Goal: Information Seeking & Learning: Learn about a topic

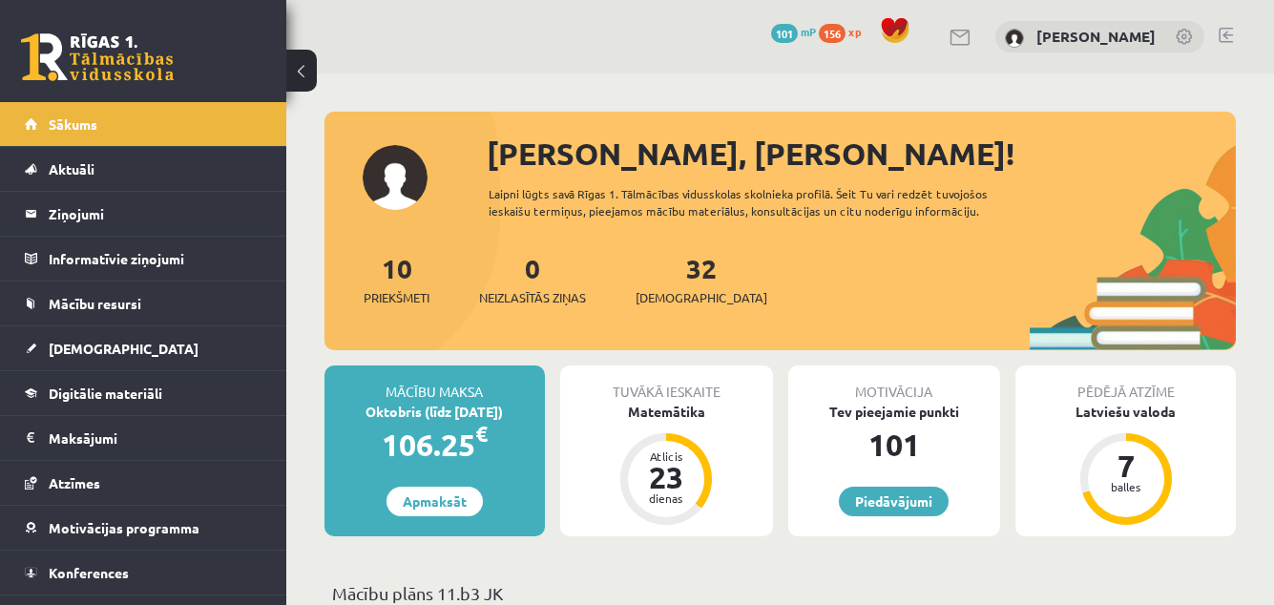
click at [614, 50] on div "0 Dāvanas 101 mP 156 xp Marija Šablovska" at bounding box center [780, 36] width 988 height 73
click at [117, 174] on link "Aktuāli" at bounding box center [144, 169] width 238 height 44
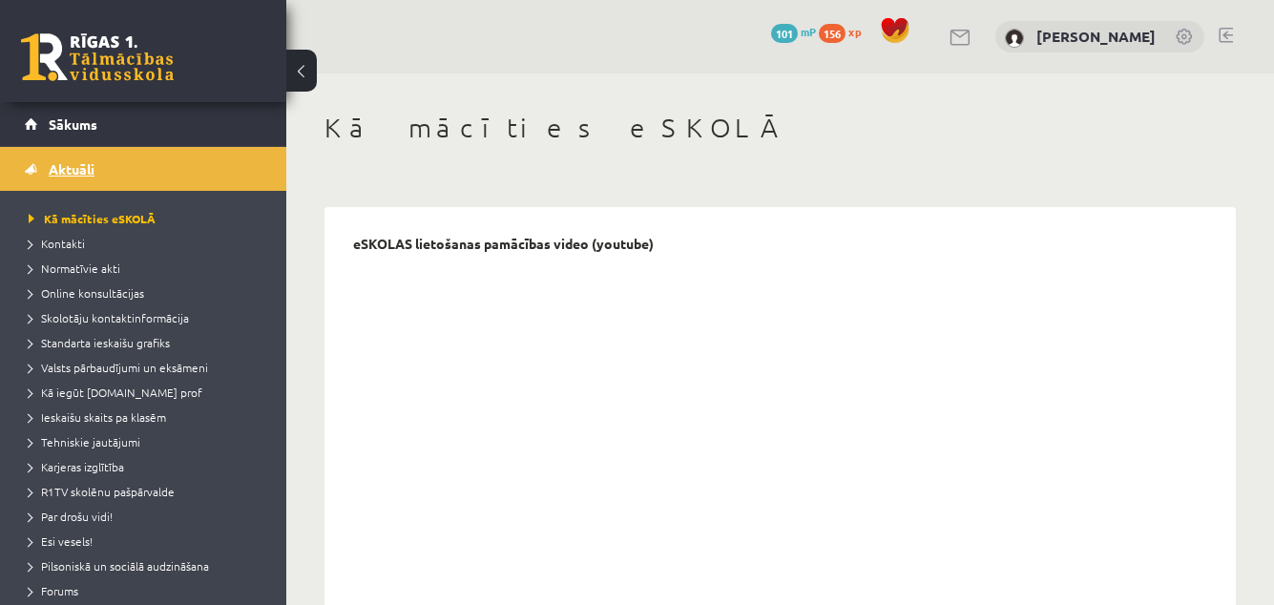
click at [117, 174] on link "Aktuāli" at bounding box center [144, 169] width 238 height 44
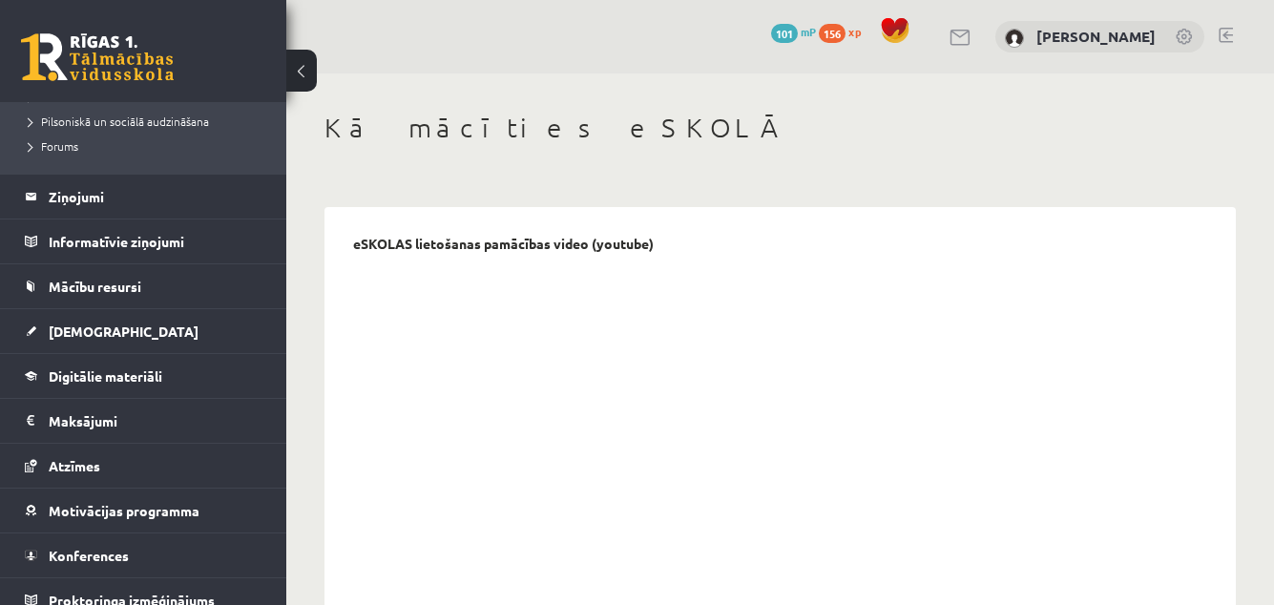
scroll to position [447, 0]
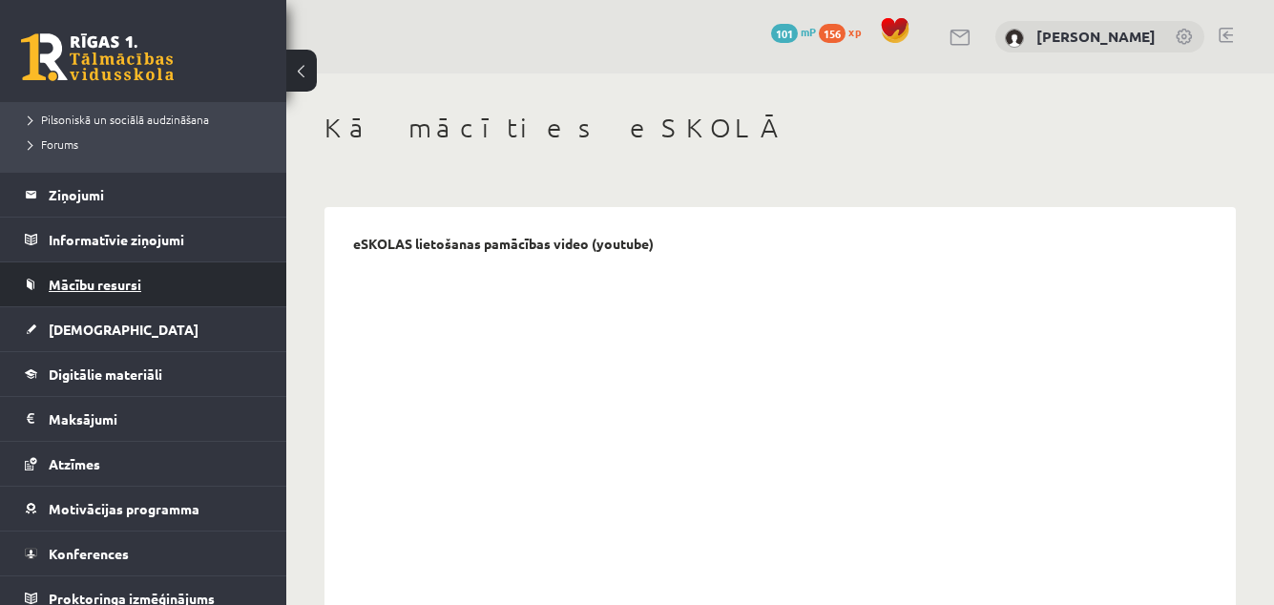
click at [104, 288] on span "Mācību resursi" at bounding box center [95, 284] width 93 height 17
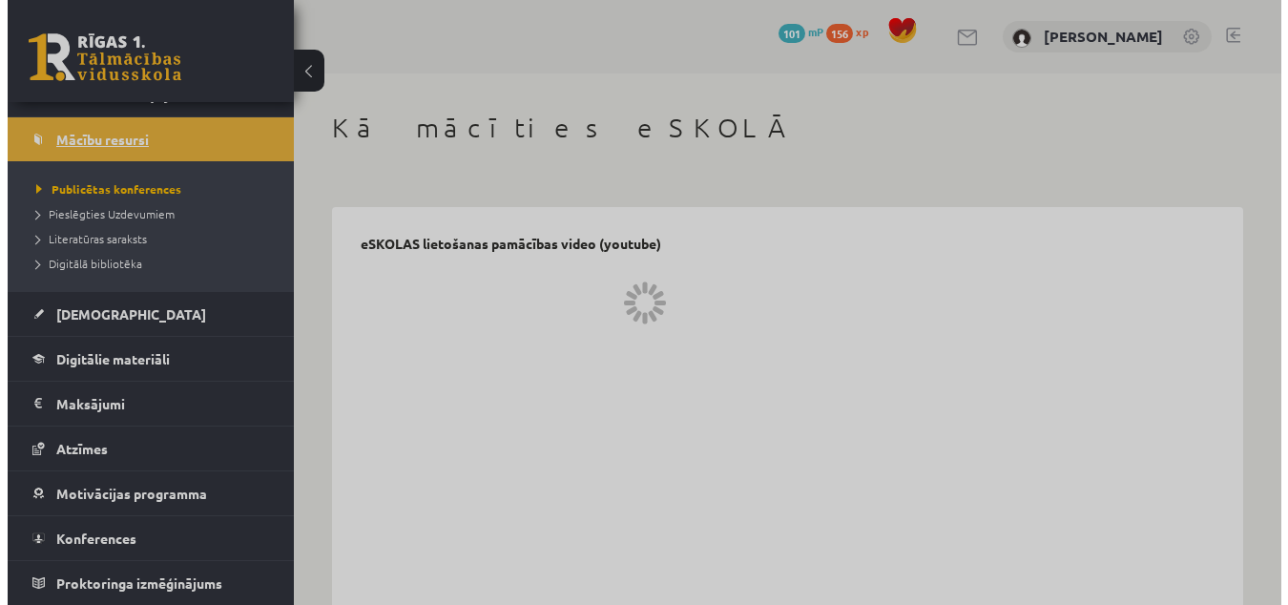
scroll to position [164, 0]
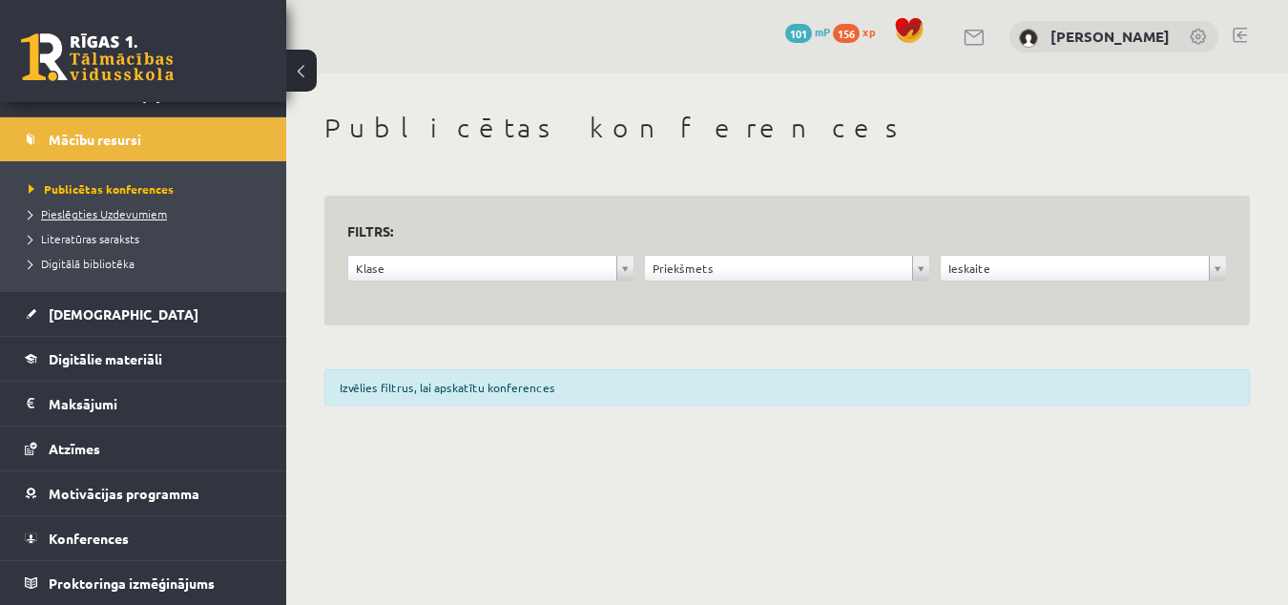
click at [79, 213] on span "Pieslēgties Uzdevumiem" at bounding box center [98, 213] width 138 height 15
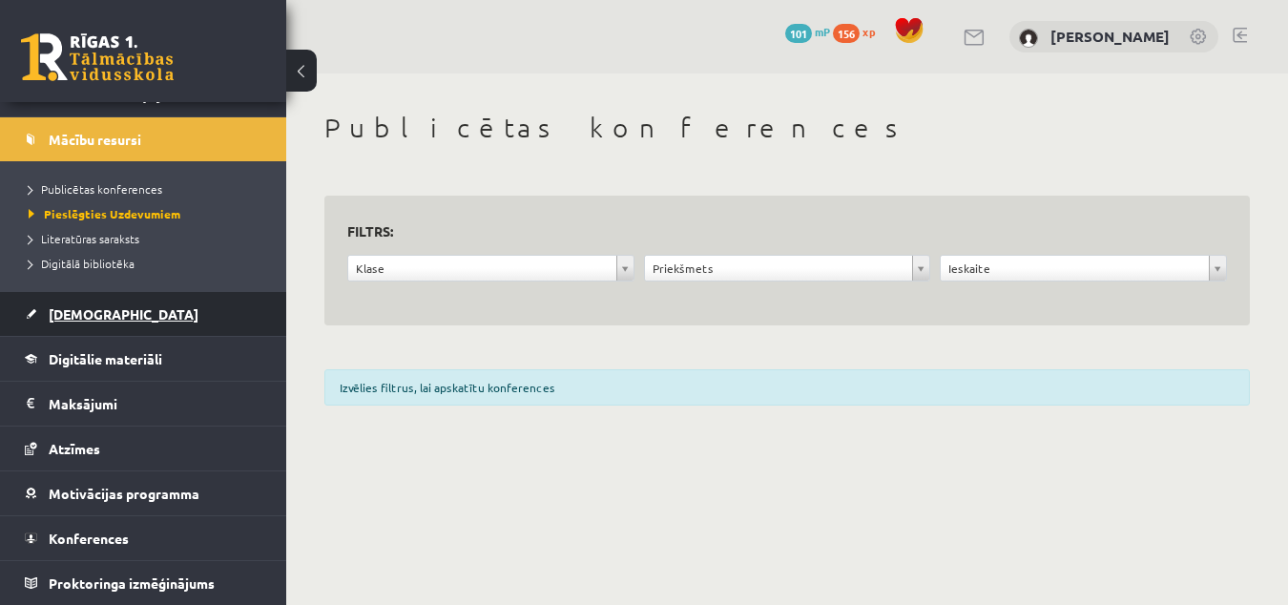
click at [82, 303] on link "[DEMOGRAPHIC_DATA]" at bounding box center [144, 314] width 238 height 44
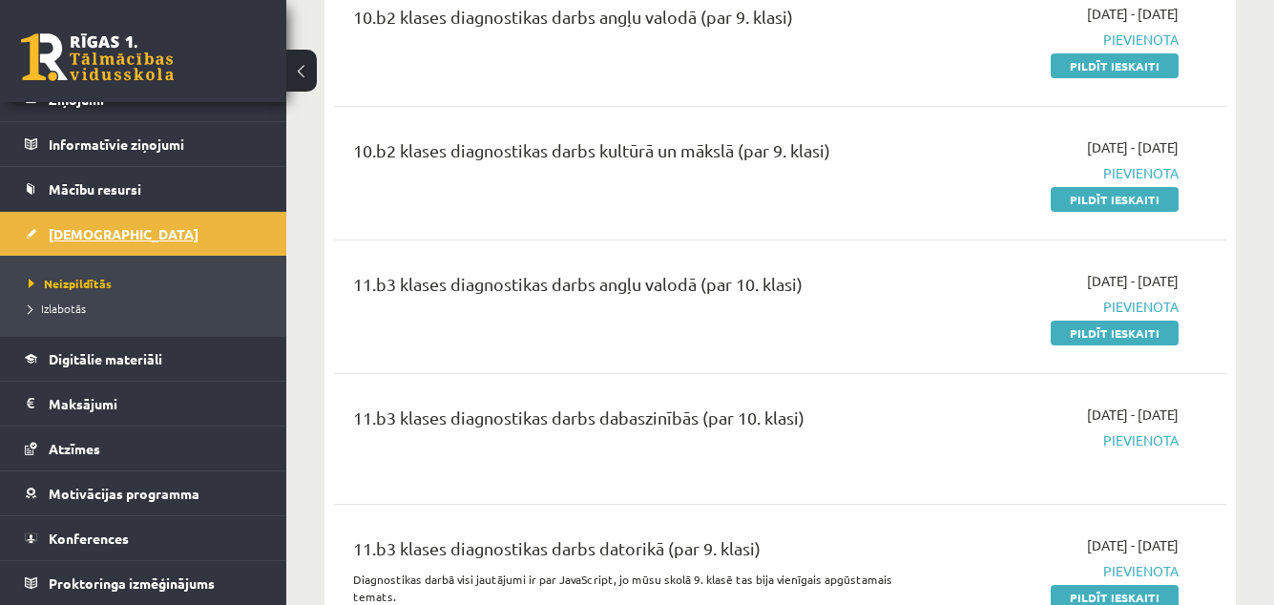
scroll to position [281, 0]
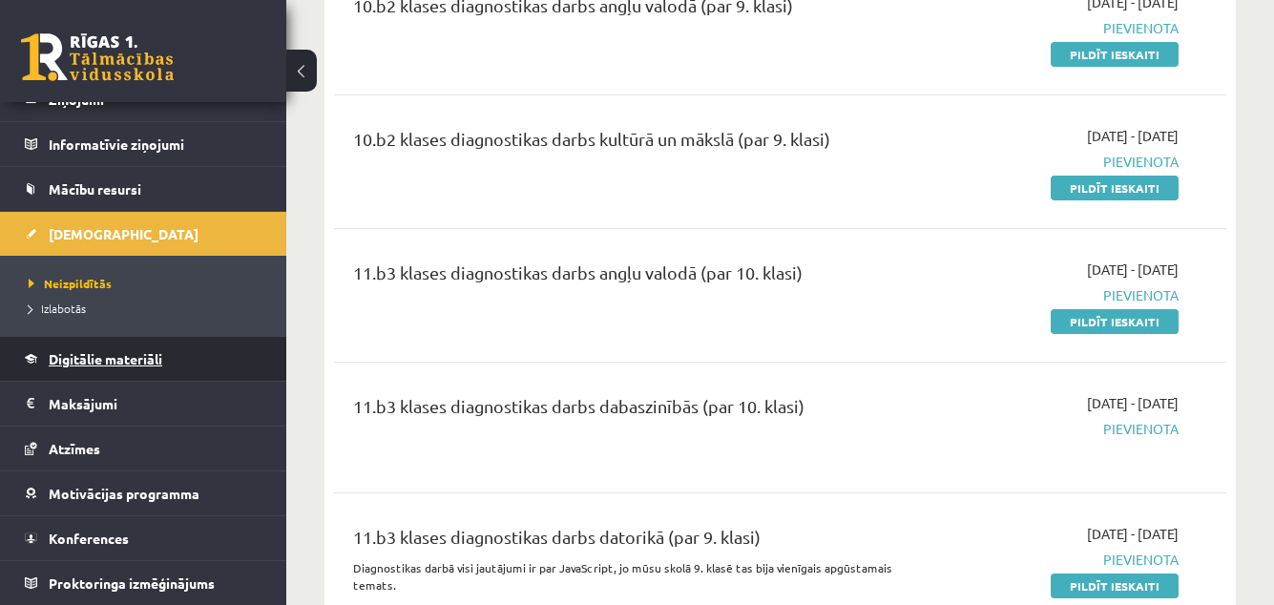
click at [145, 368] on link "Digitālie materiāli" at bounding box center [144, 359] width 238 height 44
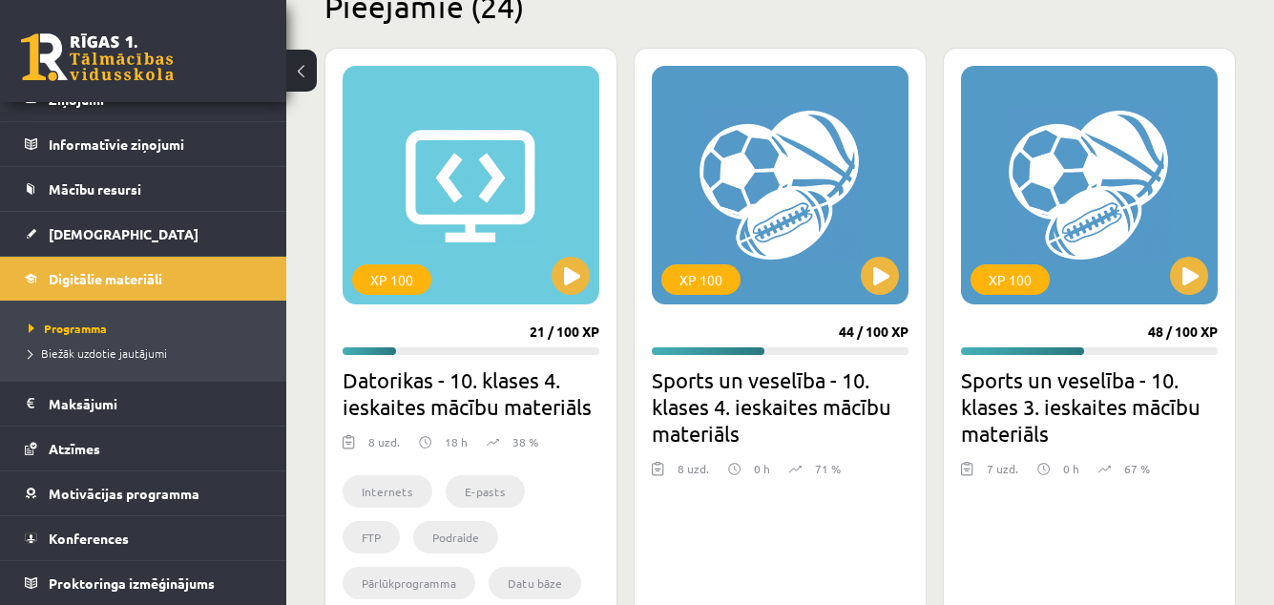
scroll to position [493, 0]
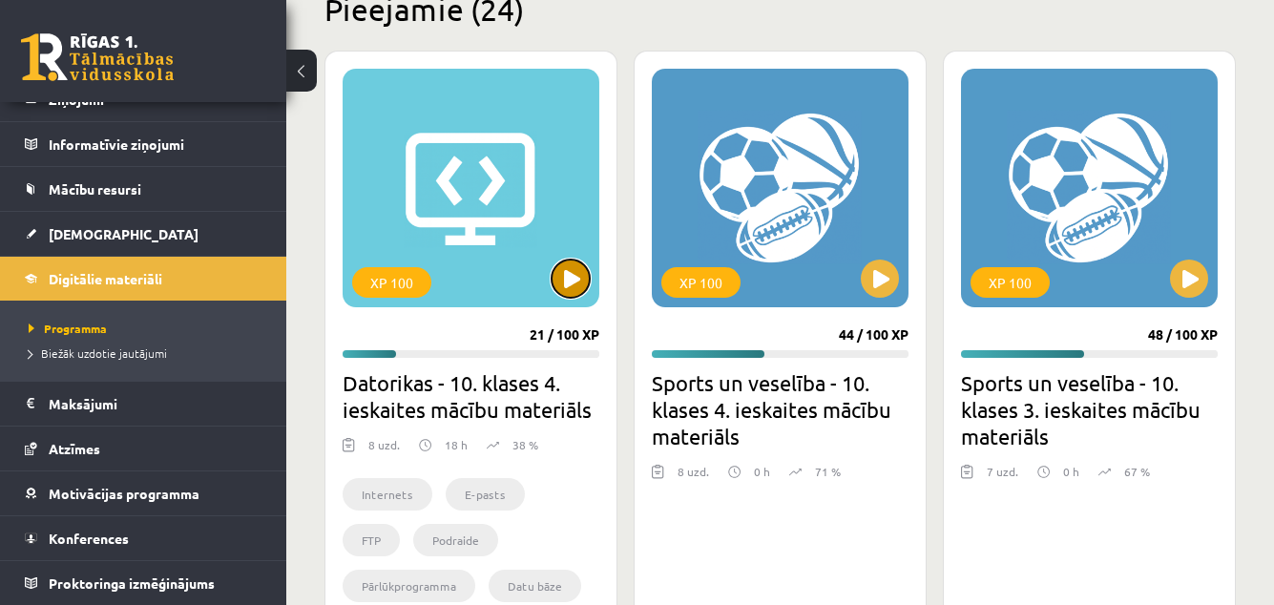
click at [576, 273] on button at bounding box center [571, 279] width 38 height 38
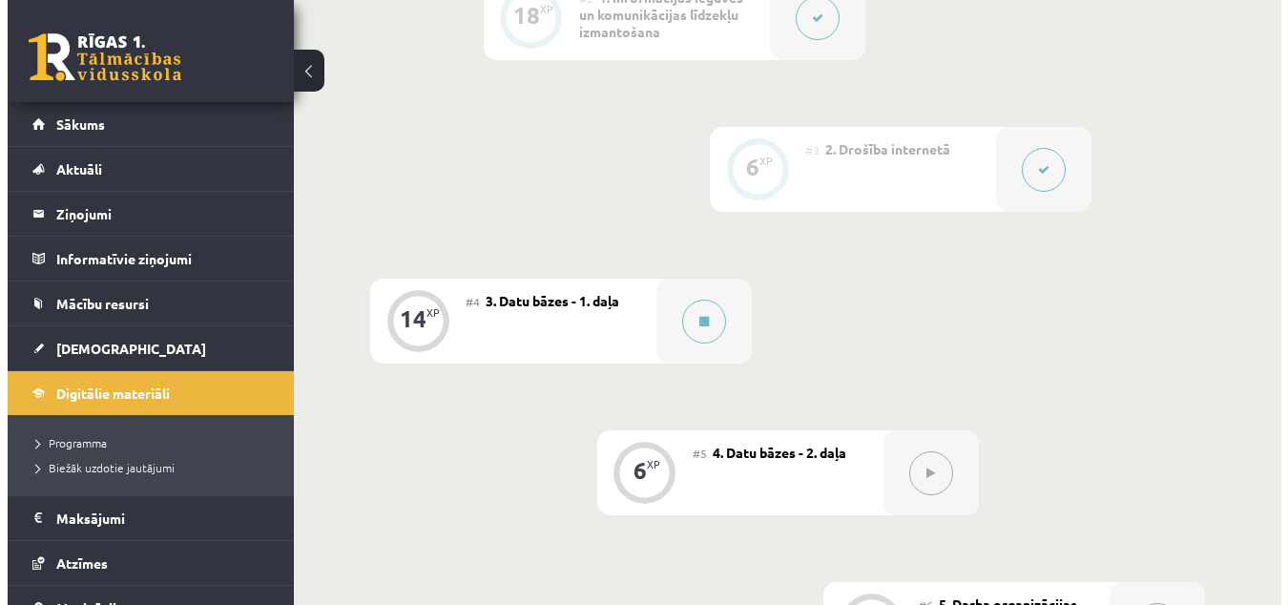
scroll to position [803, 0]
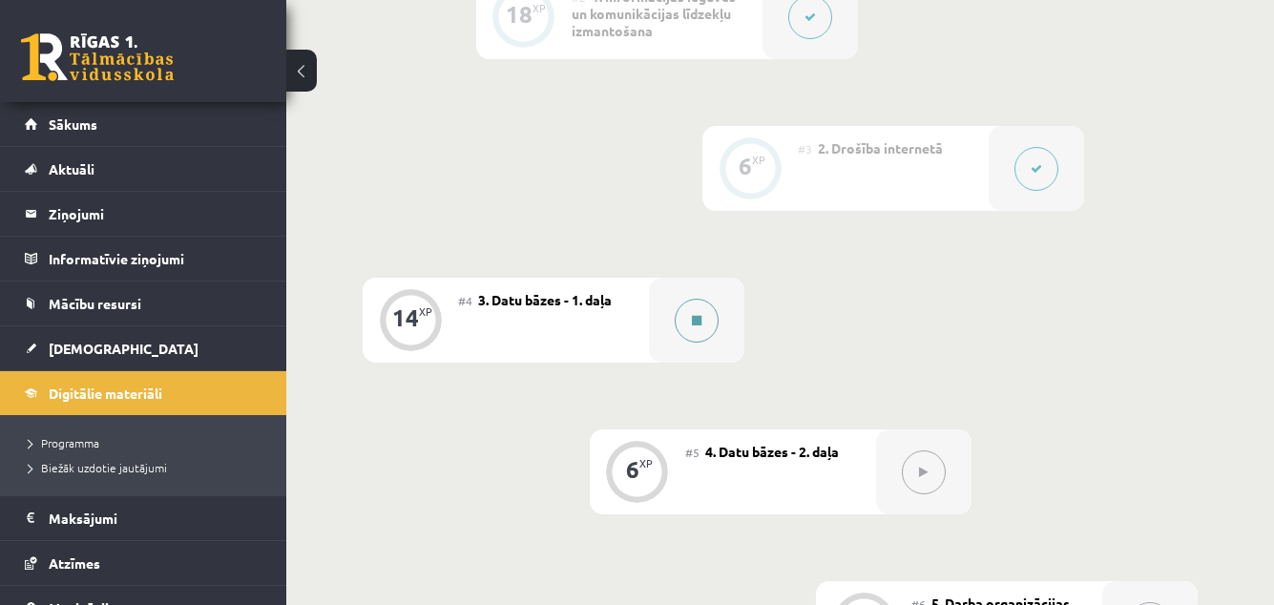
click at [706, 317] on button at bounding box center [697, 321] width 44 height 44
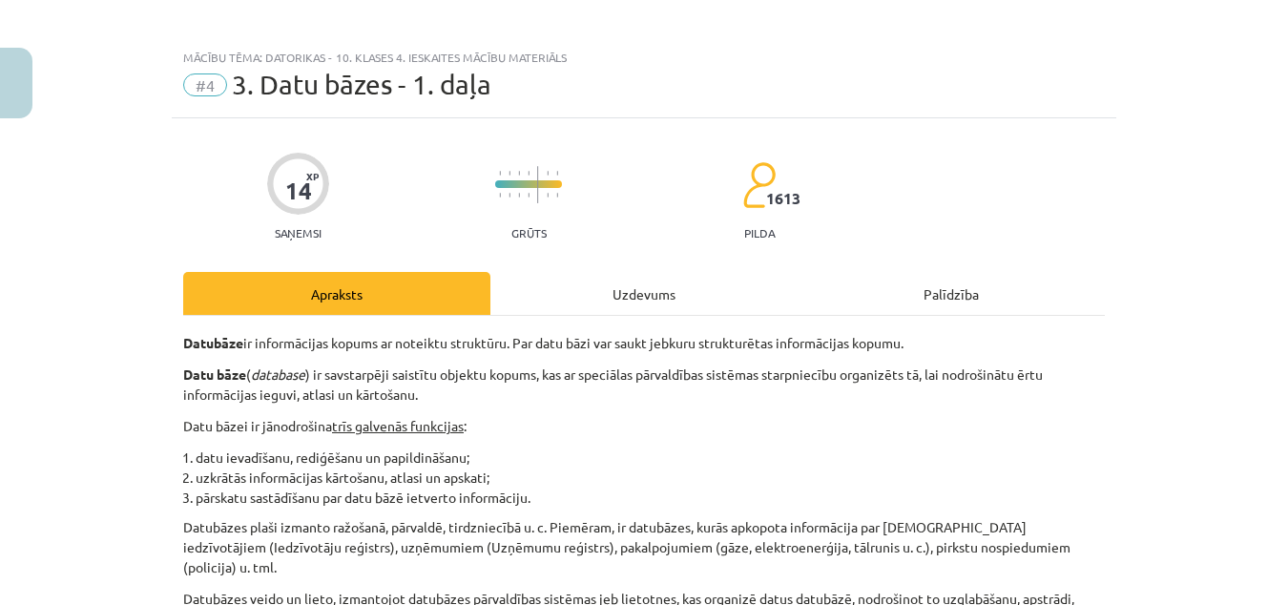
scroll to position [7, 0]
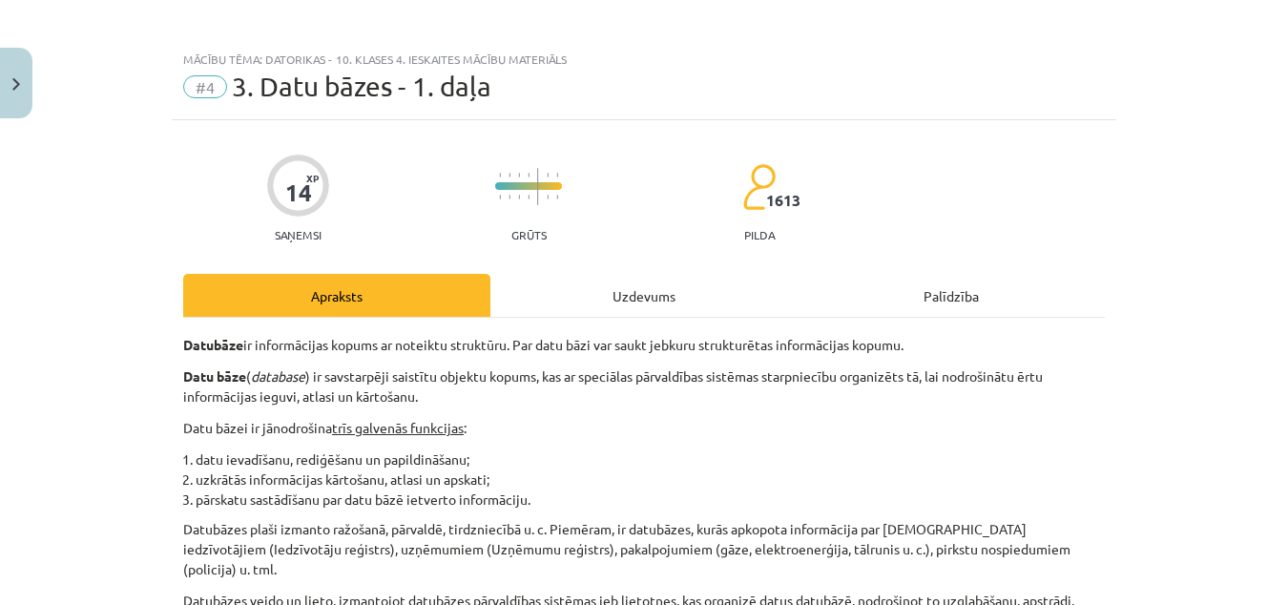
click at [613, 294] on div "Uzdevums" at bounding box center [643, 295] width 307 height 43
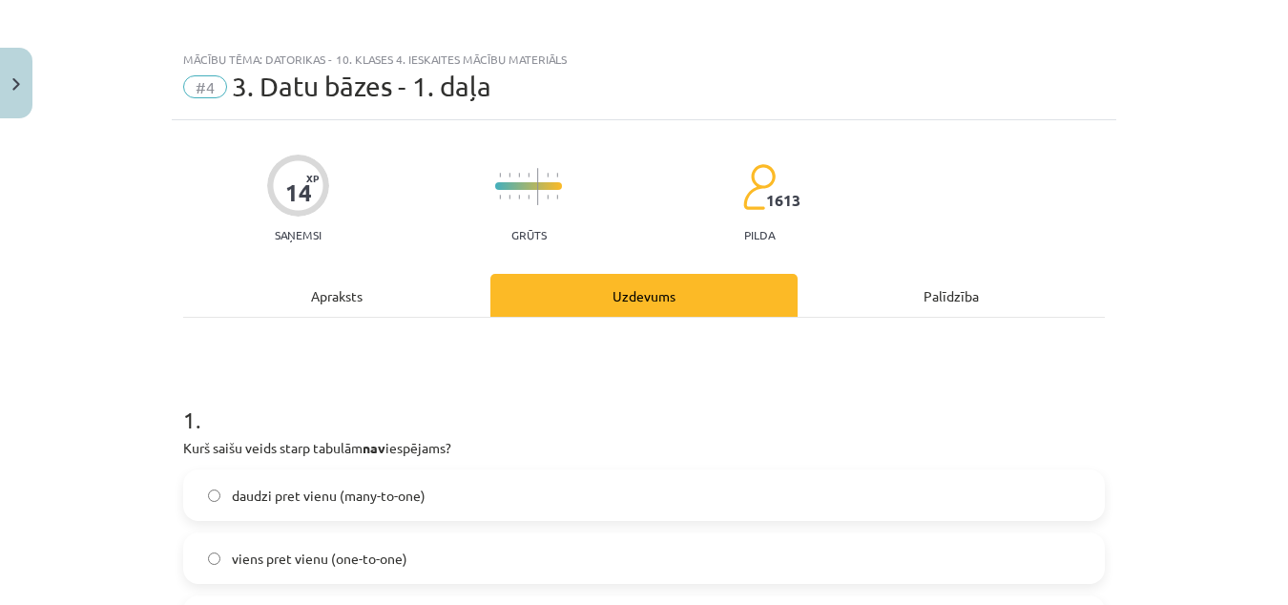
scroll to position [48, 0]
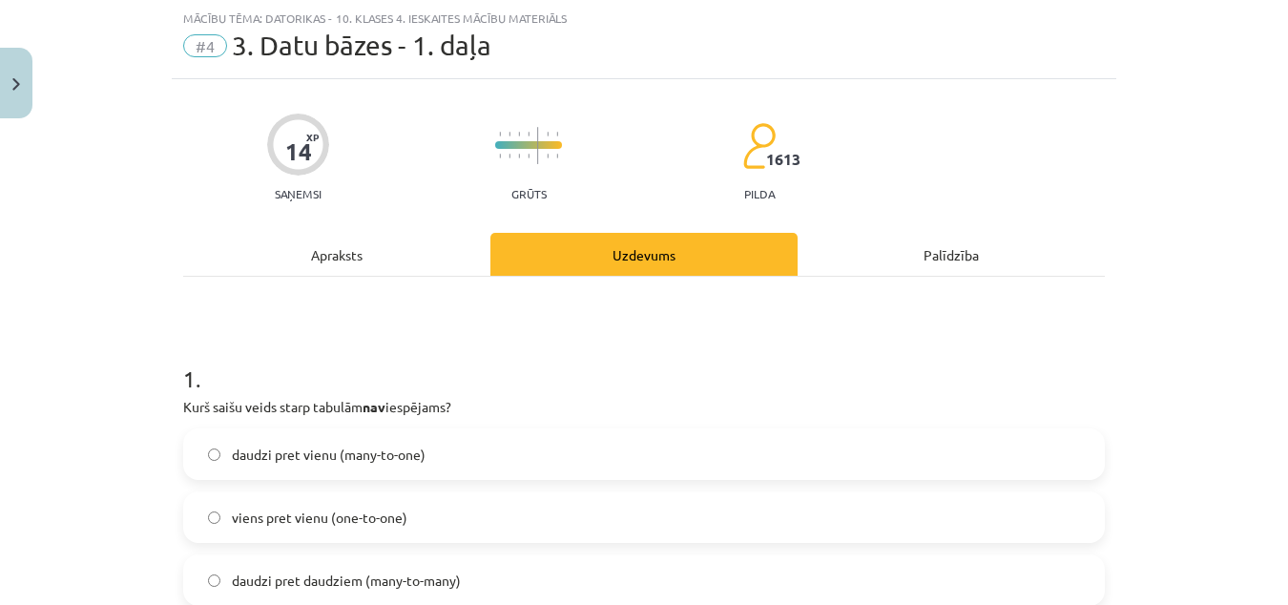
click at [356, 248] on div "Apraksts" at bounding box center [336, 254] width 307 height 43
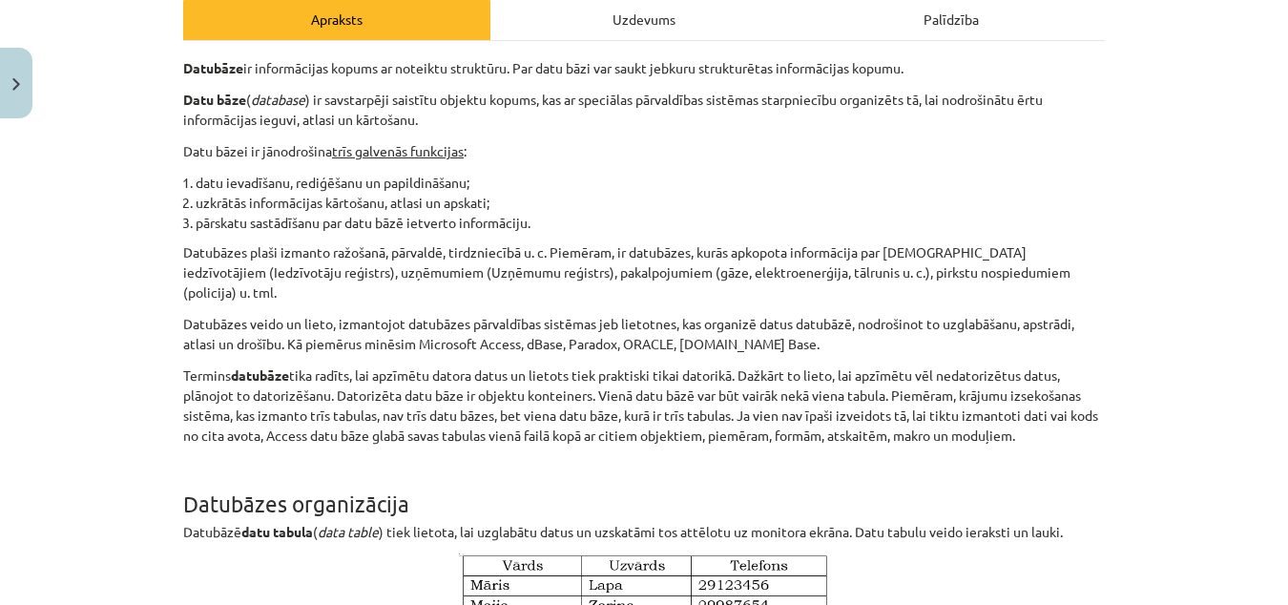
scroll to position [284, 0]
click at [754, 466] on h1 "Datubāzes organizācija" at bounding box center [644, 485] width 922 height 59
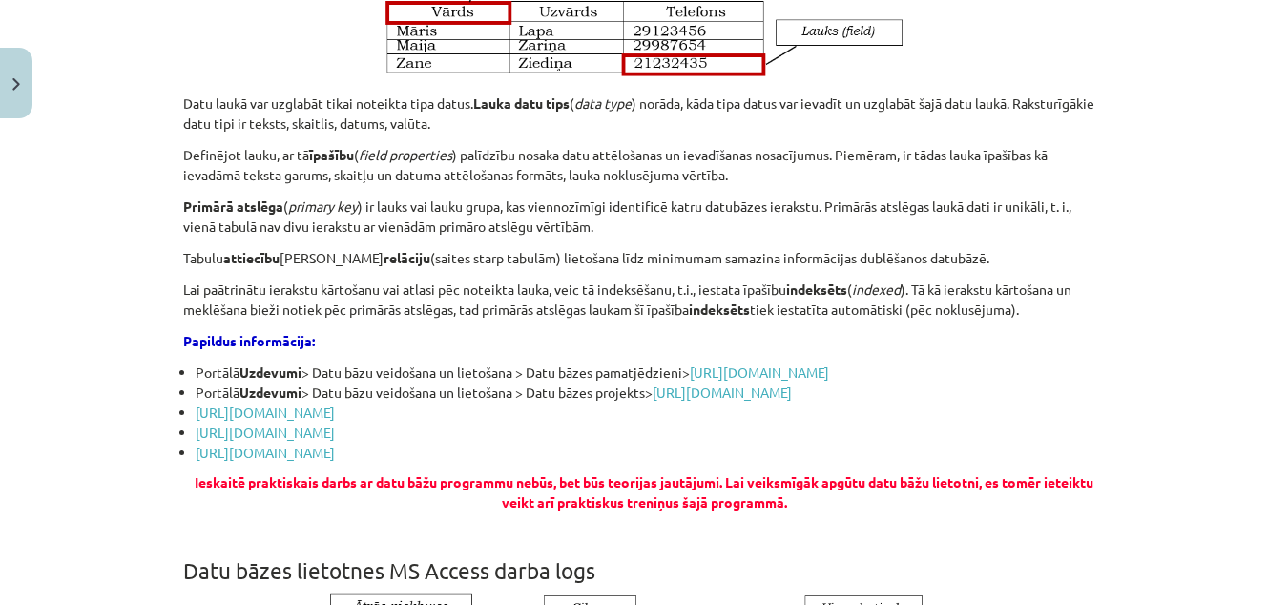
scroll to position [1269, 0]
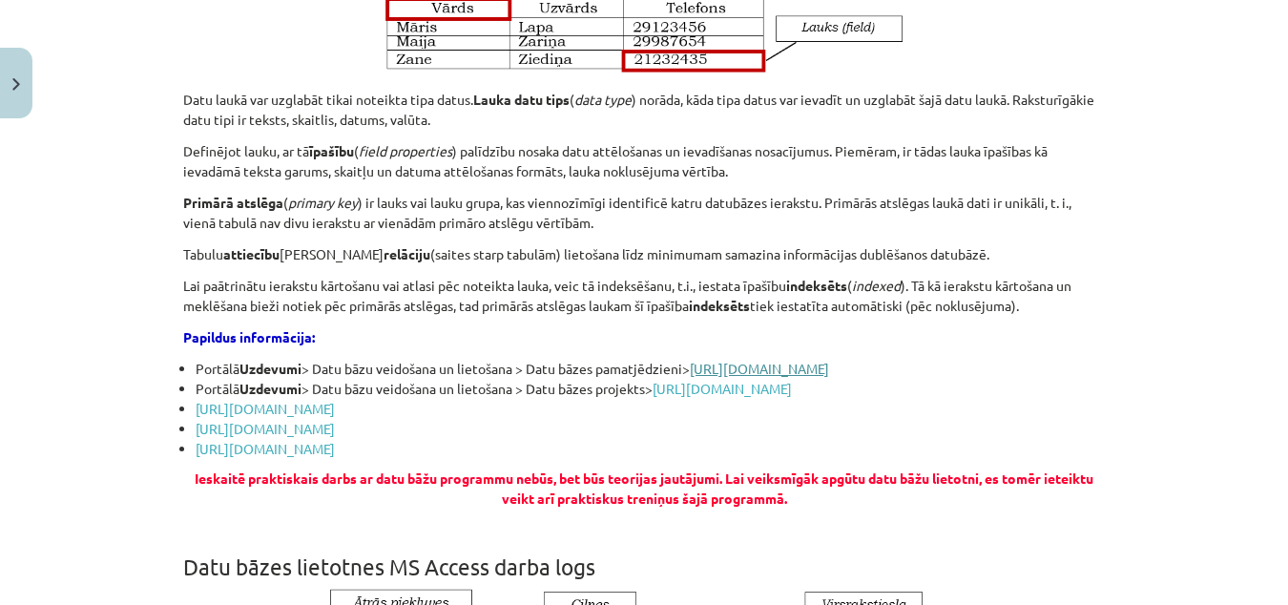
click at [814, 360] on link "http://www.uzdevumi.lv/p/informatika/10-klase/datu-bazu-veidosana-un-lietosana-…" at bounding box center [759, 368] width 139 height 17
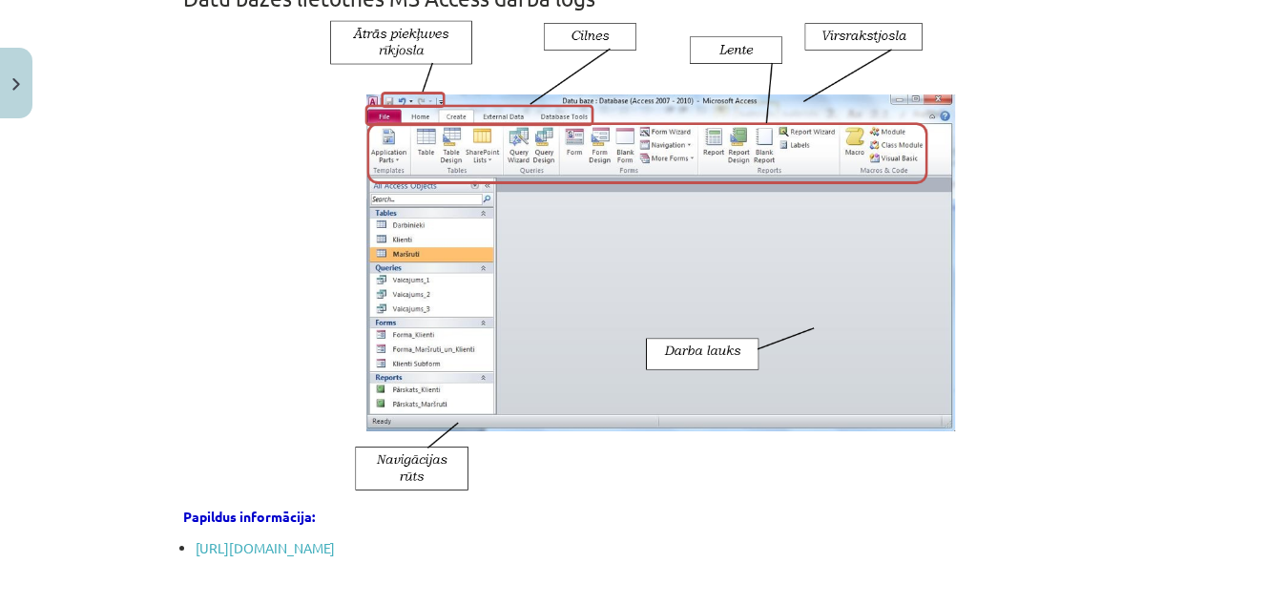
scroll to position [1837, 0]
click at [335, 557] on link "https://profizgl.lu.lv/mod/book/view.php?id=20118&chapterid=5026" at bounding box center [265, 548] width 139 height 17
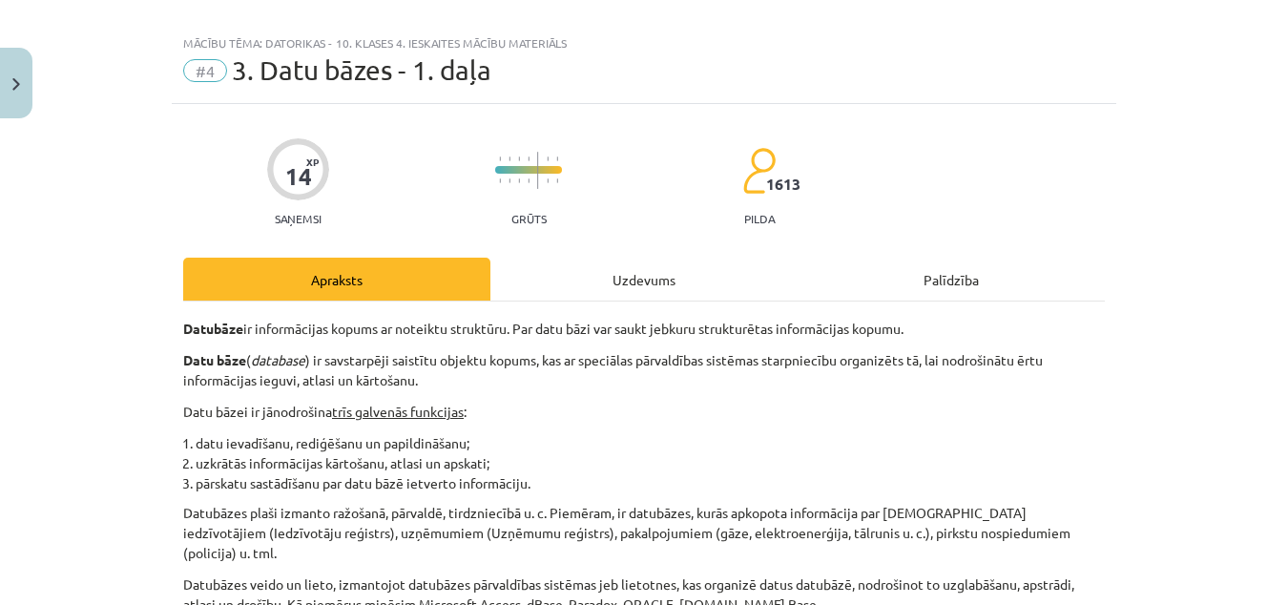
scroll to position [22, 0]
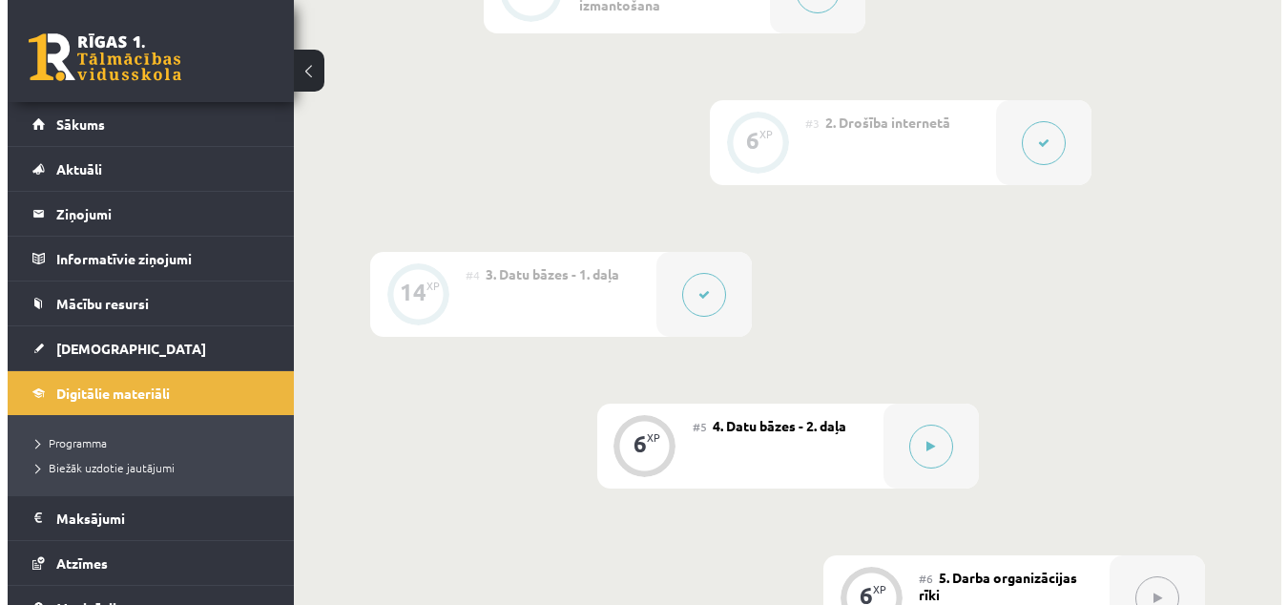
scroll to position [830, 0]
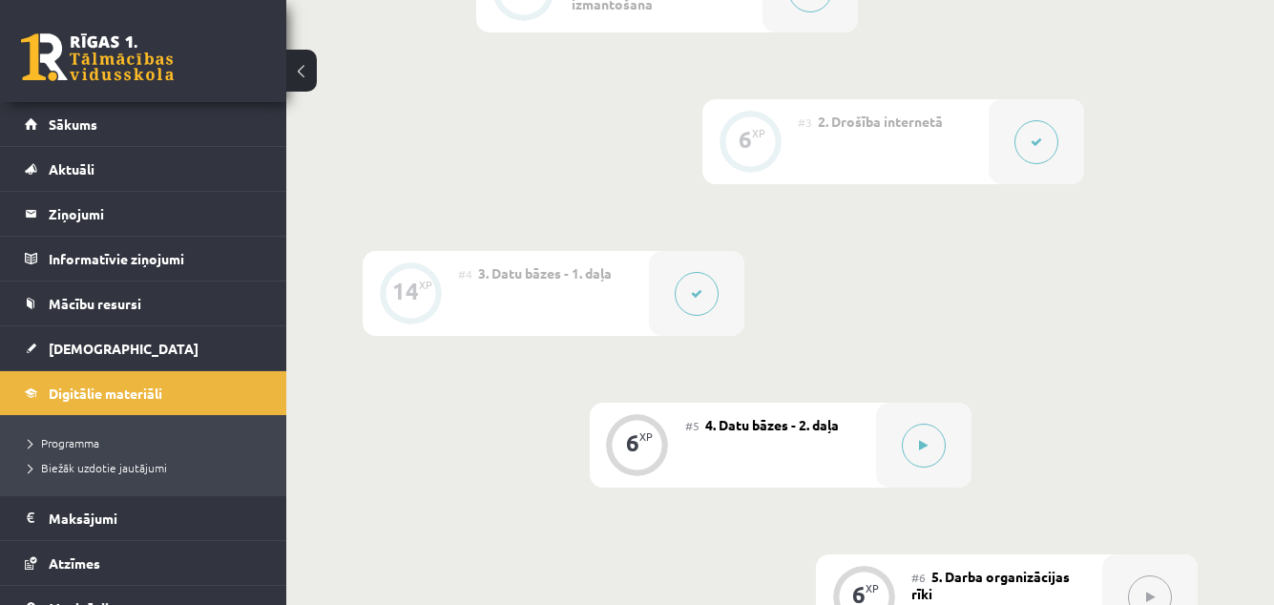
click at [695, 285] on button at bounding box center [697, 294] width 44 height 44
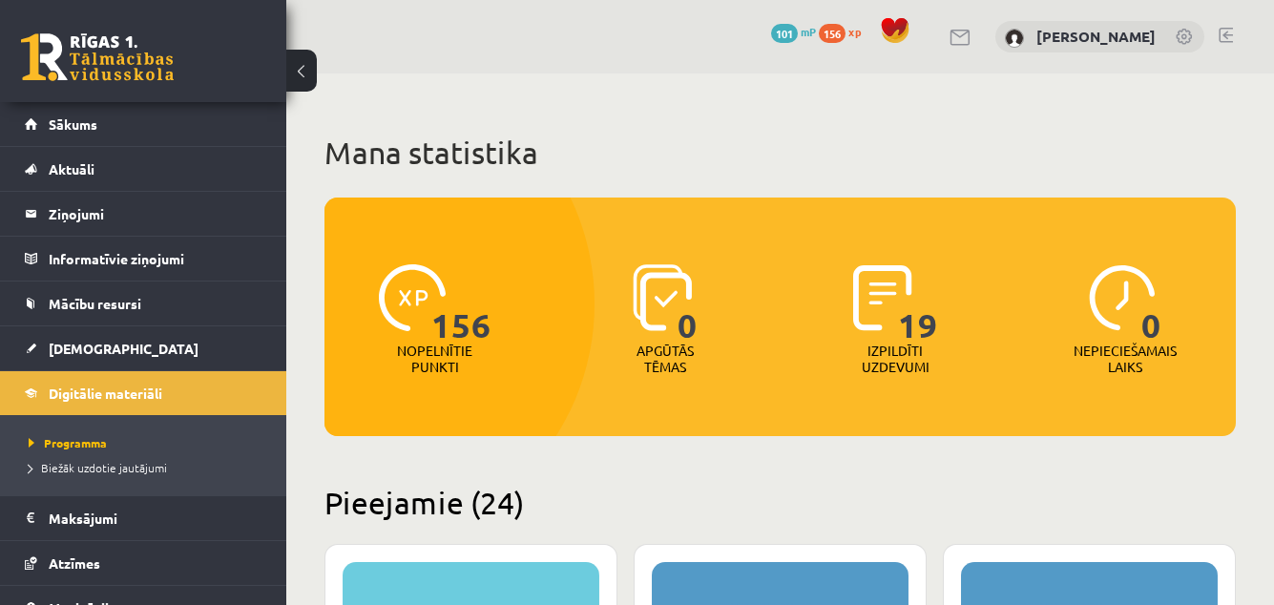
scroll to position [492, 0]
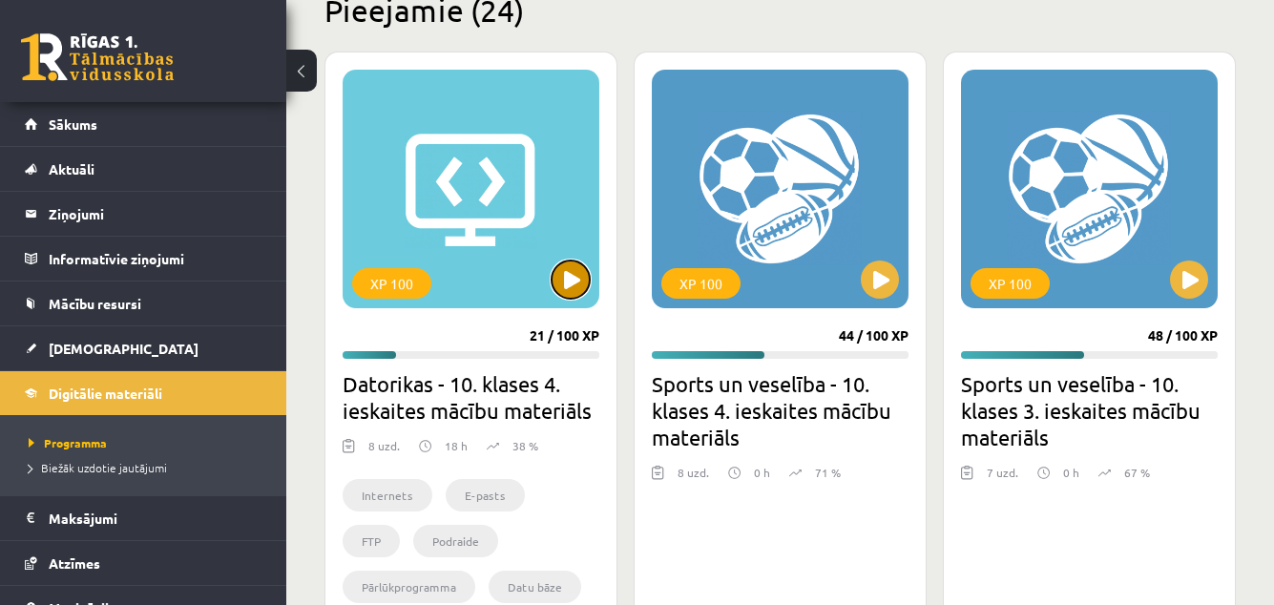
click at [566, 285] on button at bounding box center [571, 279] width 38 height 38
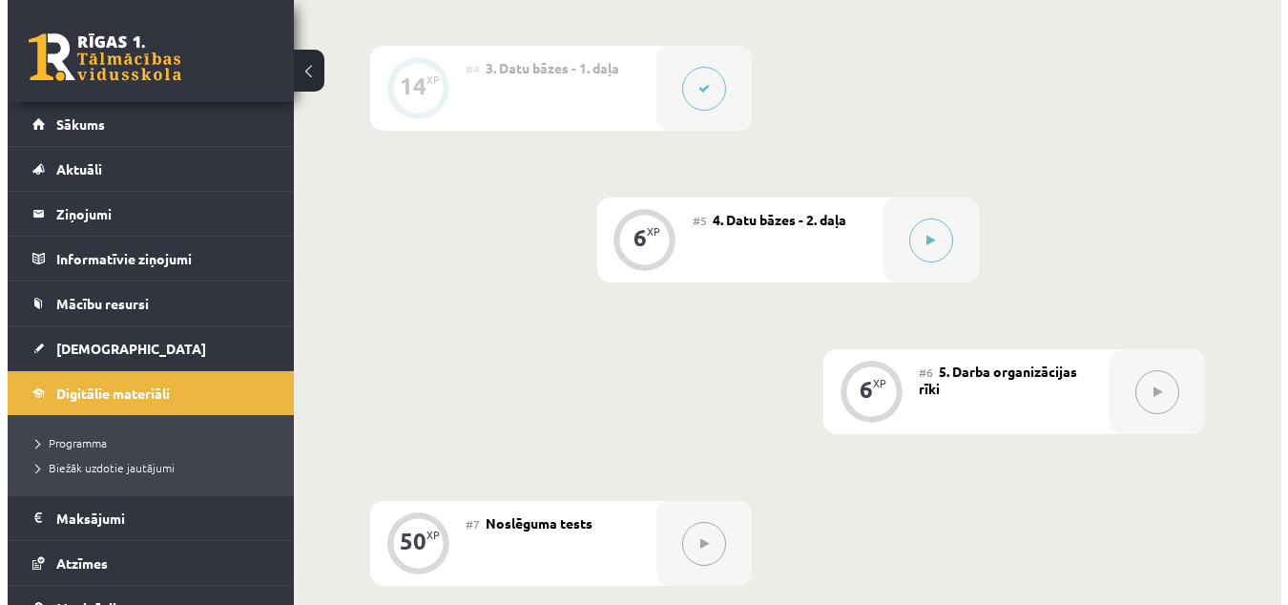
scroll to position [1034, 0]
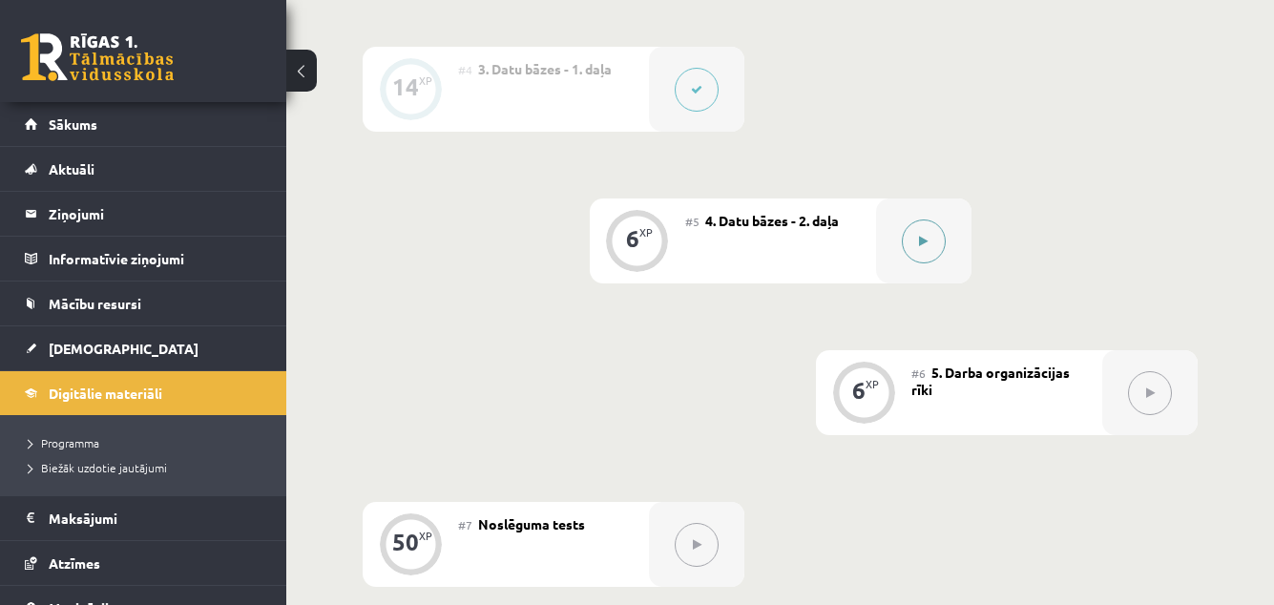
click at [931, 243] on button at bounding box center [924, 241] width 44 height 44
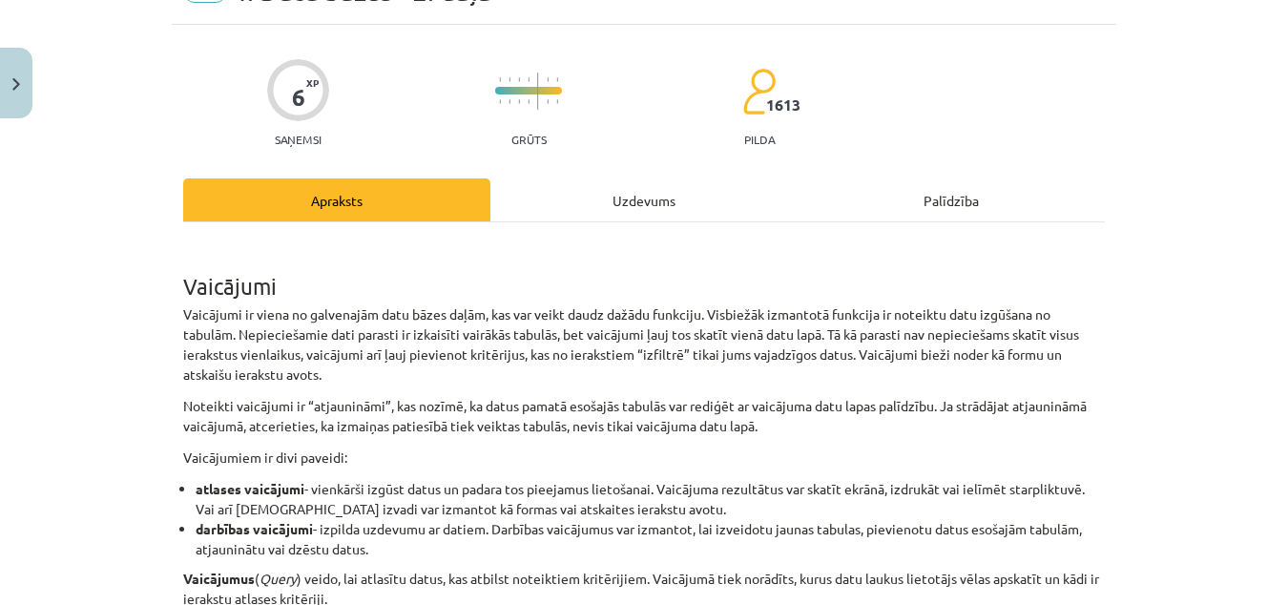
scroll to position [0, 0]
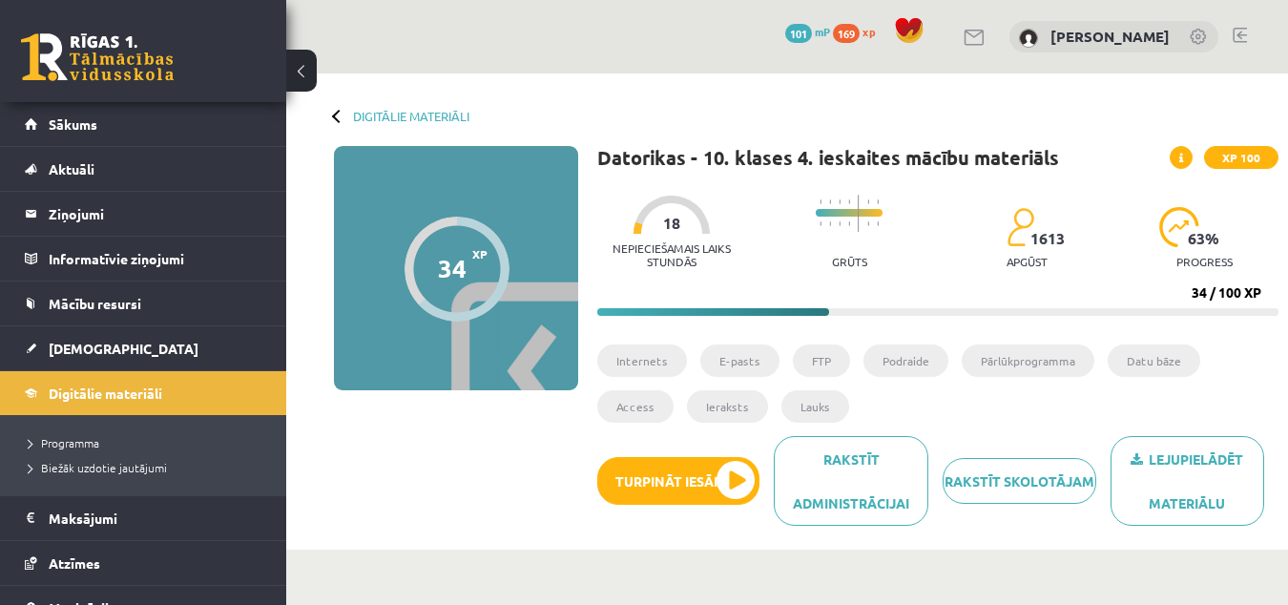
scroll to position [1034, 0]
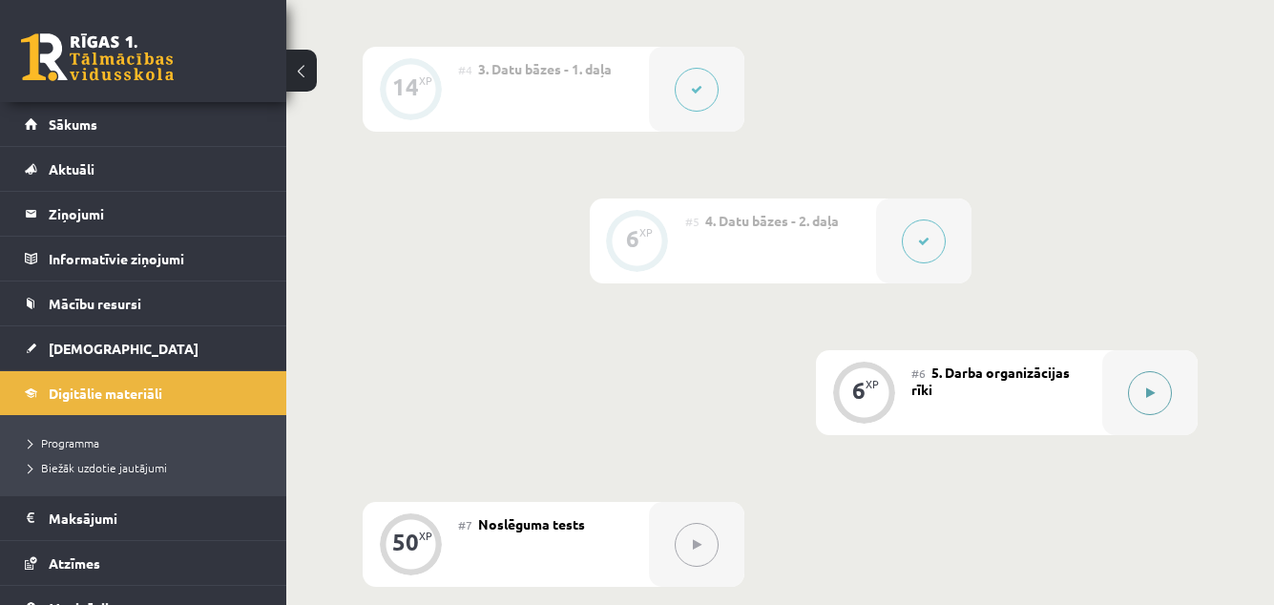
click at [1137, 397] on button at bounding box center [1150, 393] width 44 height 44
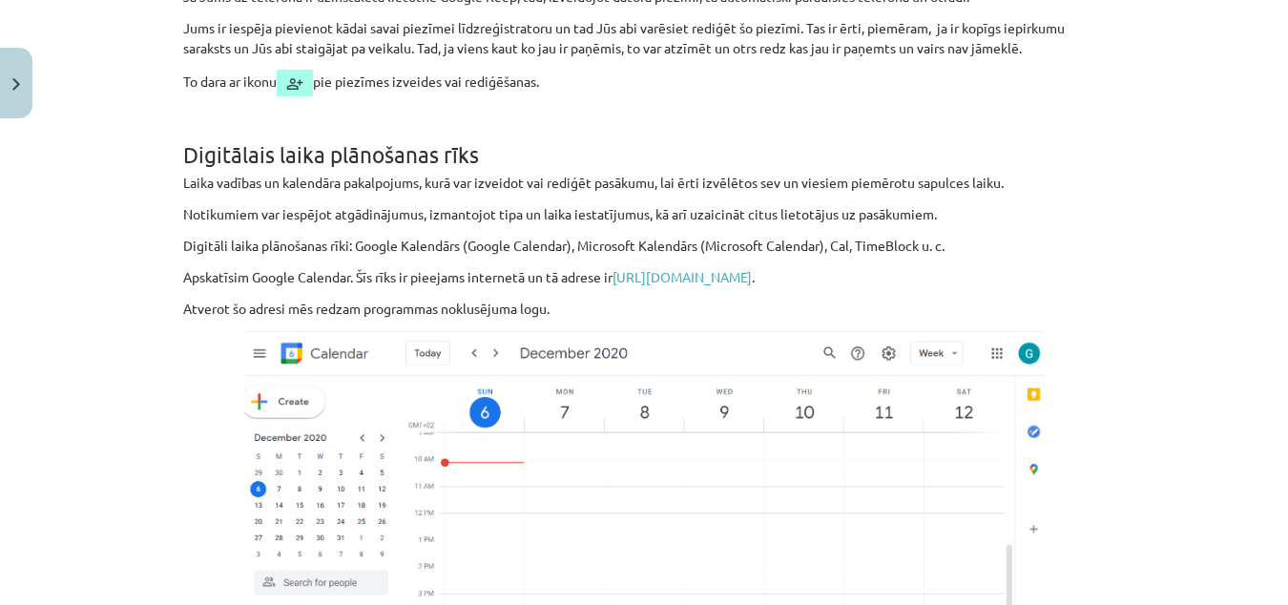
scroll to position [2863, 0]
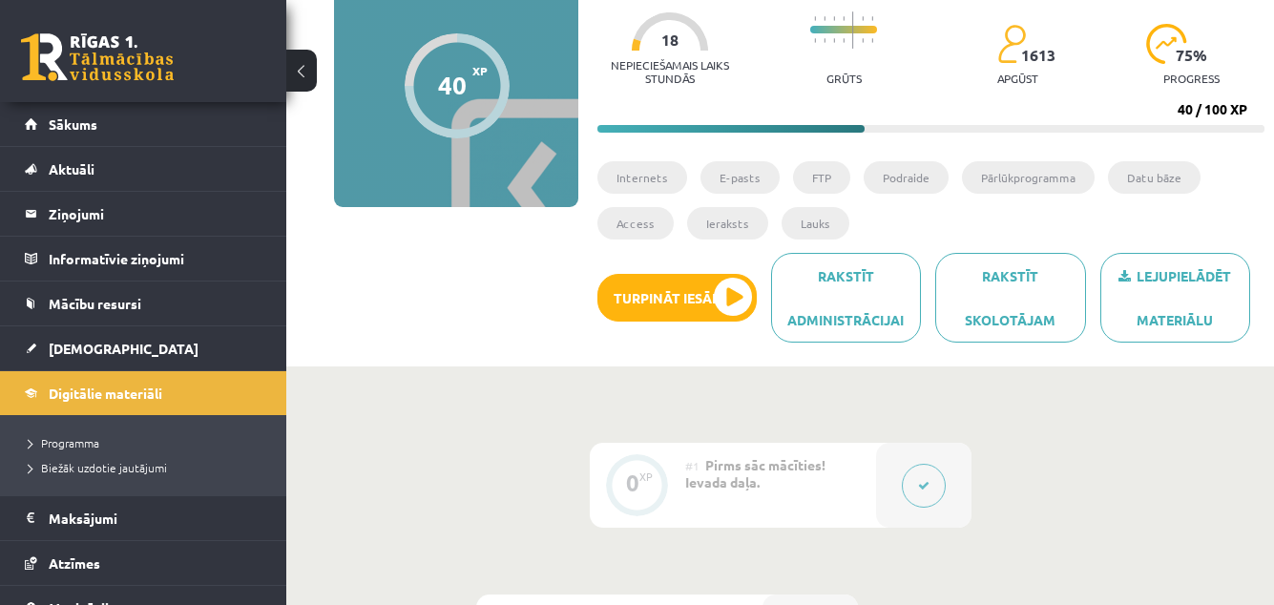
scroll to position [182, 0]
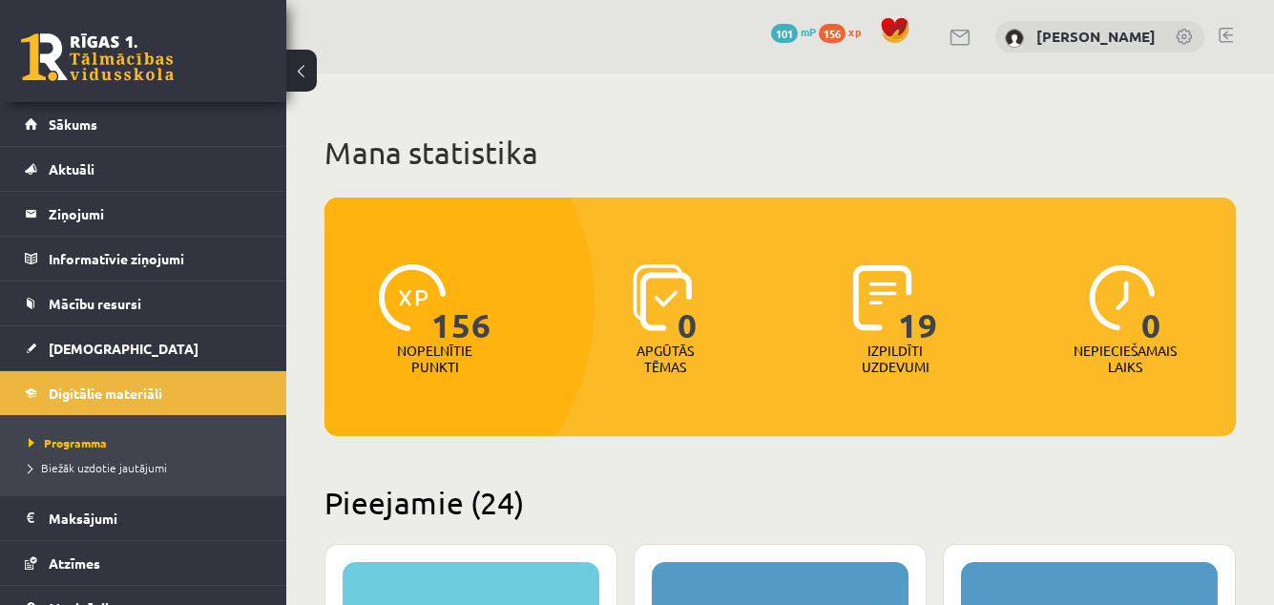
scroll to position [491, 0]
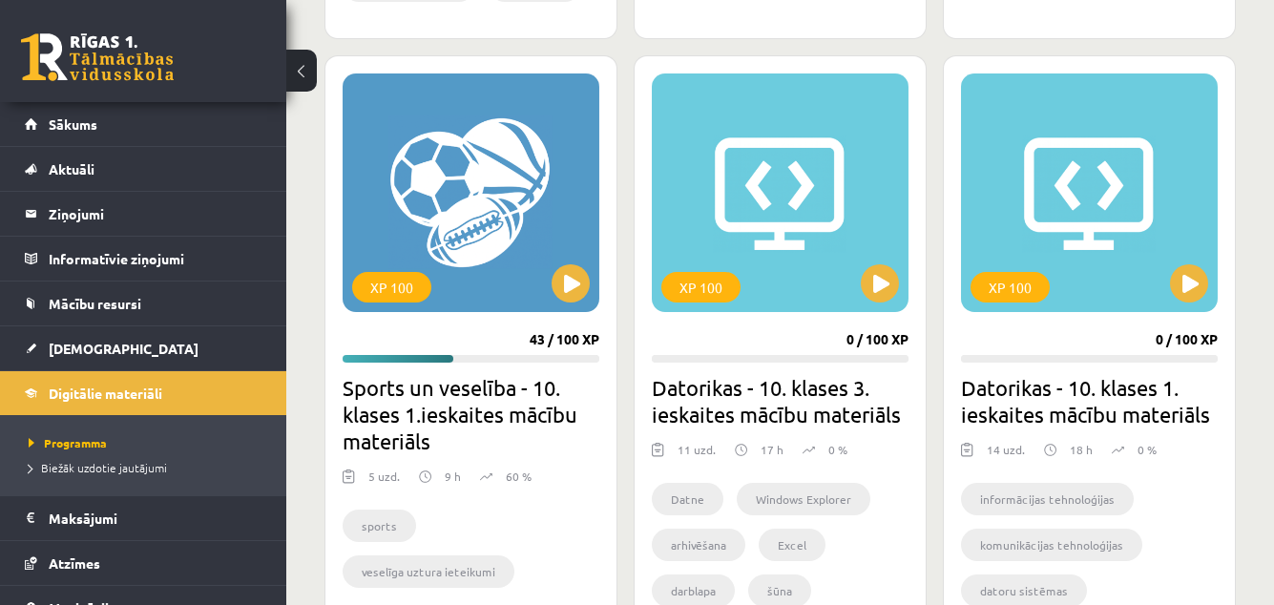
scroll to position [1094, 0]
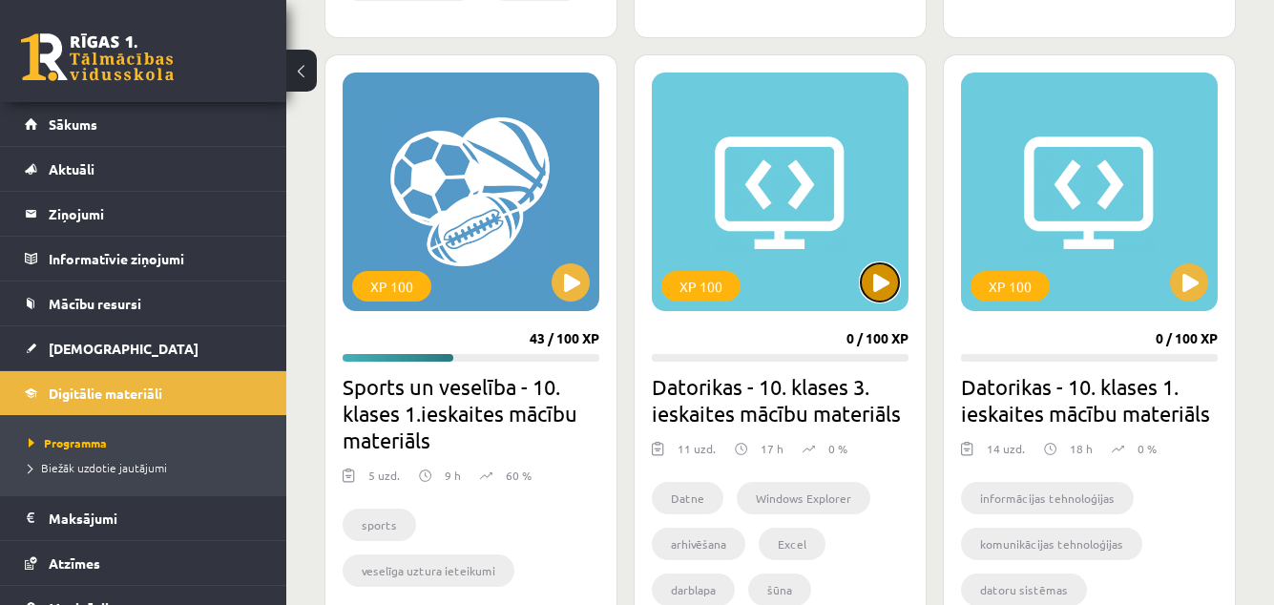
click at [877, 270] on button at bounding box center [880, 282] width 38 height 38
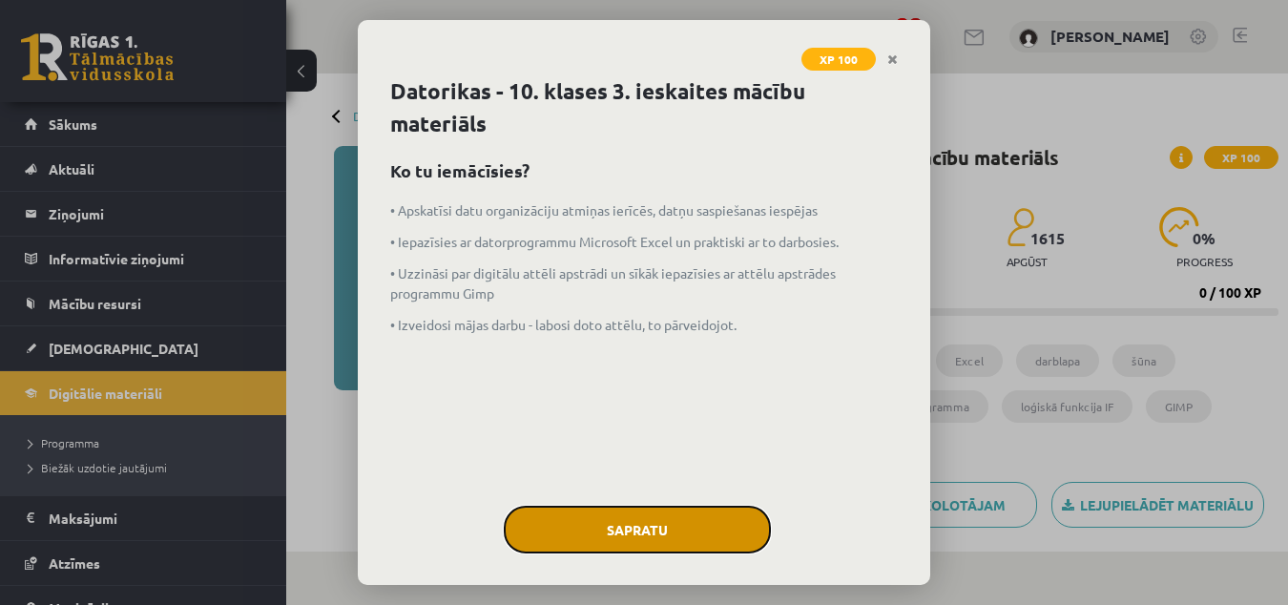
click at [624, 532] on button "Sapratu" at bounding box center [637, 530] width 267 height 48
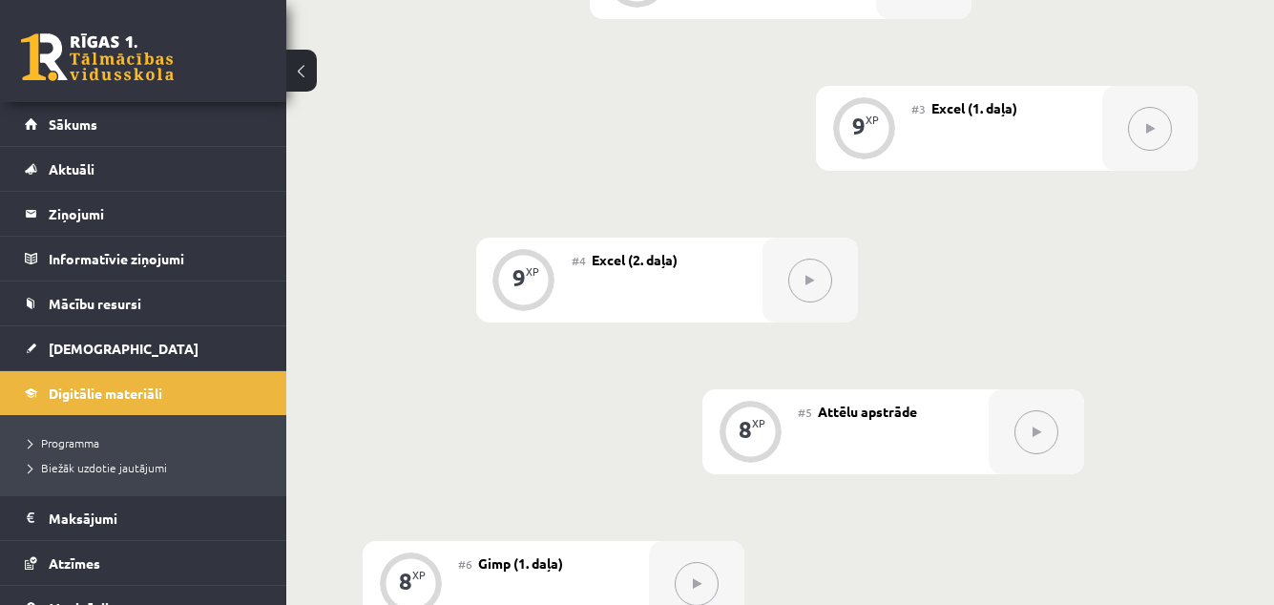
scroll to position [844, 0]
click at [875, 292] on div "0 XP #1 Pirms sāc mācīties! Ievada daļa 8 XP #2 Datu pārvaldība 9 XP #3 Excel (…" at bounding box center [780, 508] width 835 height 1450
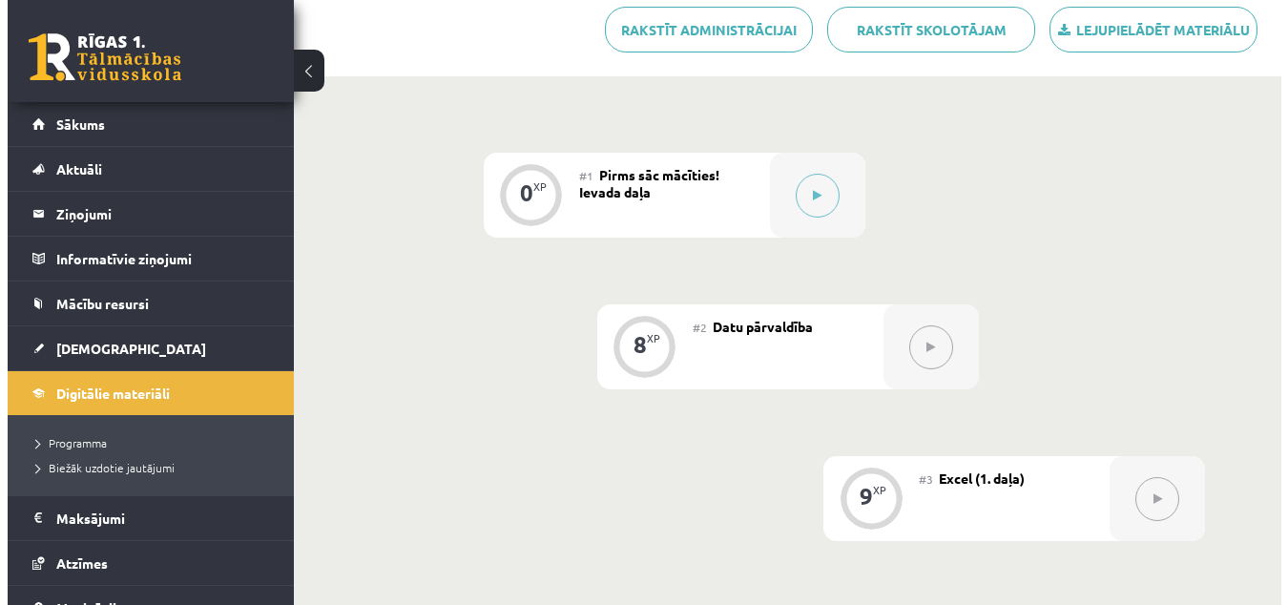
scroll to position [472, 0]
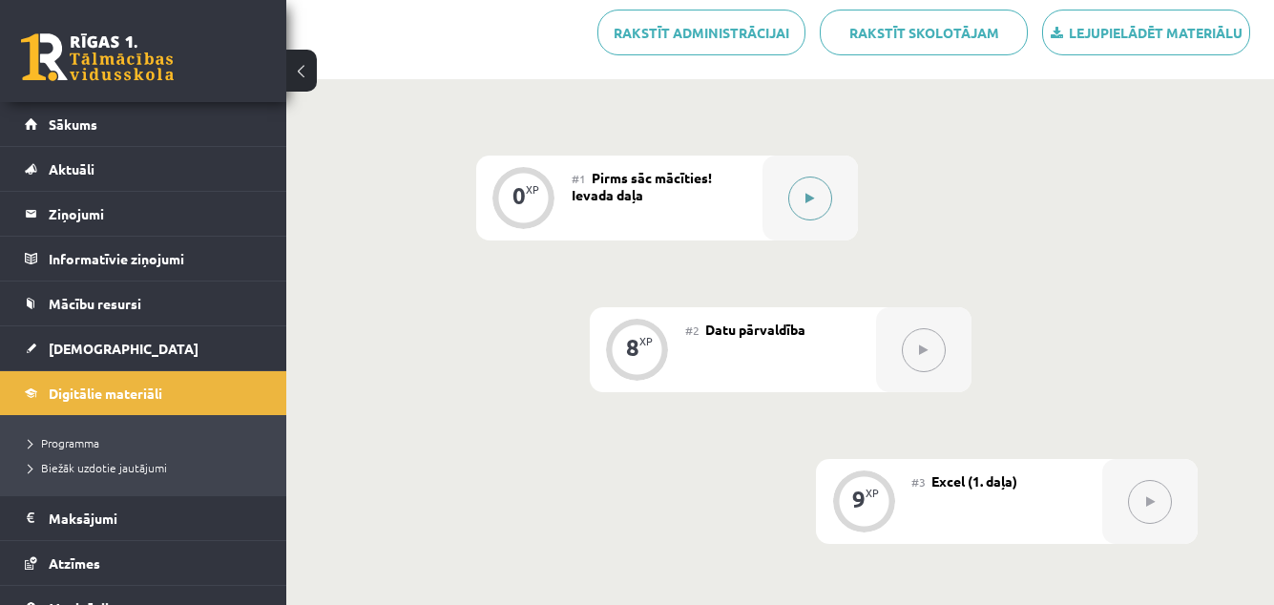
click at [806, 197] on icon at bounding box center [809, 198] width 9 height 11
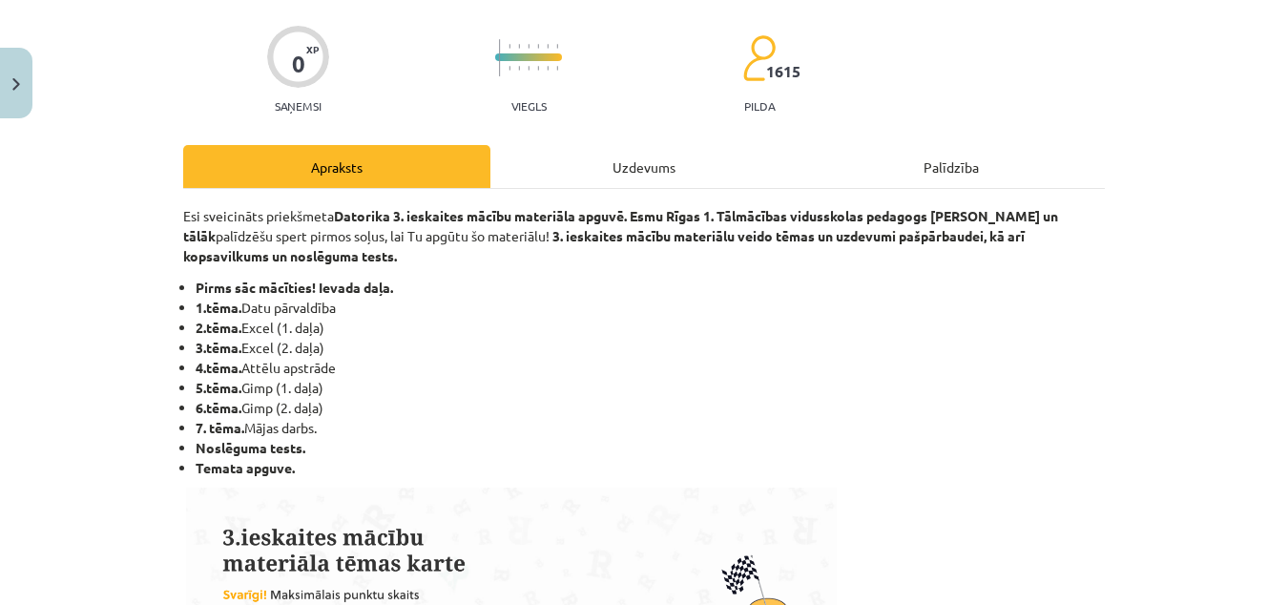
click at [634, 169] on div "Uzdevums" at bounding box center [643, 166] width 307 height 43
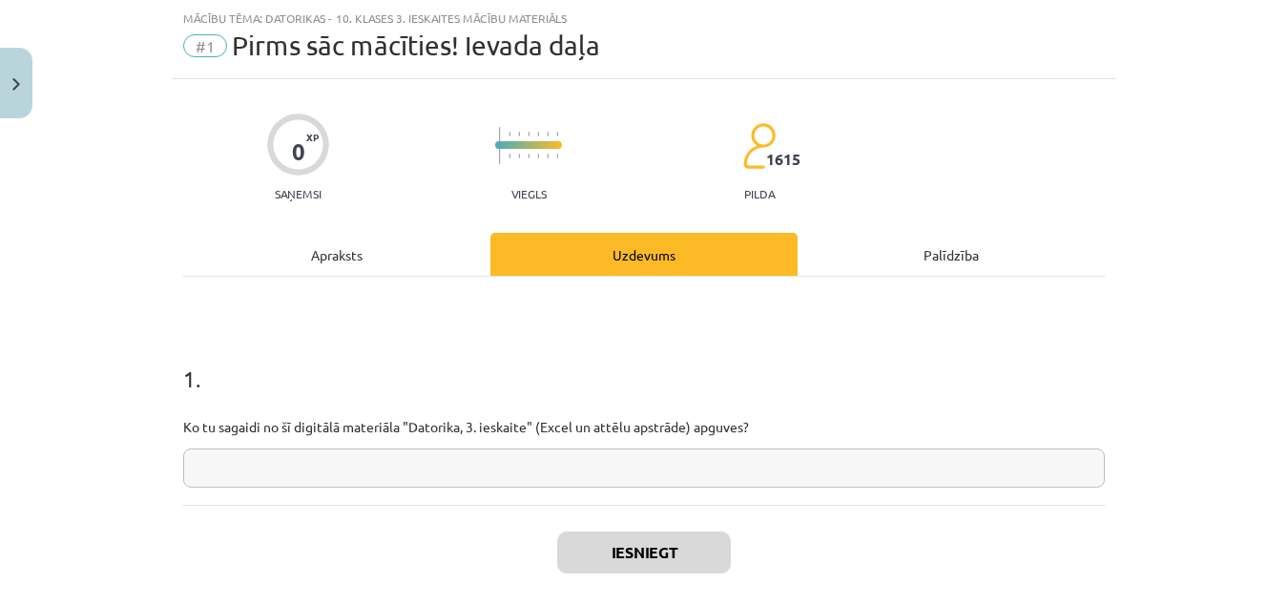
click at [354, 473] on input "text" at bounding box center [644, 467] width 922 height 39
type input "*"
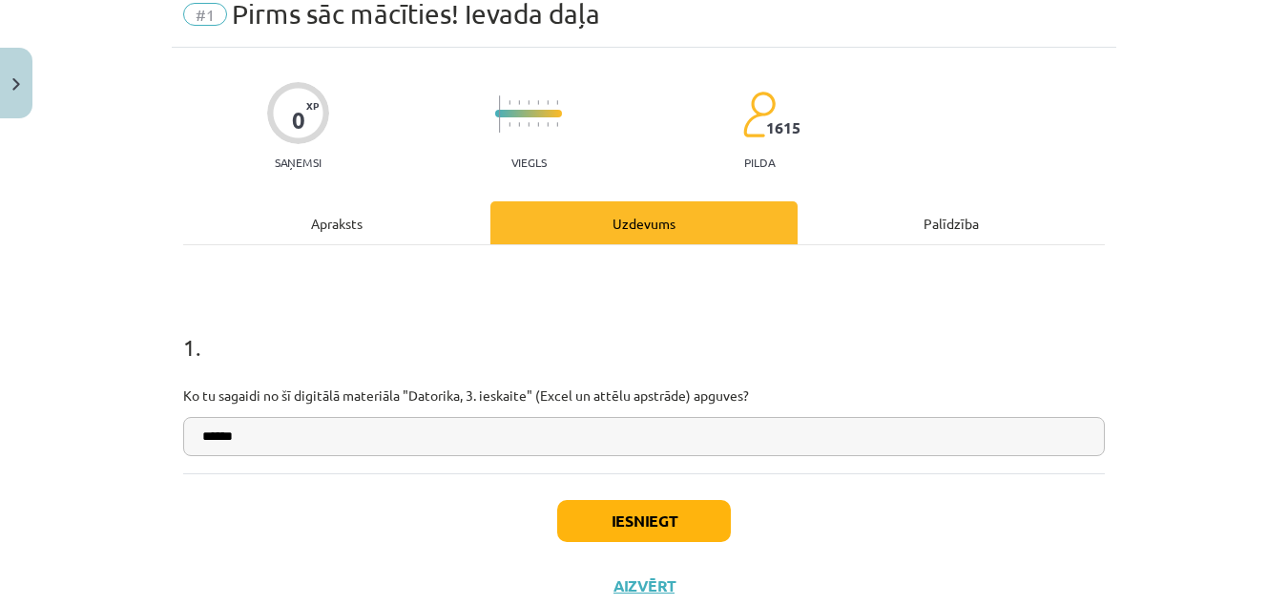
scroll to position [140, 0]
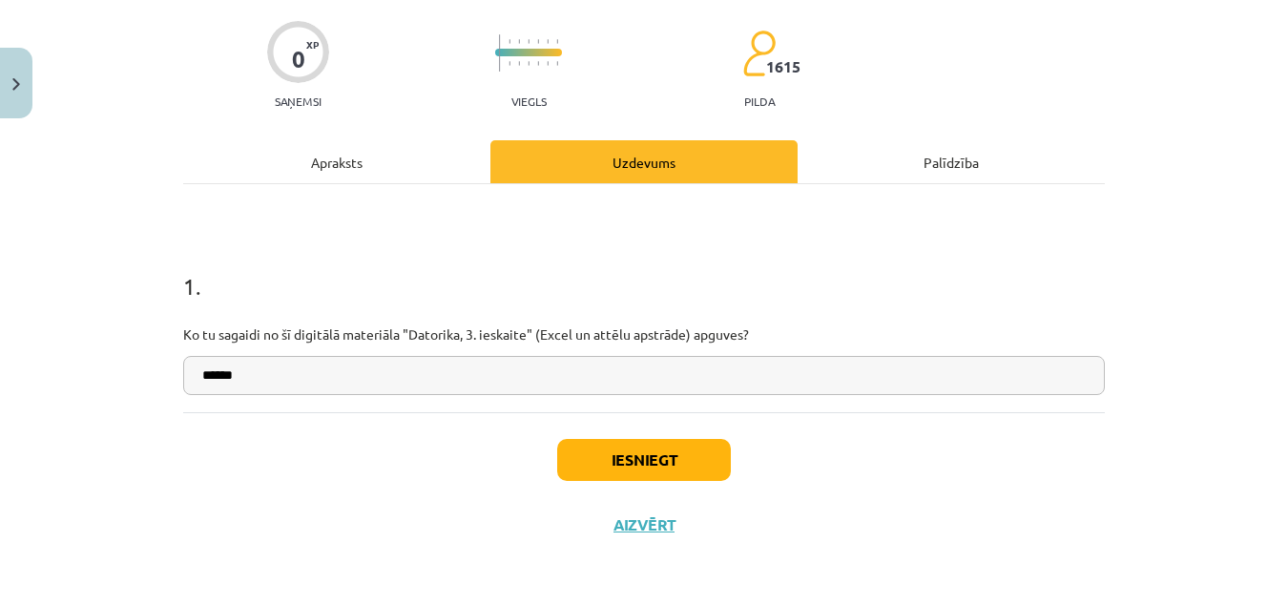
click at [247, 380] on input "******" at bounding box center [644, 375] width 922 height 39
type input "*******"
click at [602, 468] on button "Iesniegt" at bounding box center [644, 460] width 174 height 42
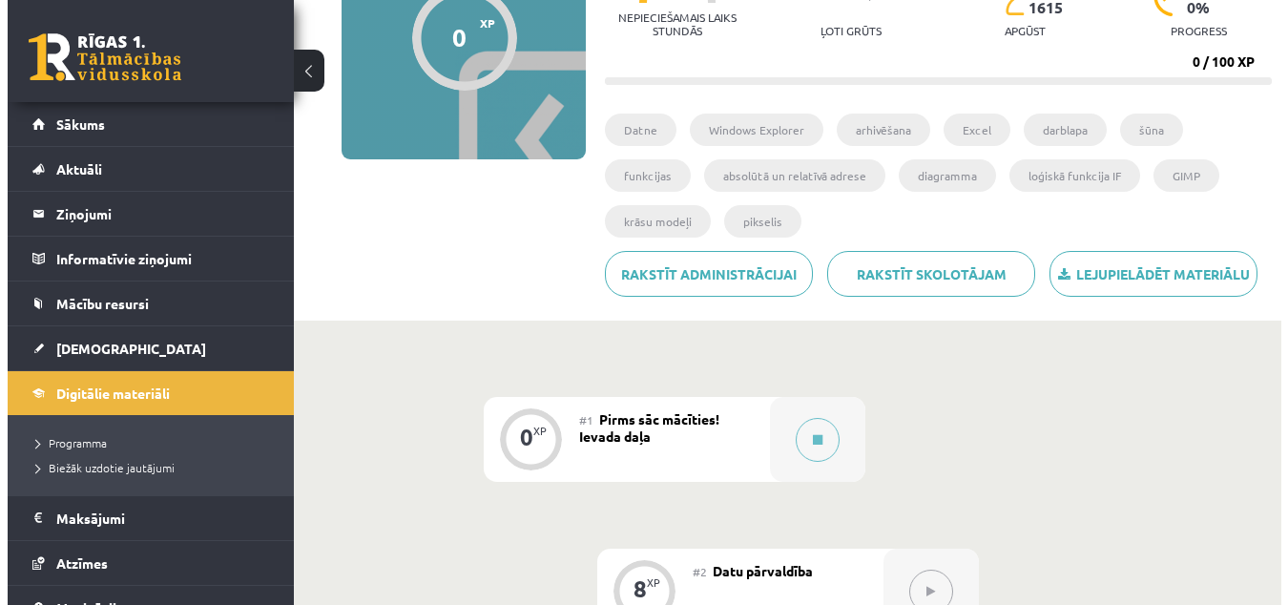
scroll to position [232, 0]
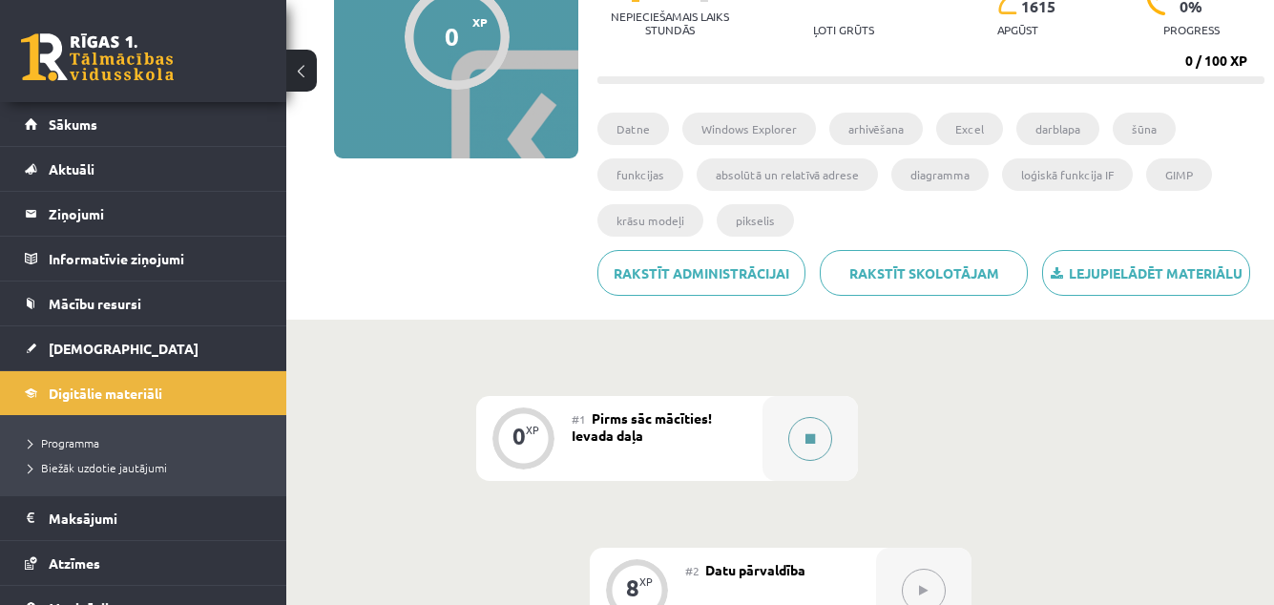
click at [806, 414] on div at bounding box center [809, 438] width 95 height 85
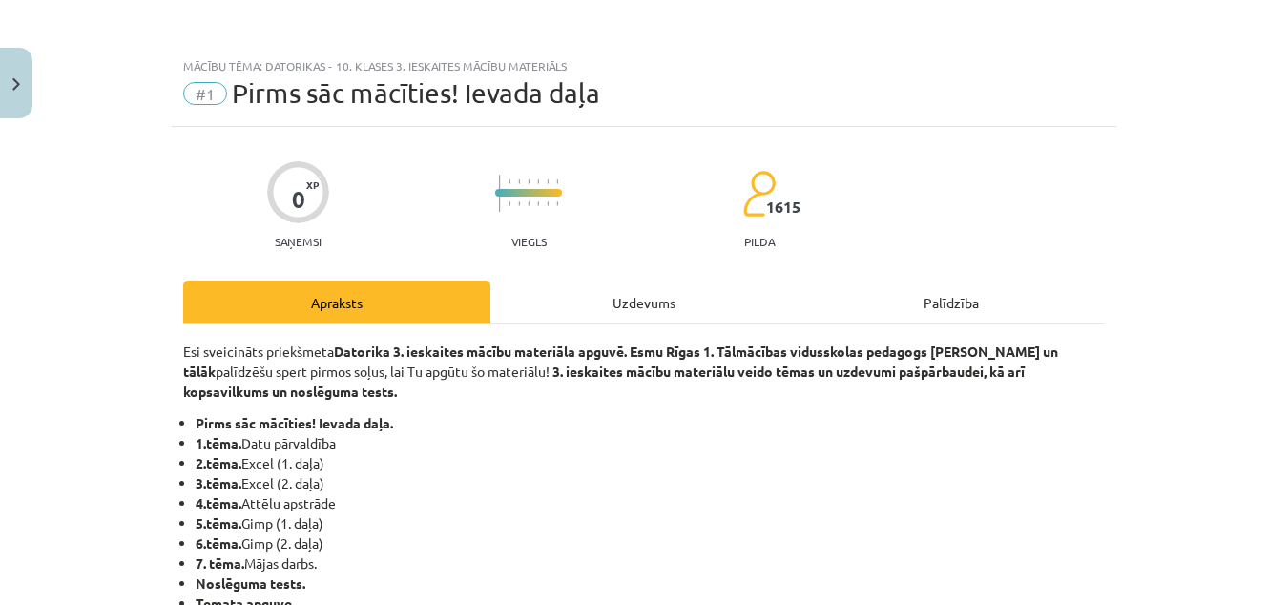
click at [666, 308] on div "Uzdevums" at bounding box center [643, 302] width 307 height 43
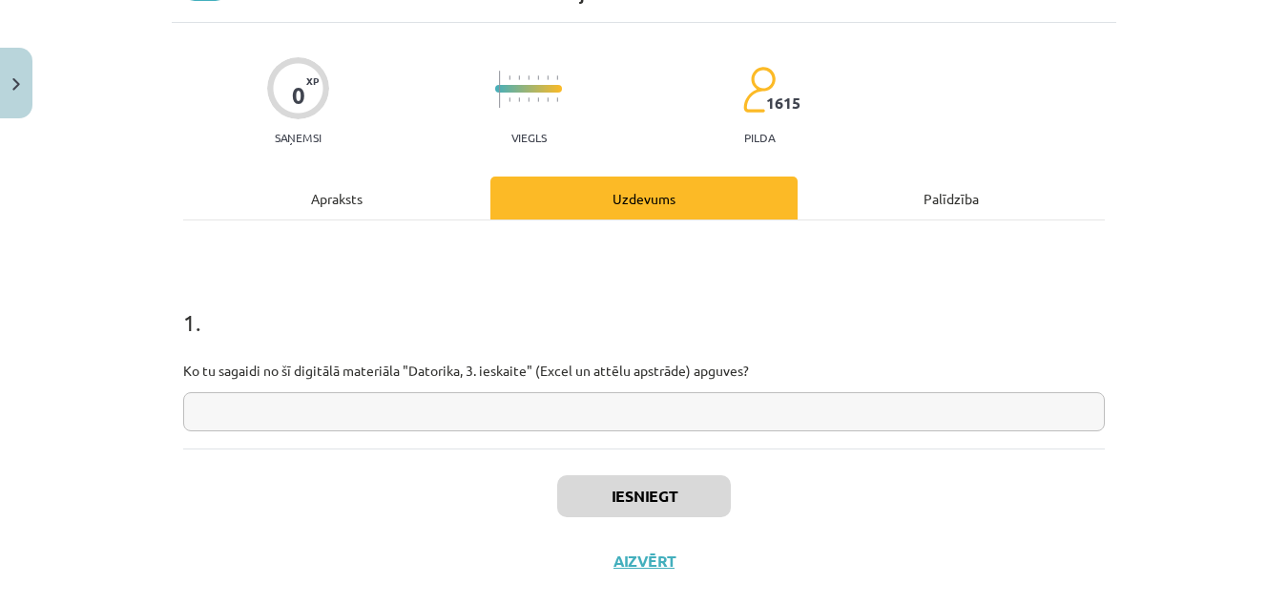
scroll to position [105, 0]
click at [568, 398] on input "text" at bounding box center [644, 410] width 922 height 39
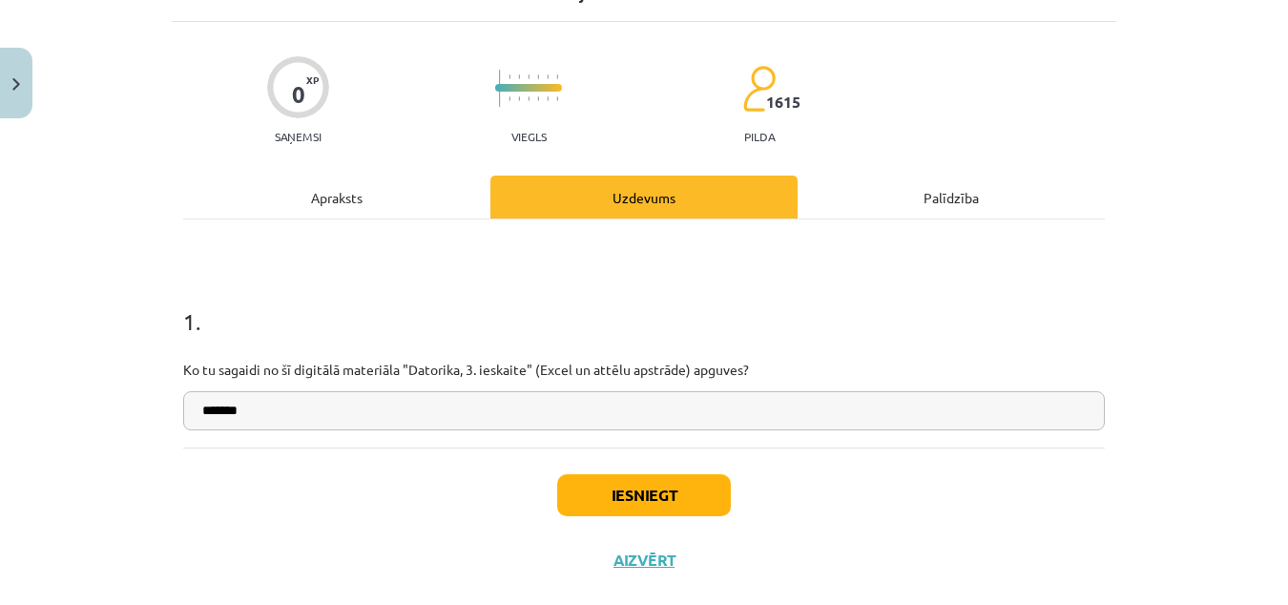
type input "*******"
click at [649, 510] on button "Iesniegt" at bounding box center [644, 495] width 174 height 42
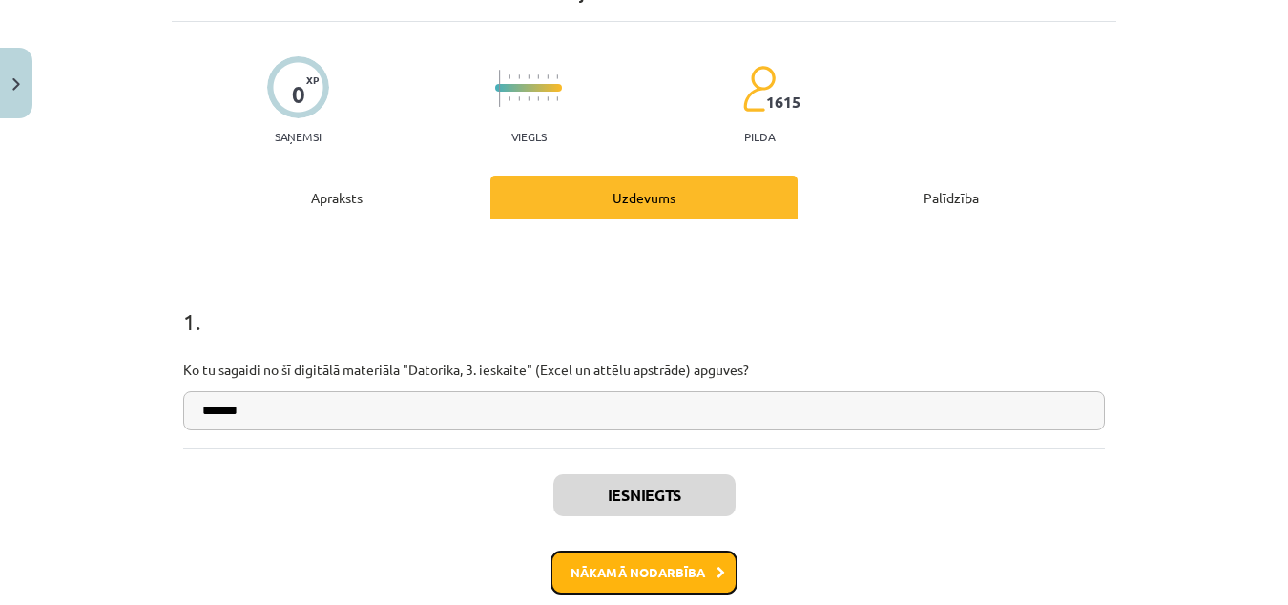
click at [658, 580] on button "Nākamā nodarbība" at bounding box center [644, 573] width 187 height 44
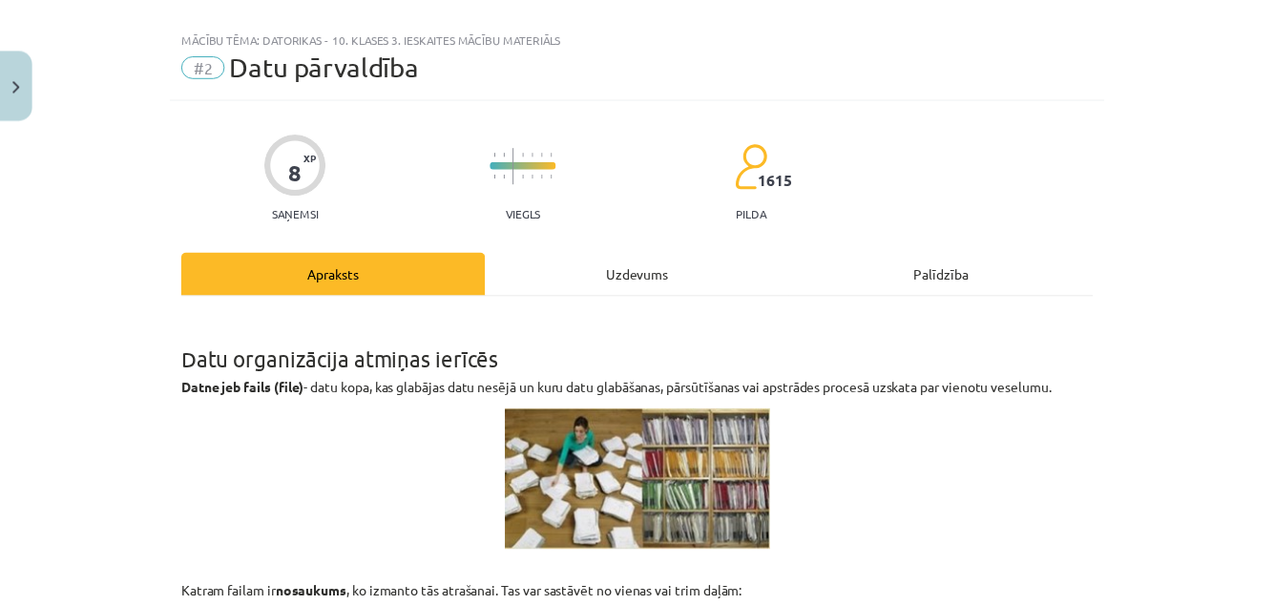
scroll to position [22, 0]
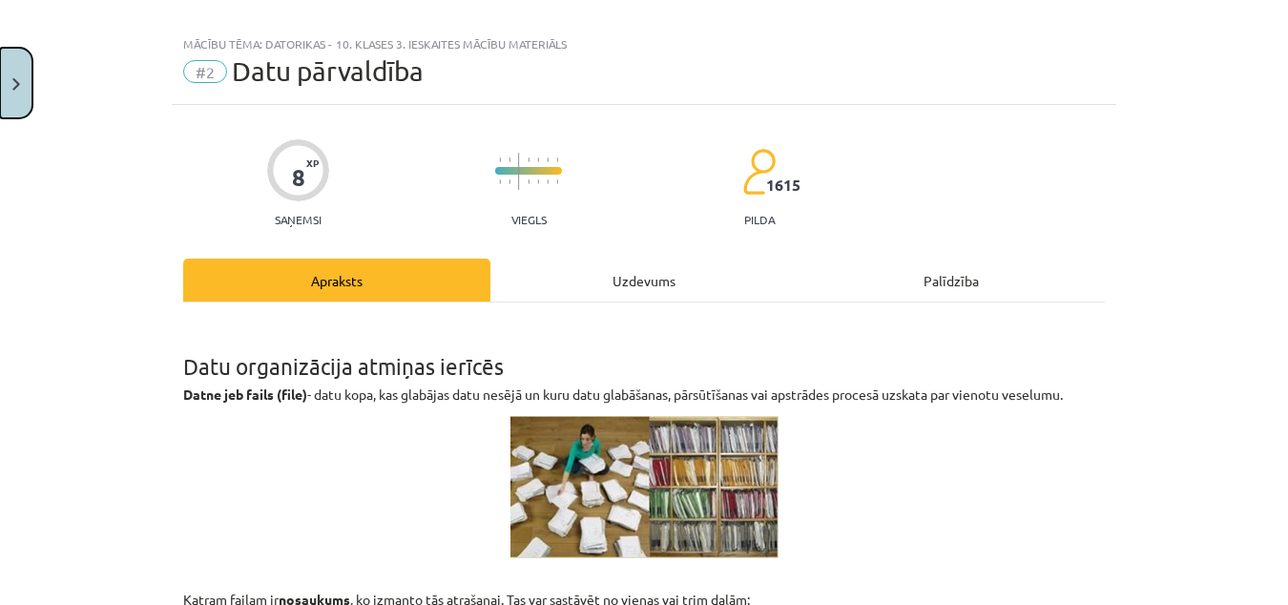
click at [13, 85] on img "Close" at bounding box center [16, 84] width 8 height 12
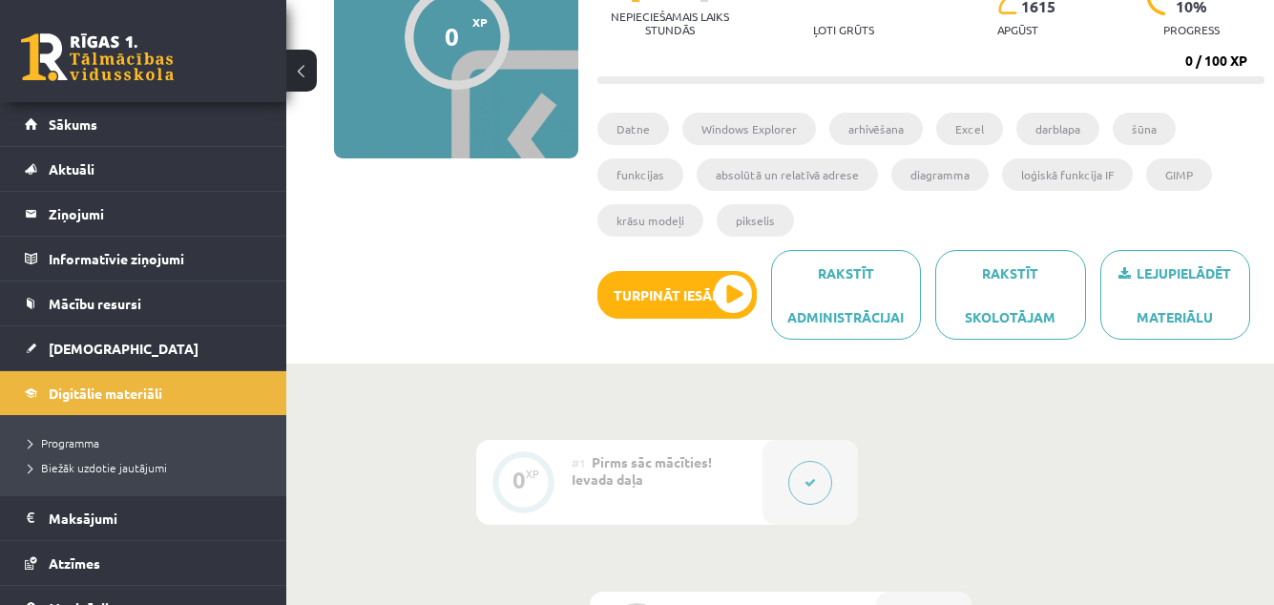
click at [403, 334] on div "0 XP XP 100 0 / 100 XP Datorikas - 10. klases 3. ieskaites mācību materiāls XP …" at bounding box center [780, 134] width 969 height 440
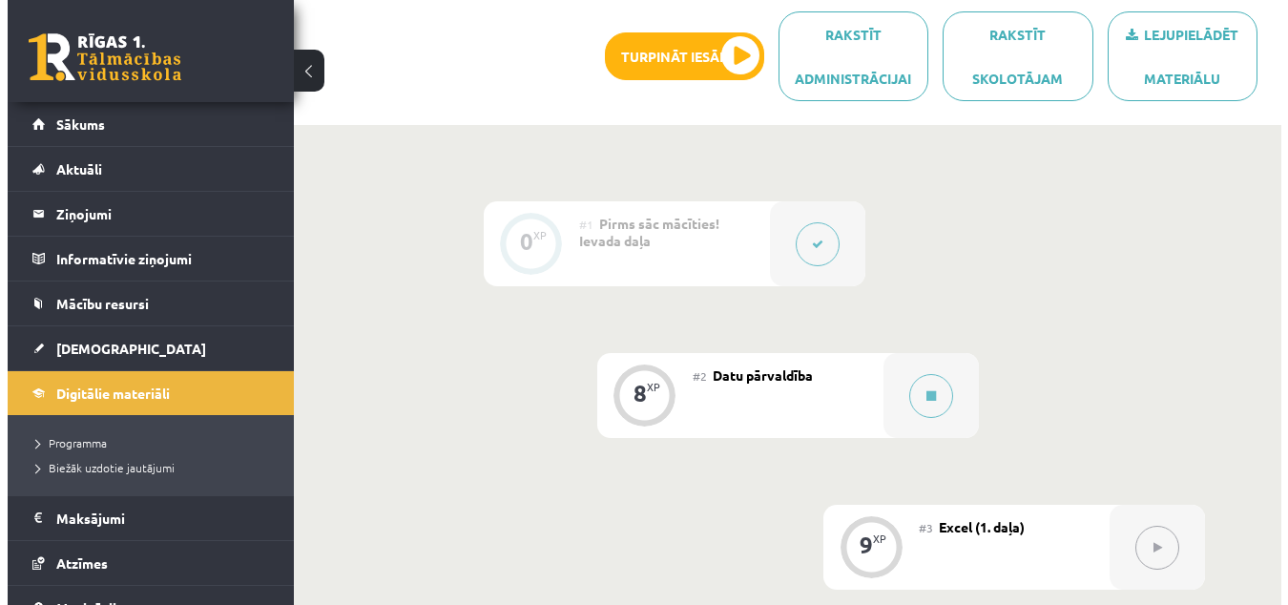
scroll to position [510, 0]
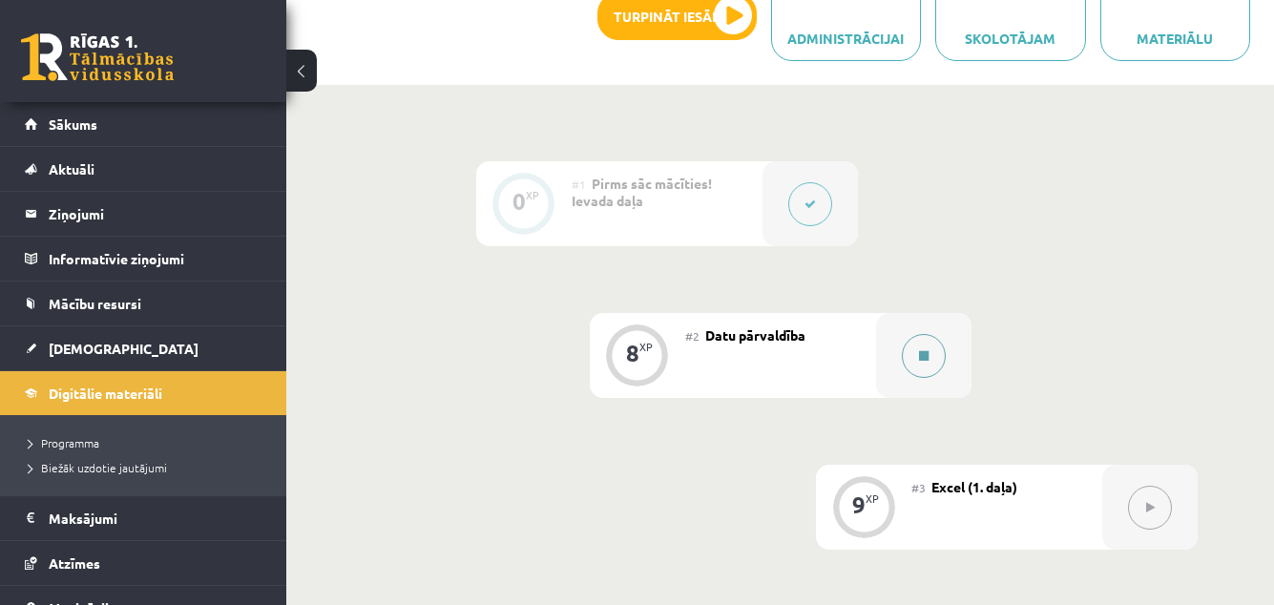
click at [919, 357] on icon at bounding box center [924, 355] width 10 height 11
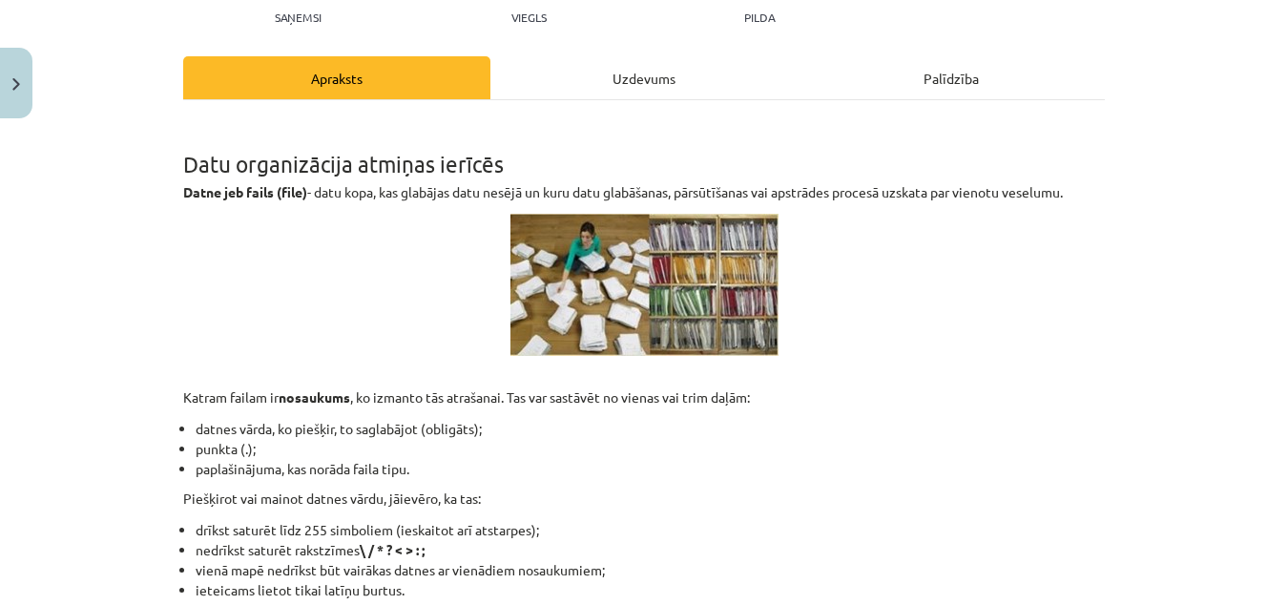
scroll to position [0, 0]
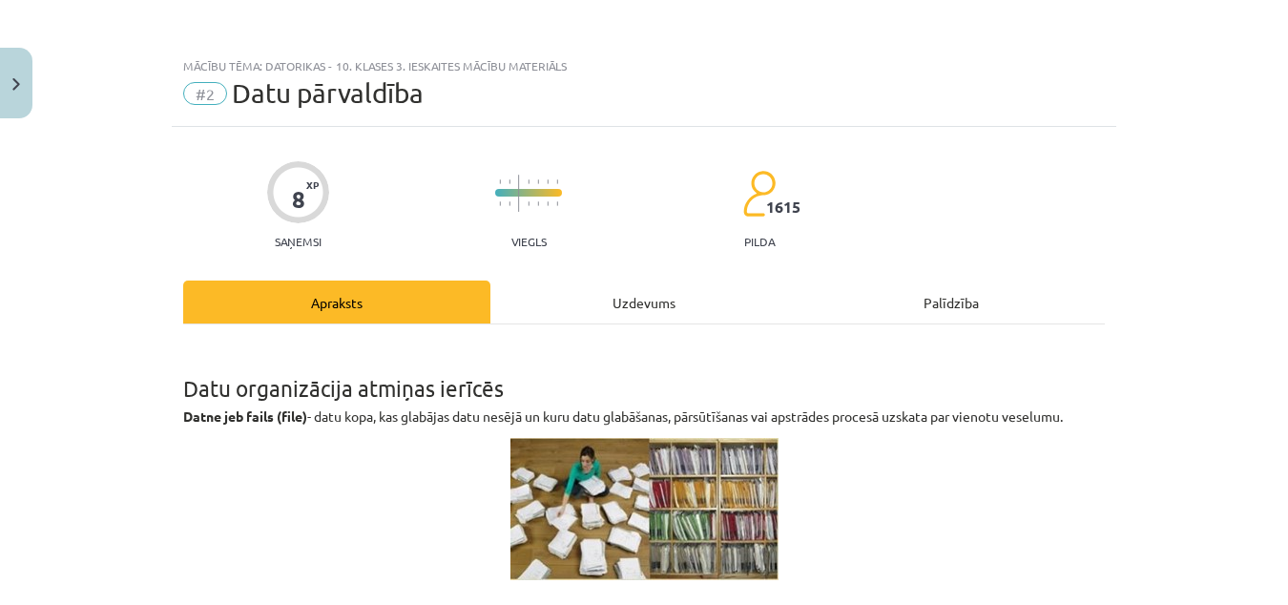
click at [630, 287] on div "Uzdevums" at bounding box center [643, 302] width 307 height 43
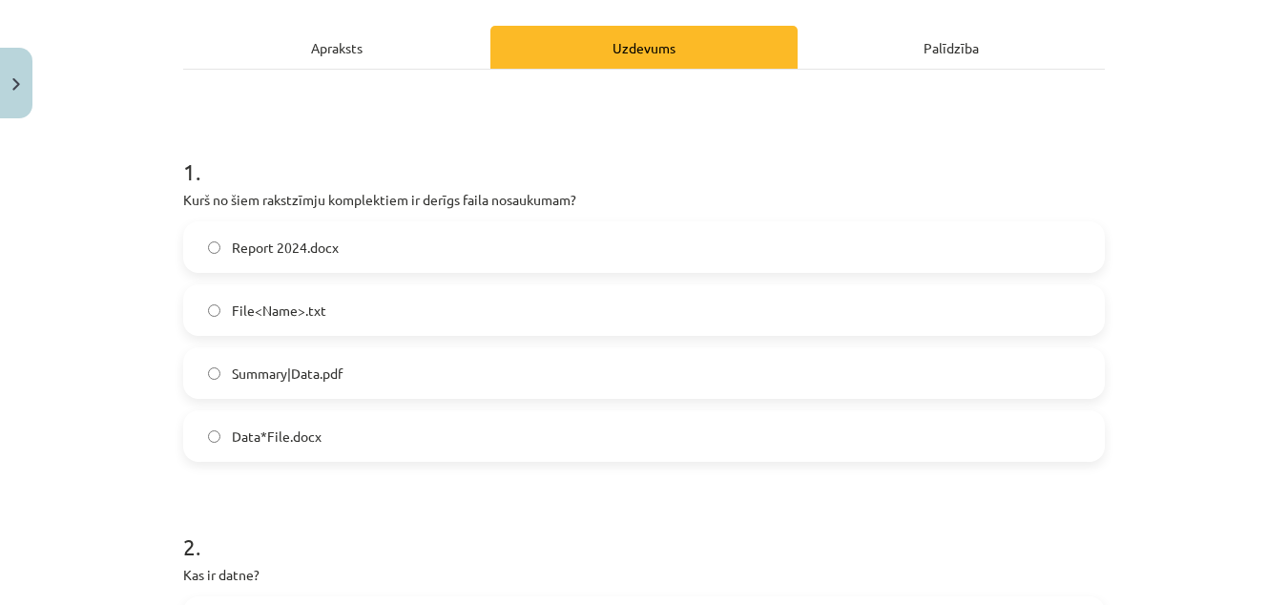
scroll to position [256, 0]
click at [321, 443] on label "Data*File.docx" at bounding box center [644, 435] width 918 height 48
click at [342, 380] on label "Summary|Data.pdf" at bounding box center [644, 372] width 918 height 48
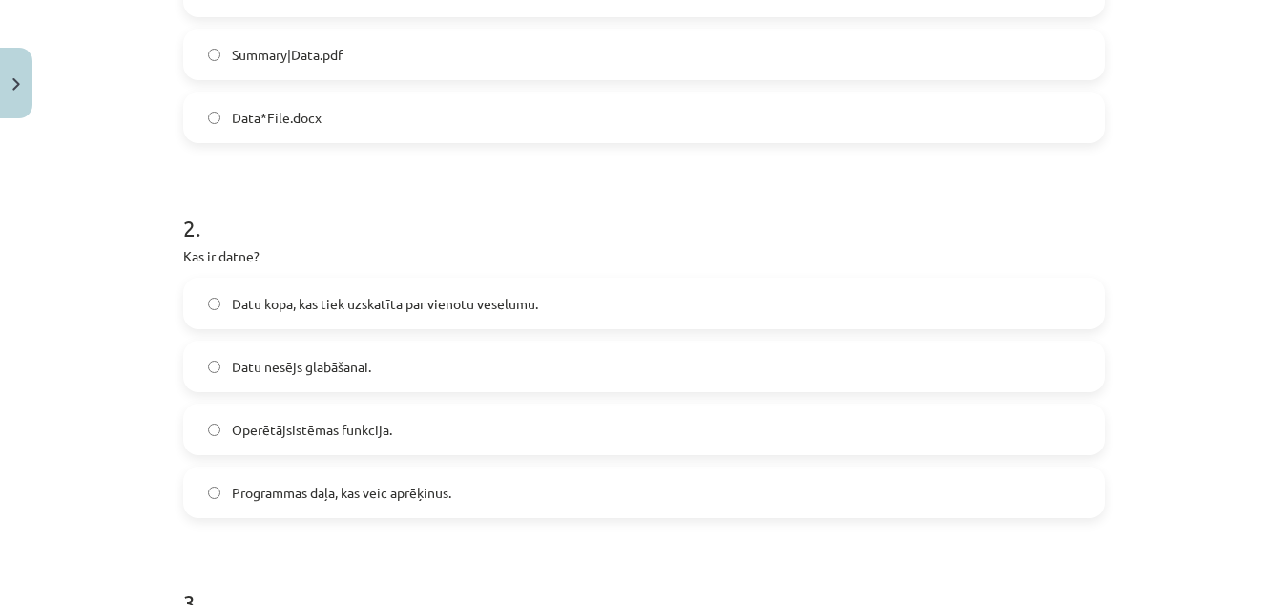
scroll to position [575, 0]
click at [370, 367] on label "Datu nesējs glabāšanai." at bounding box center [644, 365] width 918 height 48
click at [389, 315] on label "Datu kopa, kas tiek uzskatīta par vienotu veselumu." at bounding box center [644, 302] width 918 height 48
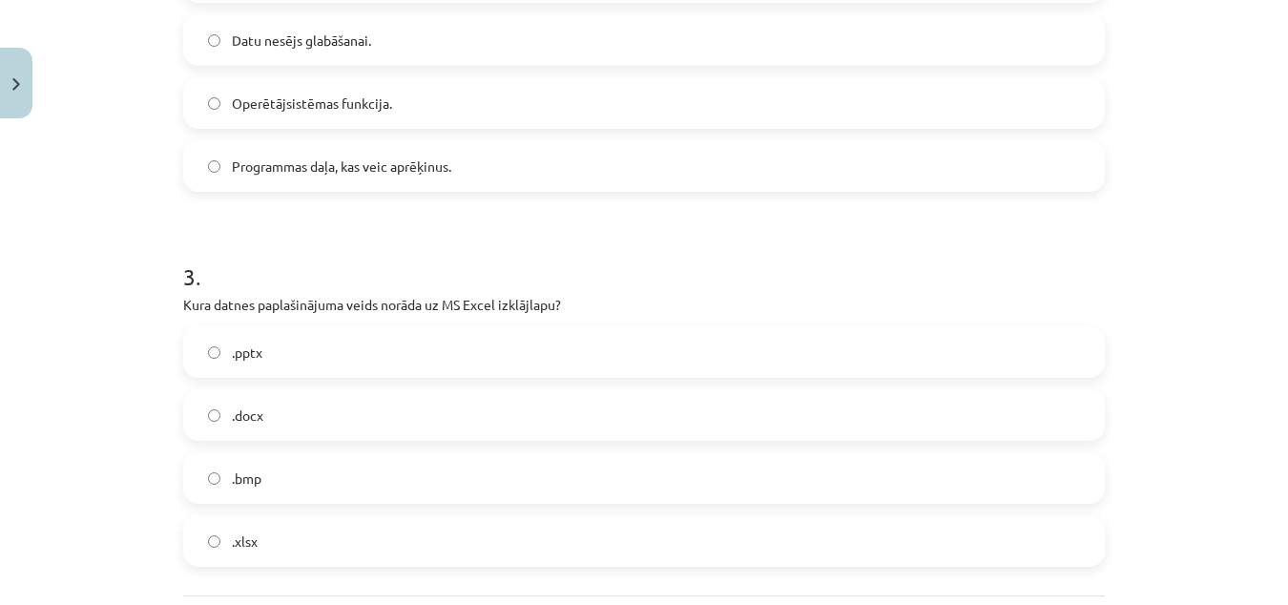
scroll to position [983, 0]
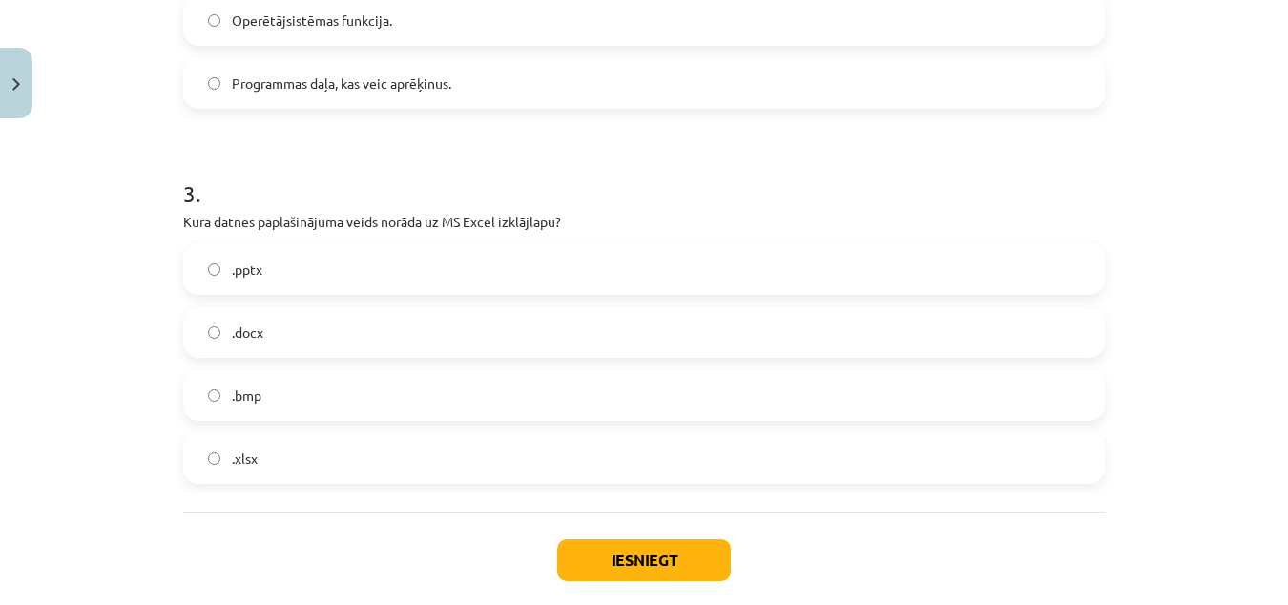
click at [287, 469] on label ".xlsx" at bounding box center [644, 458] width 918 height 48
click at [599, 568] on button "Iesniegt" at bounding box center [644, 560] width 174 height 42
click at [1216, 156] on div "Mācību tēma: Datorikas - 10. klases 3. ieskaites mācību materiāls #2 Datu pārva…" at bounding box center [644, 302] width 1288 height 605
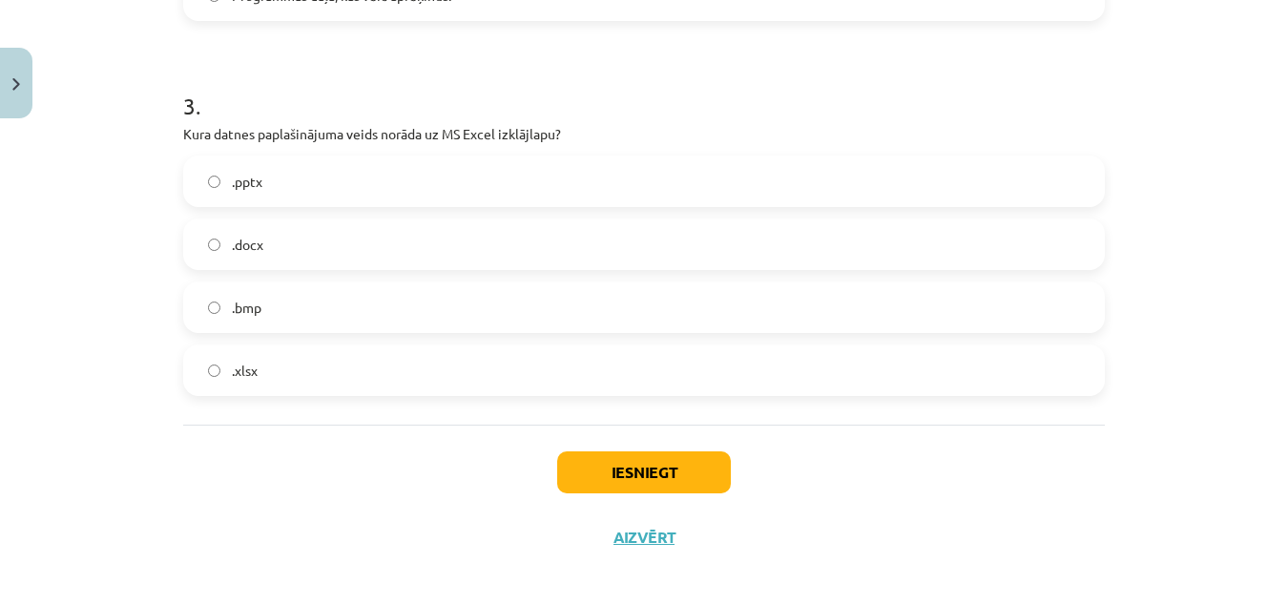
scroll to position [1072, 0]
click at [653, 466] on button "Iesniegt" at bounding box center [644, 471] width 174 height 42
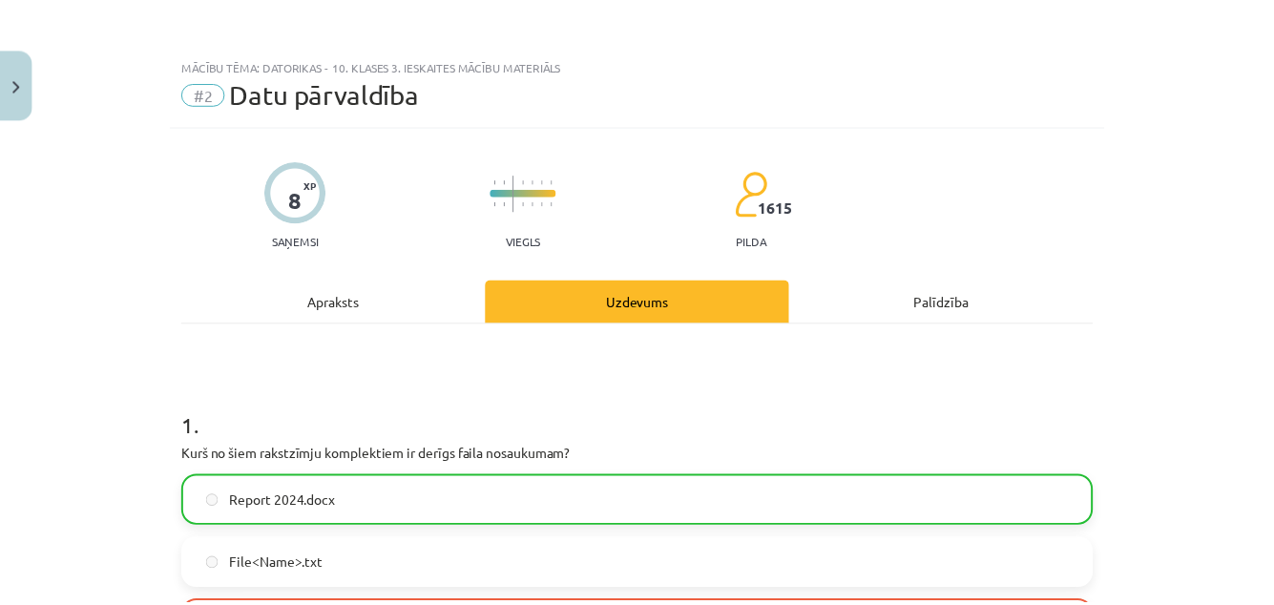
scroll to position [0, 0]
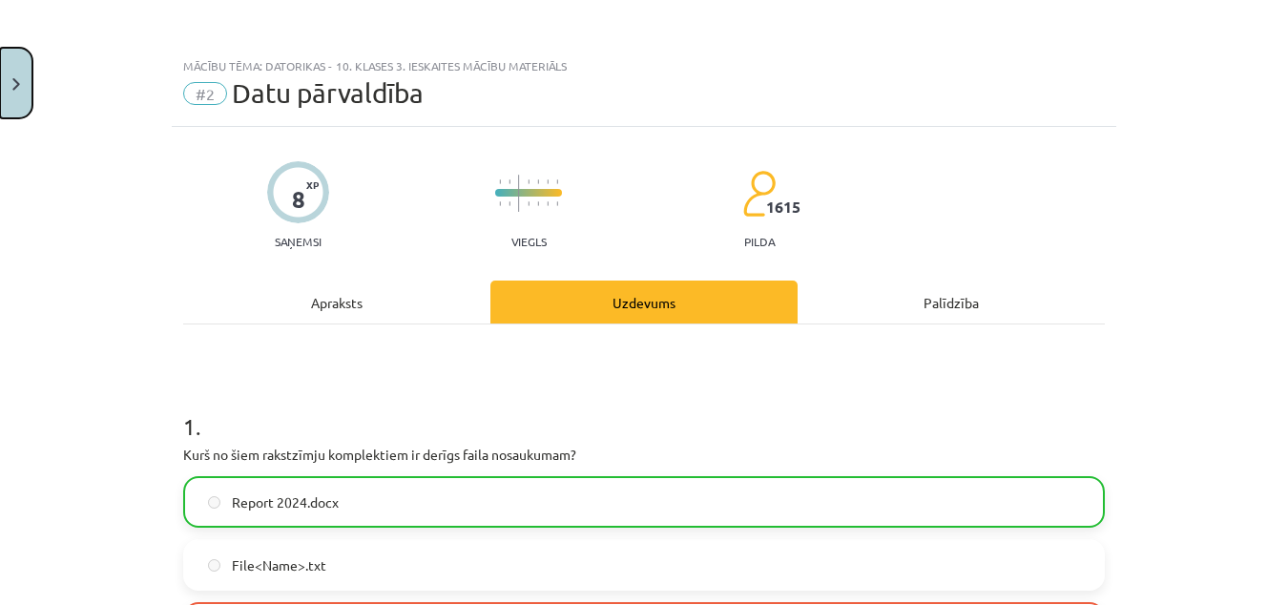
click at [6, 81] on button "Close" at bounding box center [16, 83] width 32 height 71
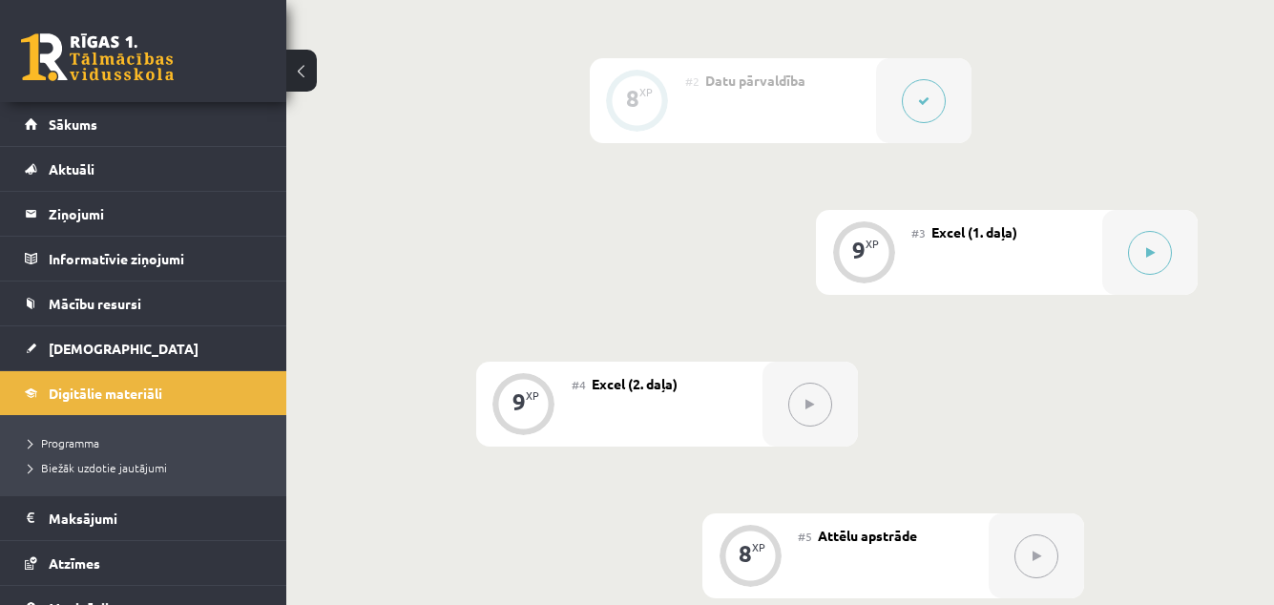
scroll to position [766, 0]
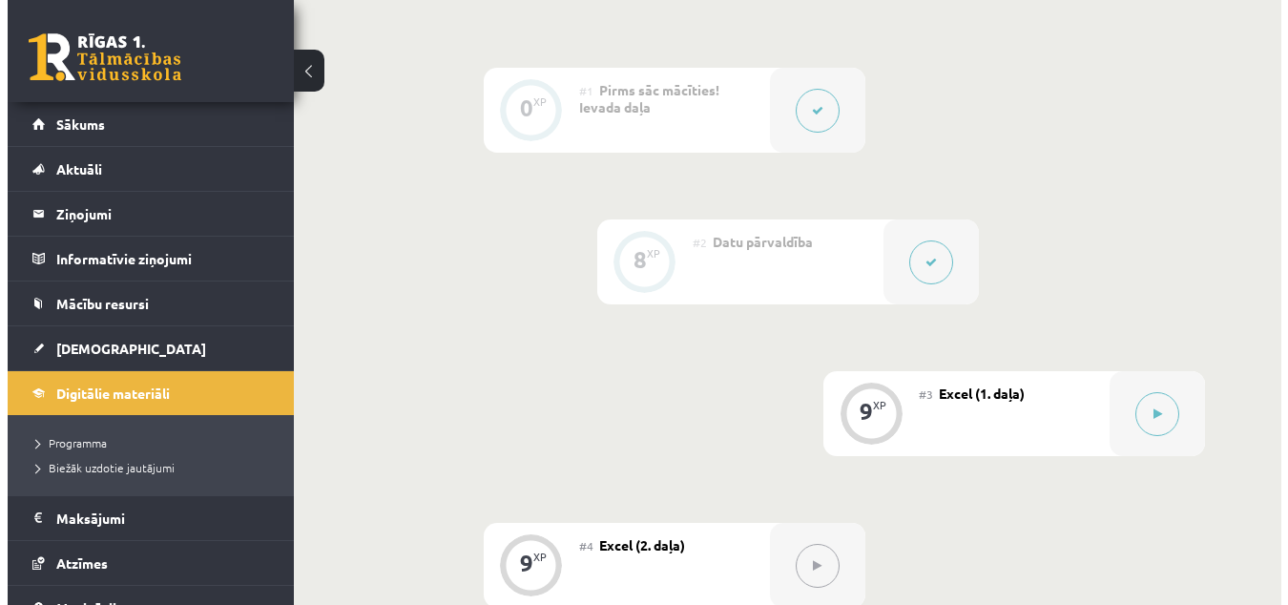
scroll to position [608, 0]
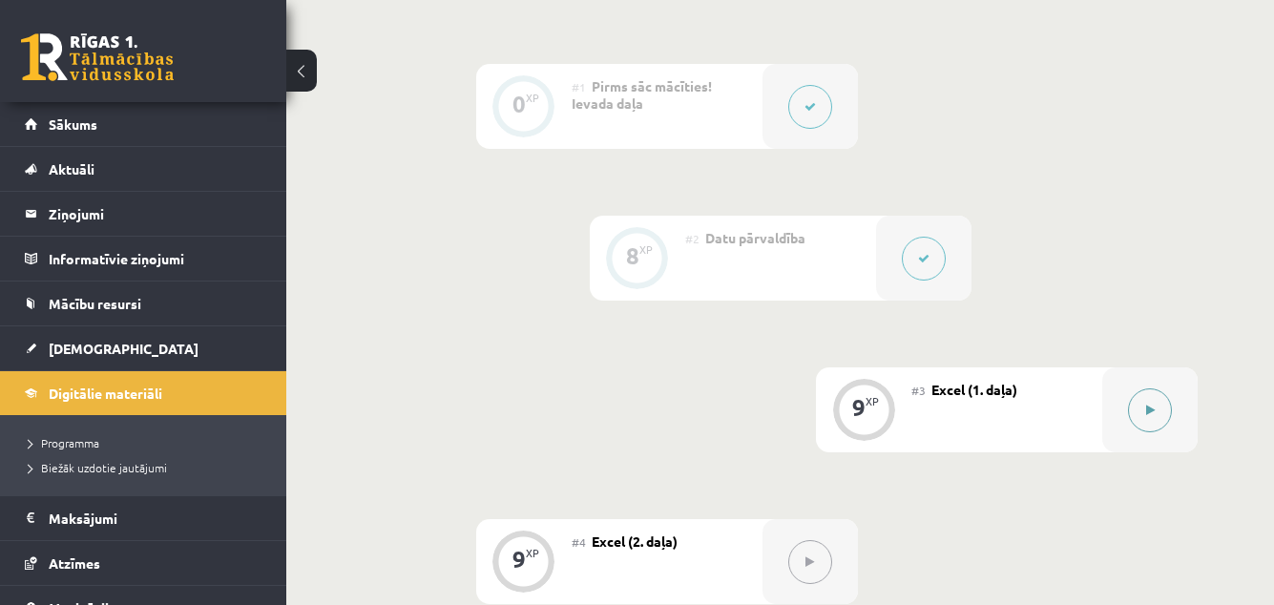
click at [1147, 402] on button at bounding box center [1150, 410] width 44 height 44
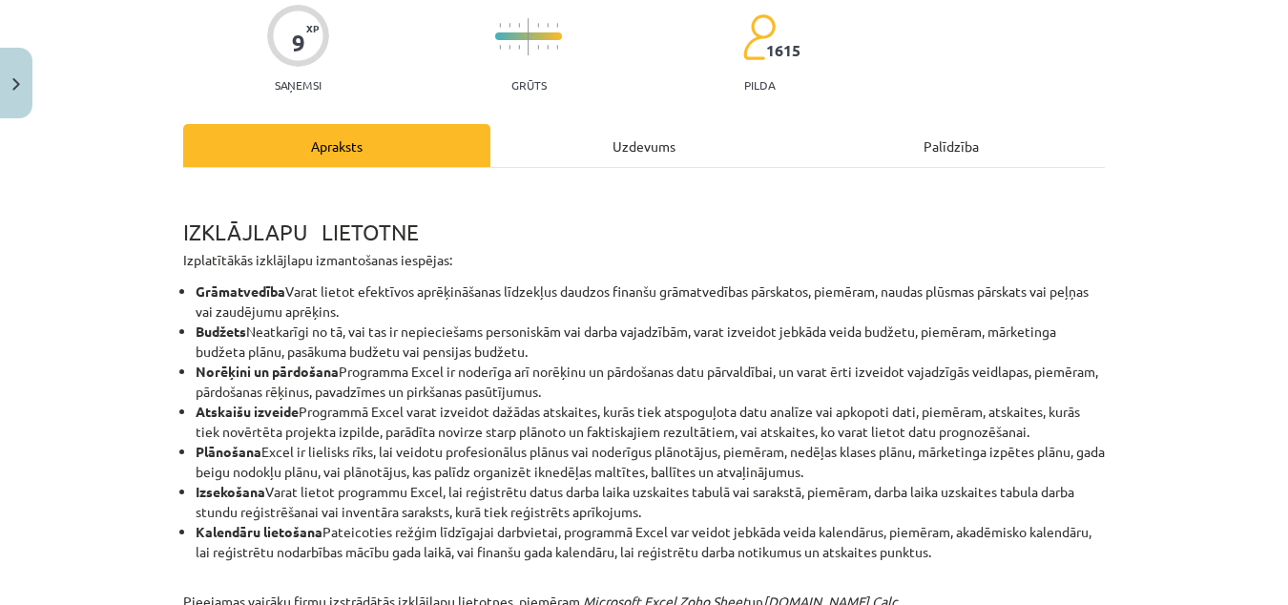
scroll to position [156, 0]
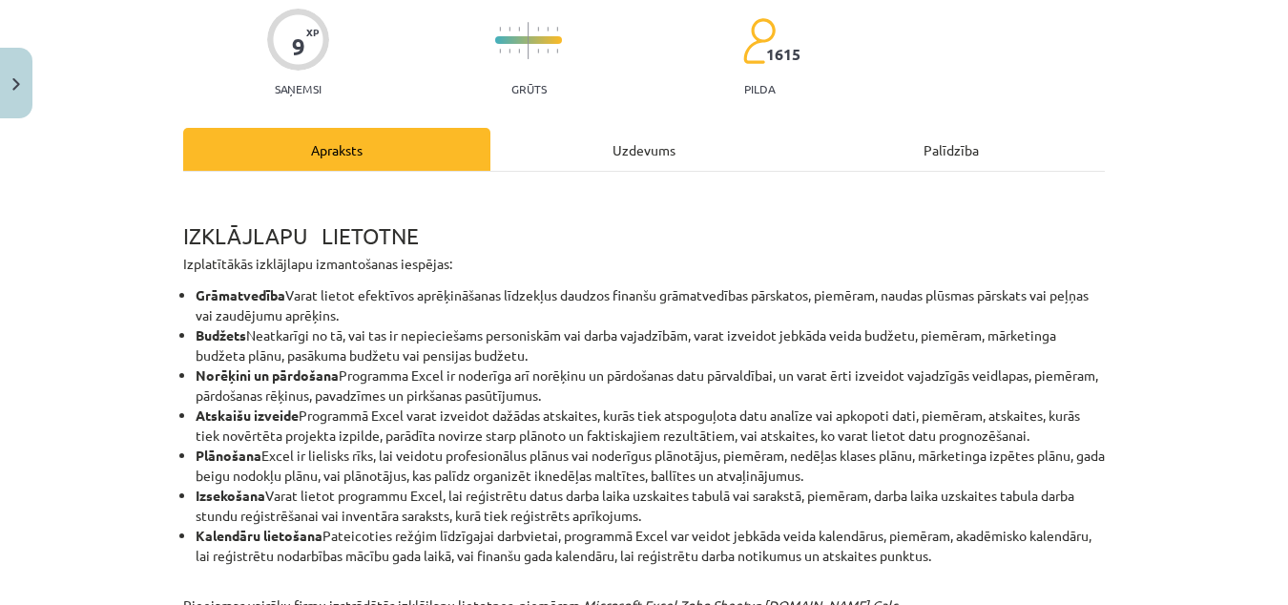
click at [632, 161] on div "Uzdevums" at bounding box center [643, 149] width 307 height 43
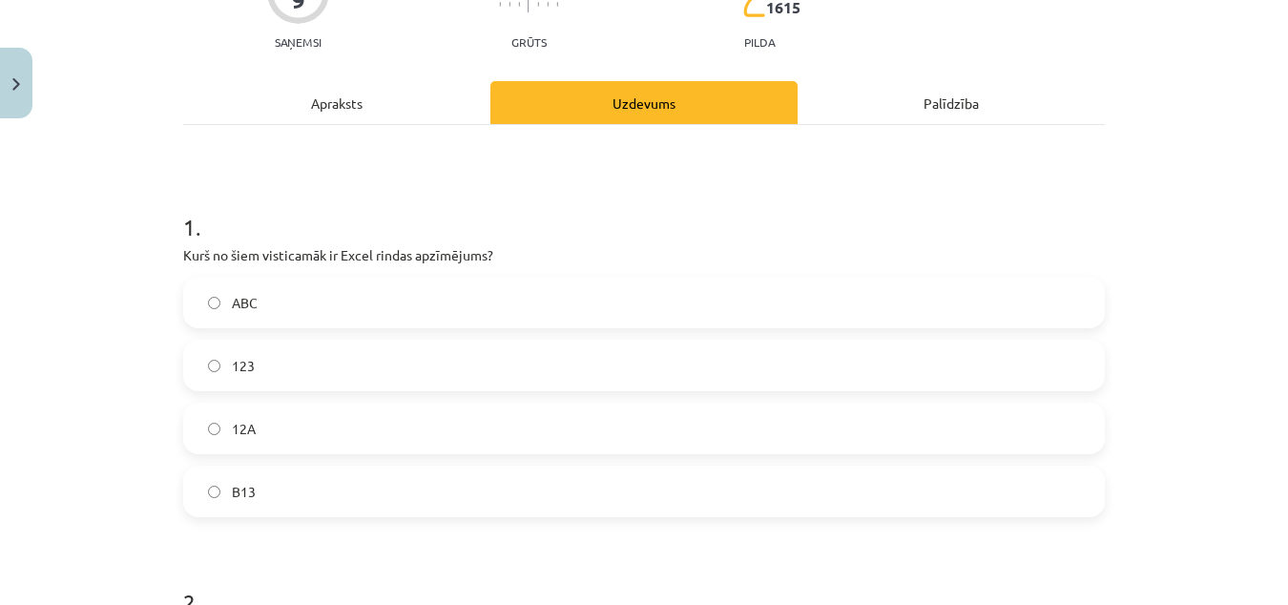
scroll to position [200, 0]
click at [336, 104] on div "Apraksts" at bounding box center [336, 101] width 307 height 43
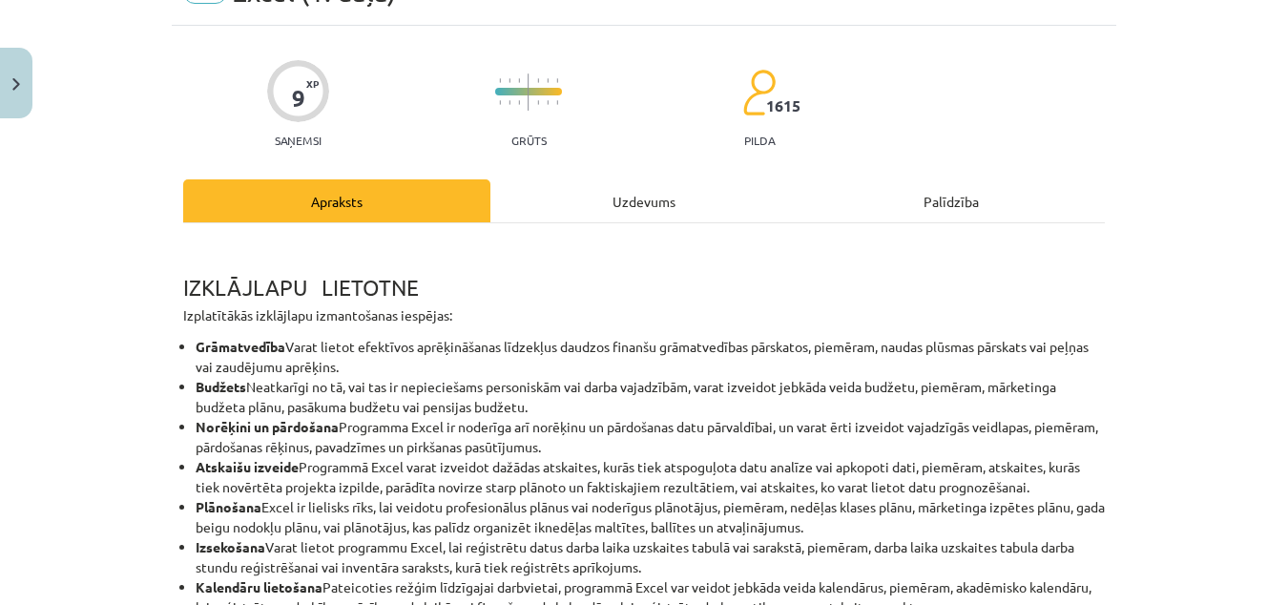
scroll to position [100, 0]
click at [628, 214] on div "Uzdevums" at bounding box center [643, 201] width 307 height 43
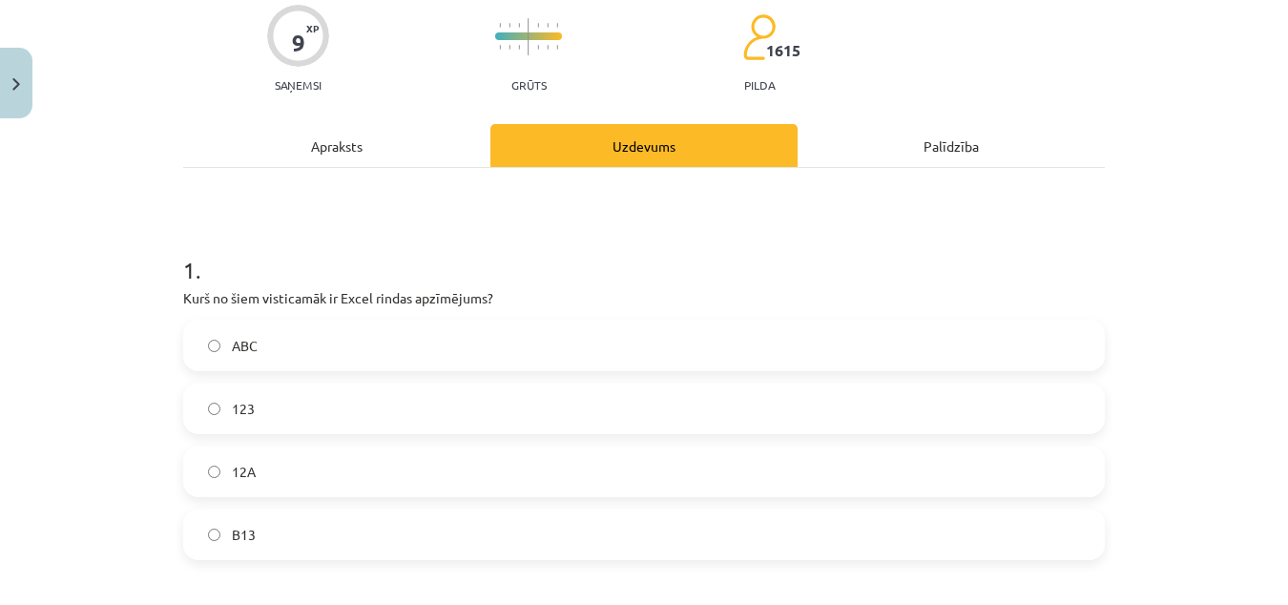
scroll to position [157, 0]
click at [336, 138] on div "Apraksts" at bounding box center [336, 144] width 307 height 43
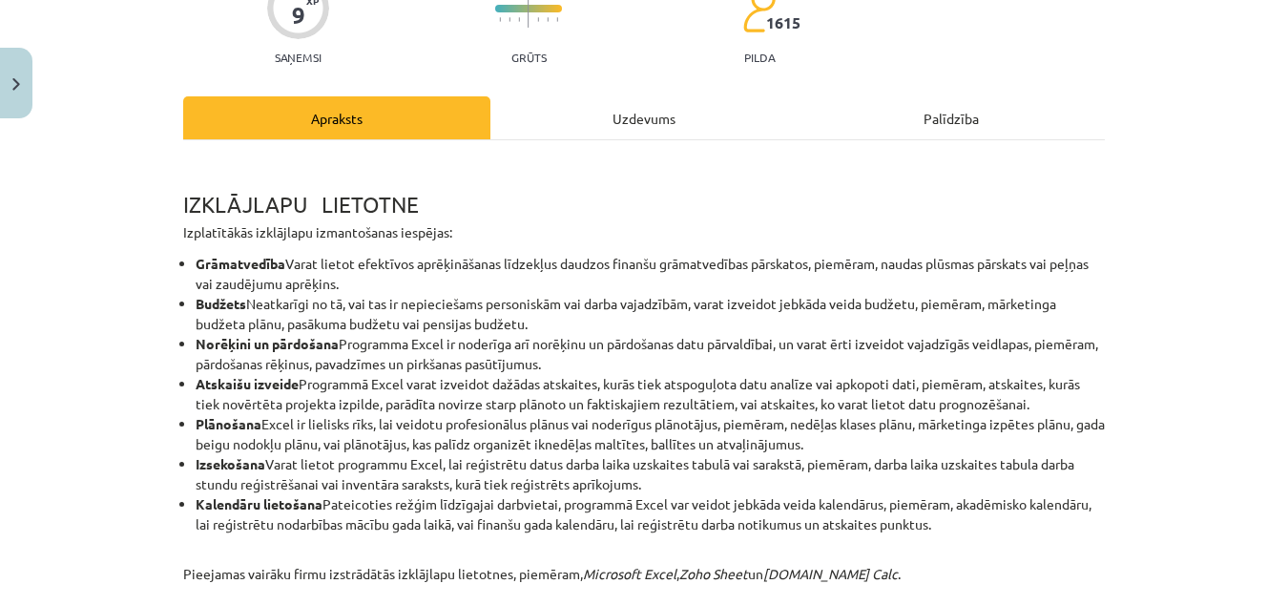
scroll to position [183, 0]
click at [587, 108] on div "Uzdevums" at bounding box center [643, 118] width 307 height 43
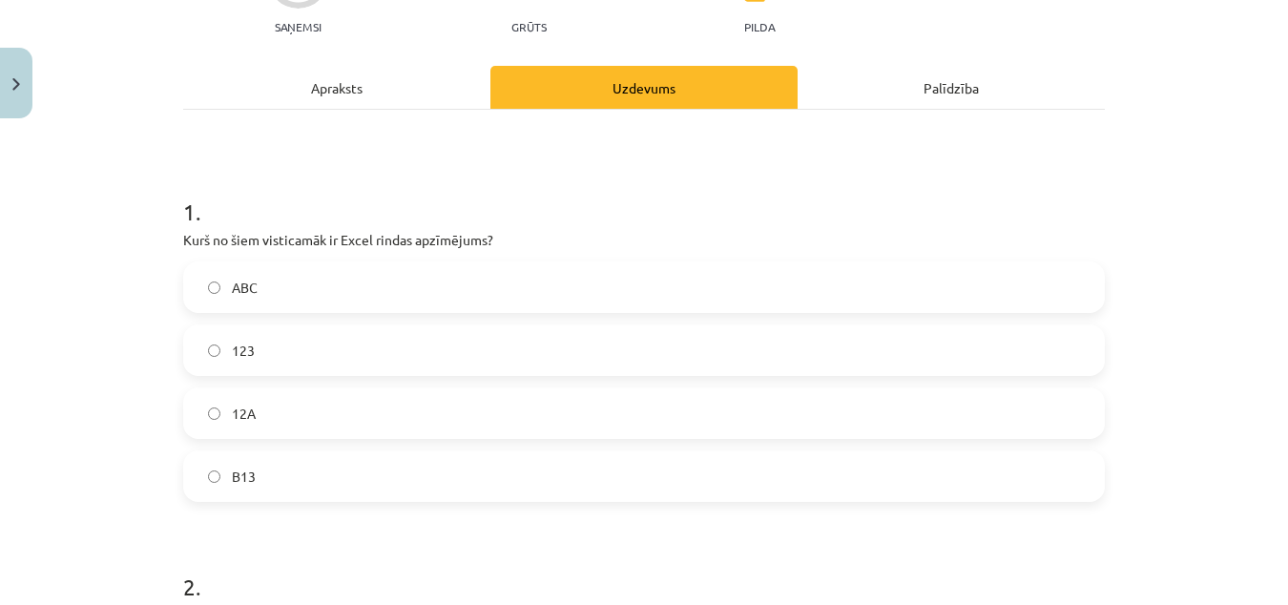
scroll to position [216, 0]
click at [269, 278] on label "ABC" at bounding box center [644, 286] width 918 height 48
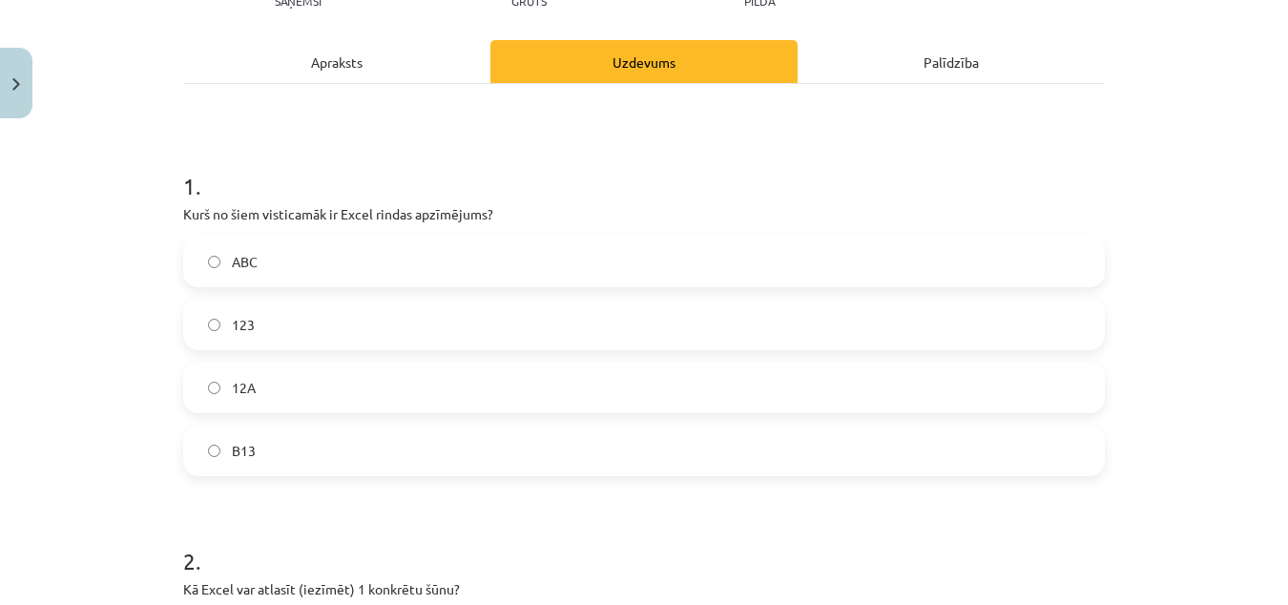
scroll to position [240, 0]
click at [333, 64] on div "Apraksts" at bounding box center [336, 62] width 307 height 43
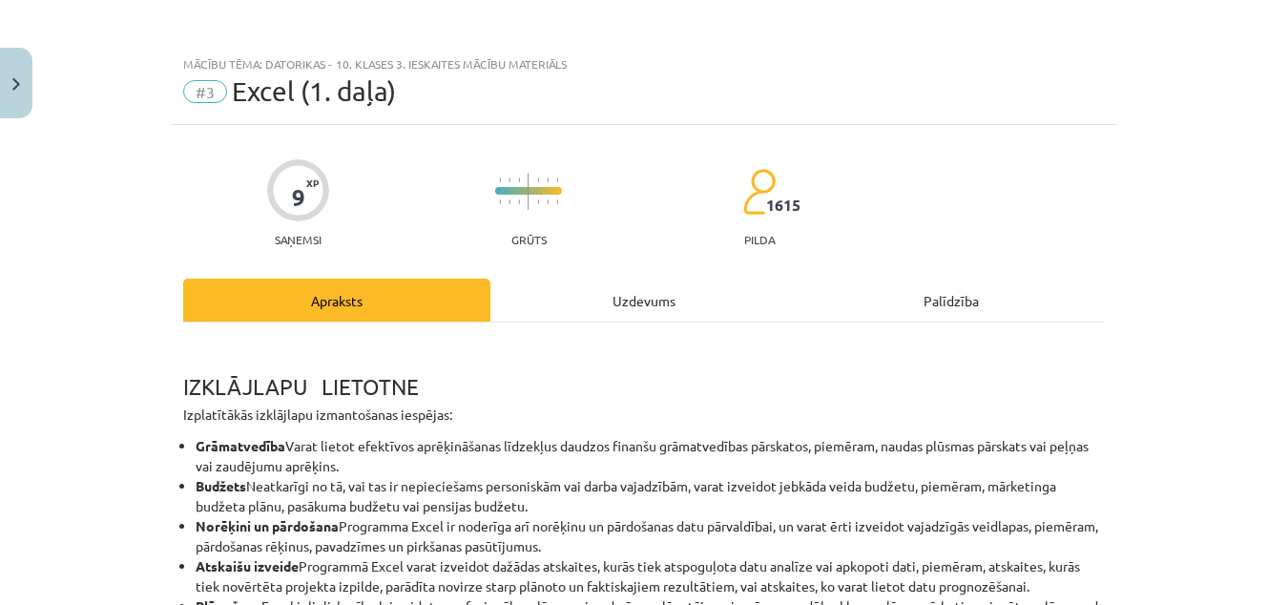
scroll to position [0, 0]
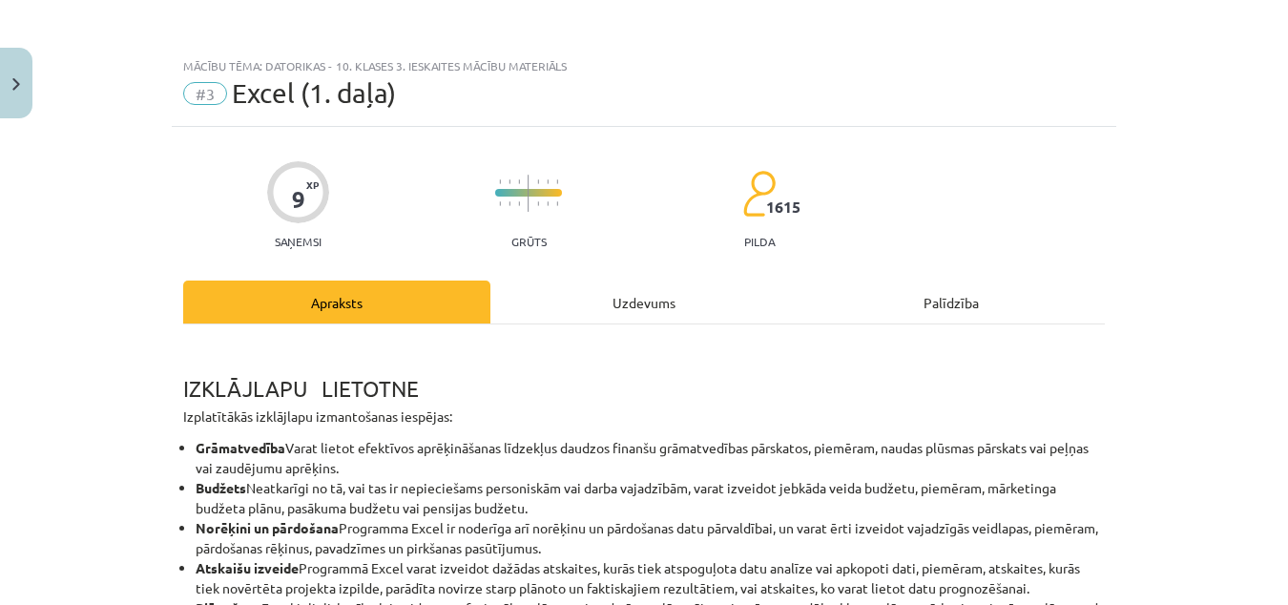
click at [619, 294] on div "Uzdevums" at bounding box center [643, 302] width 307 height 43
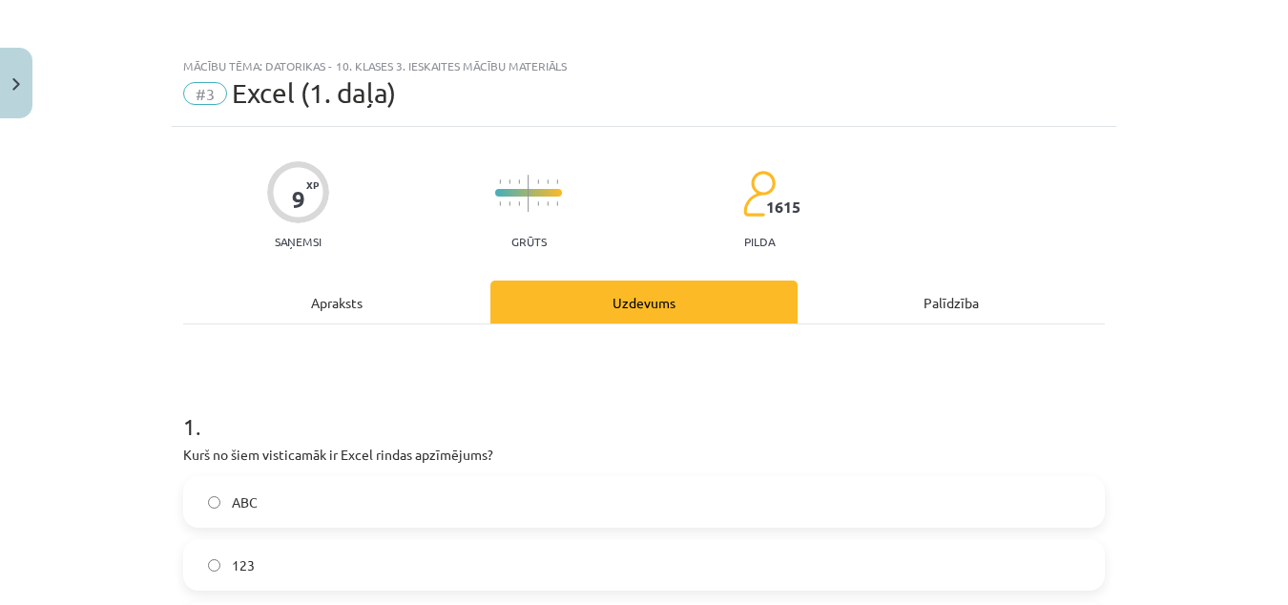
click at [370, 295] on div "Apraksts" at bounding box center [336, 302] width 307 height 43
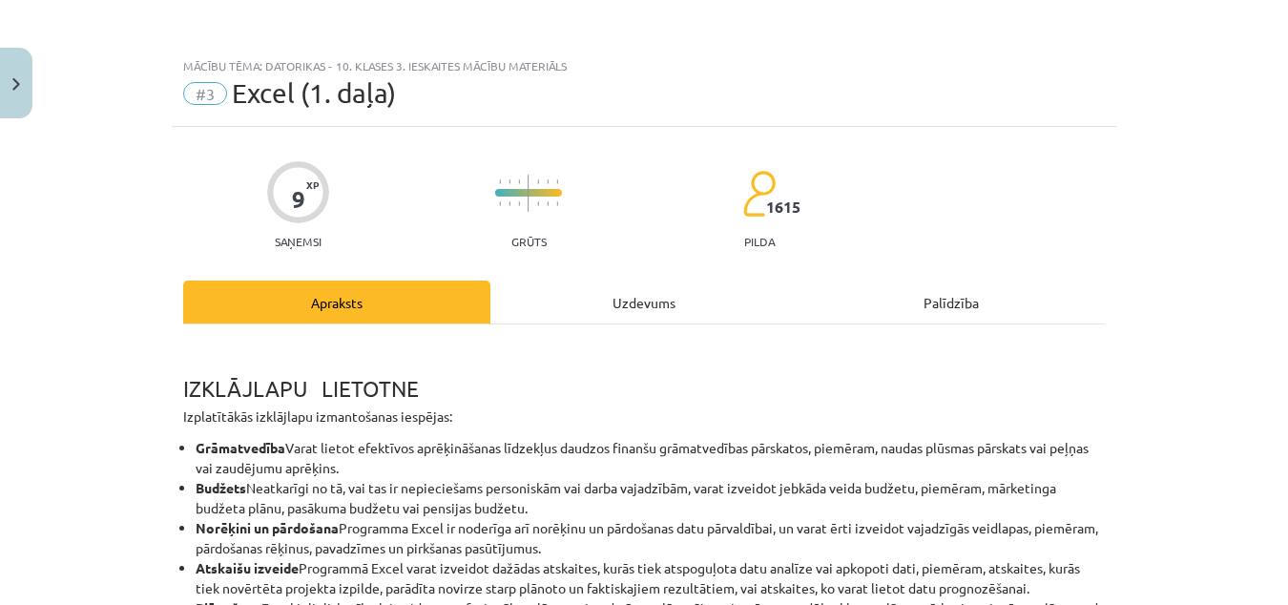
click at [590, 322] on div "Uzdevums" at bounding box center [643, 302] width 307 height 43
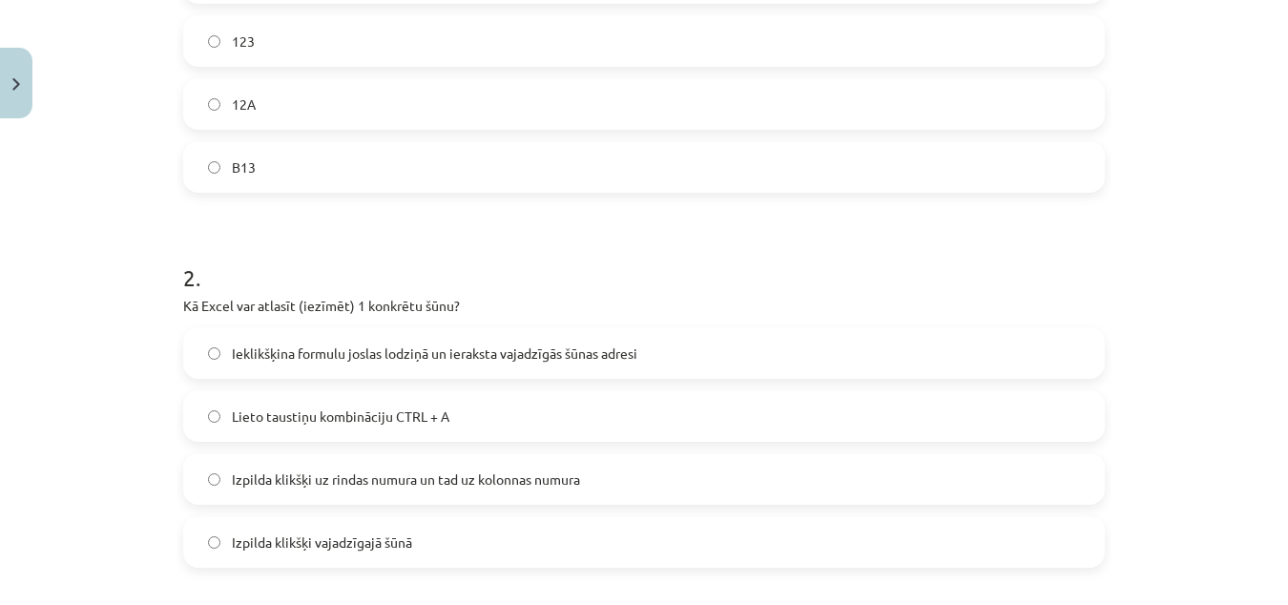
scroll to position [525, 0]
click at [379, 534] on span "Izpilda klikšķi vajadzīgajā šūnā" at bounding box center [322, 541] width 180 height 20
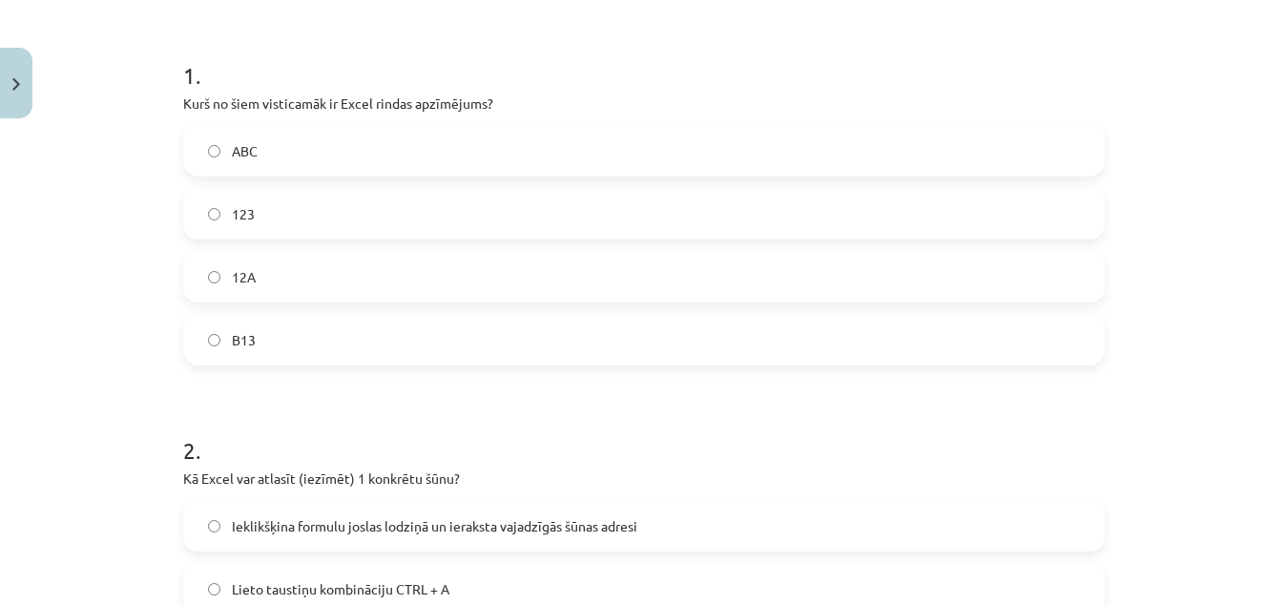
scroll to position [0, 0]
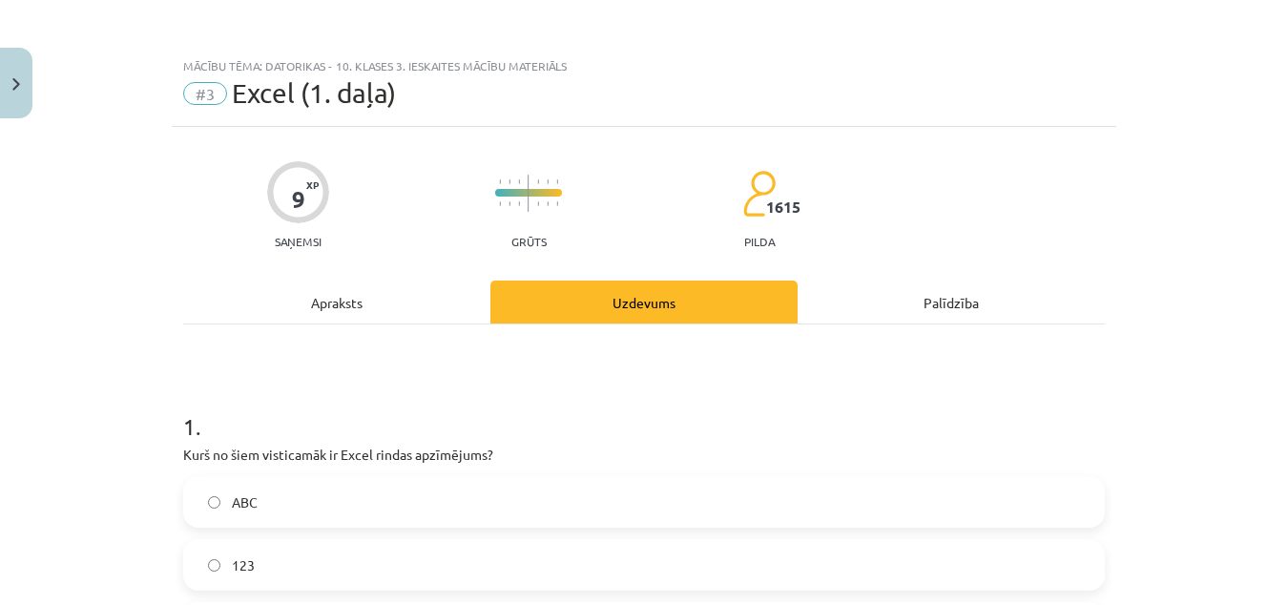
click at [362, 309] on div "Apraksts" at bounding box center [336, 302] width 307 height 43
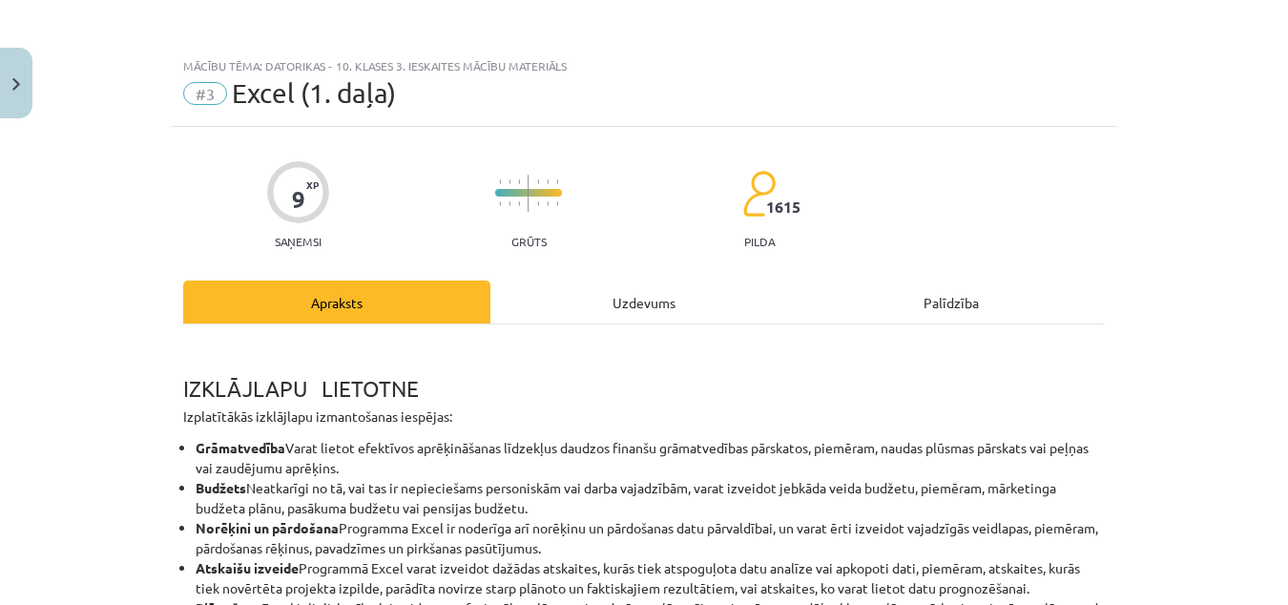
click at [590, 290] on div "Uzdevums" at bounding box center [643, 302] width 307 height 43
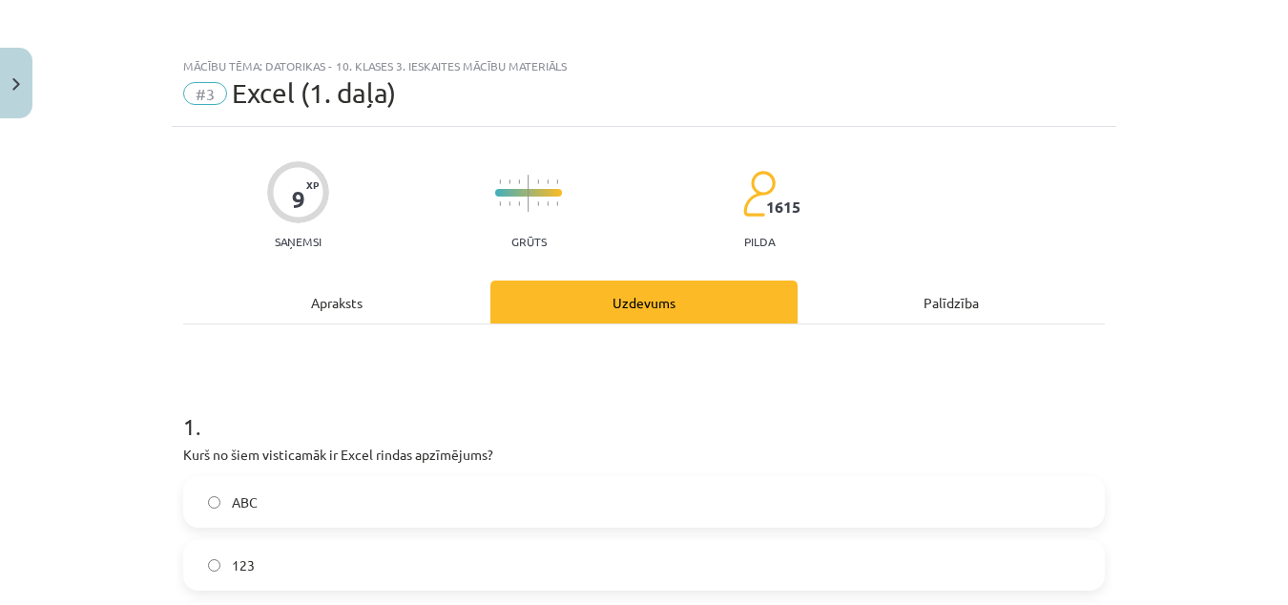
click at [372, 308] on div "Apraksts" at bounding box center [336, 302] width 307 height 43
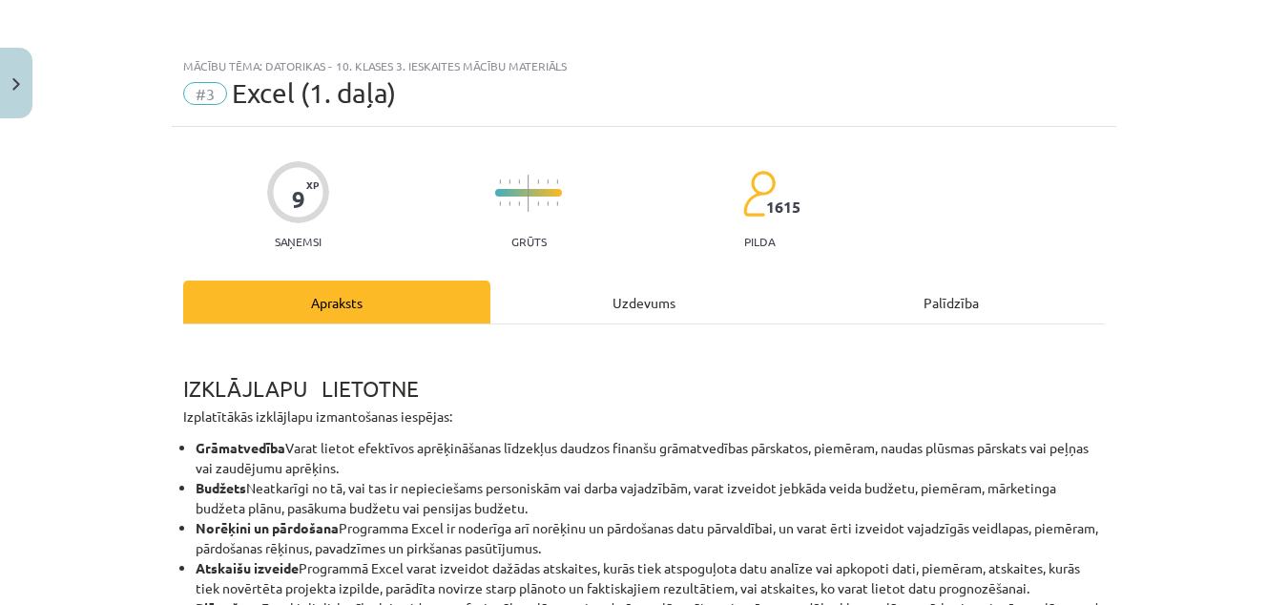
click at [632, 315] on div "Uzdevums" at bounding box center [643, 302] width 307 height 43
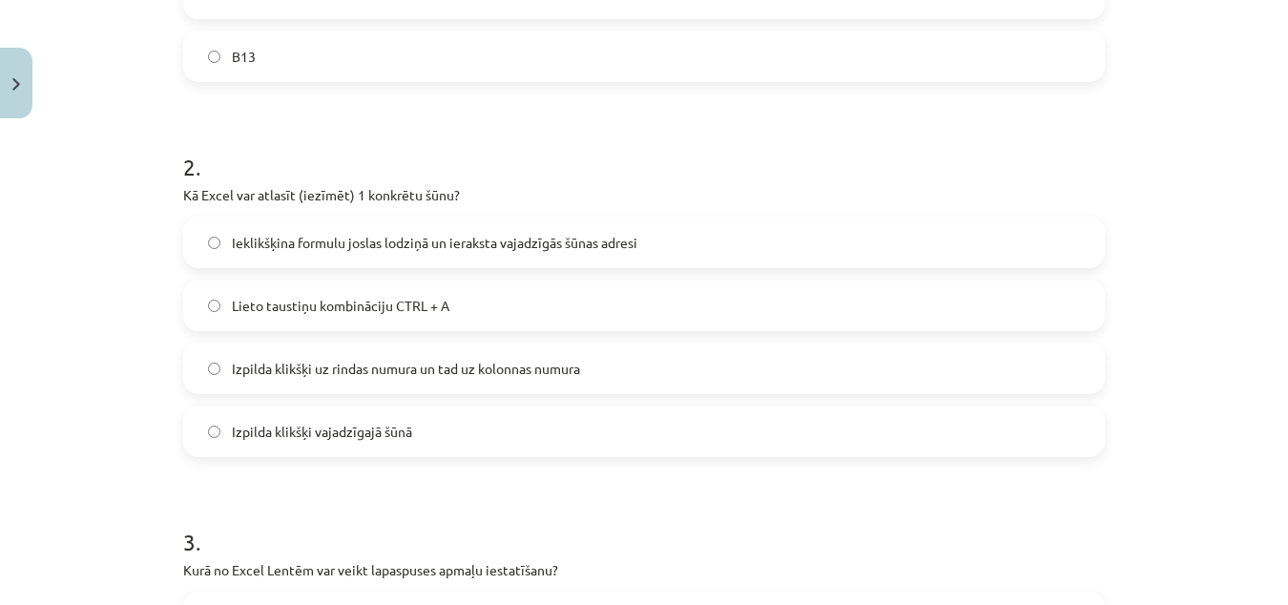
scroll to position [1057, 0]
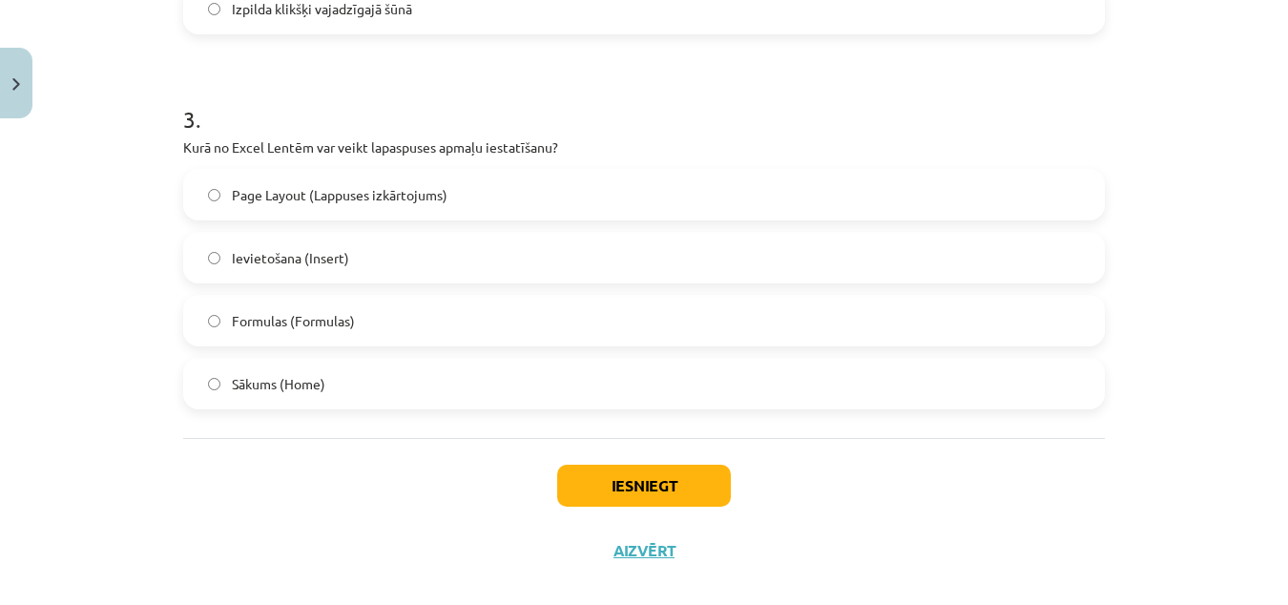
click at [397, 198] on span "Page Layout (Lappuses izkārtojums)" at bounding box center [340, 195] width 216 height 20
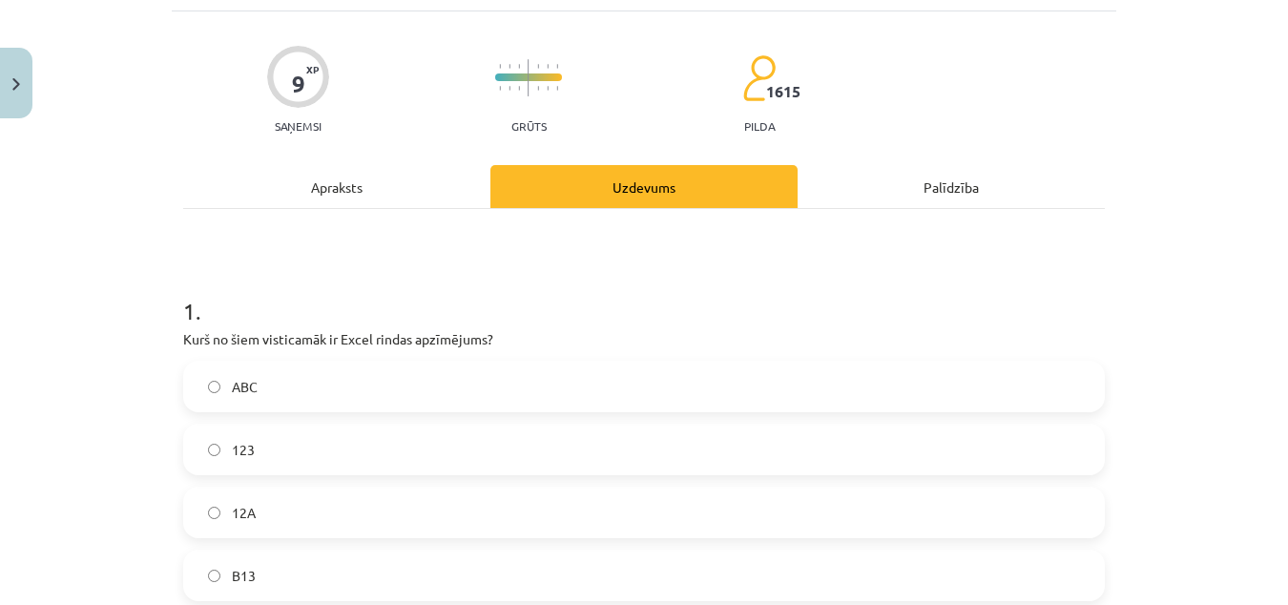
scroll to position [0, 0]
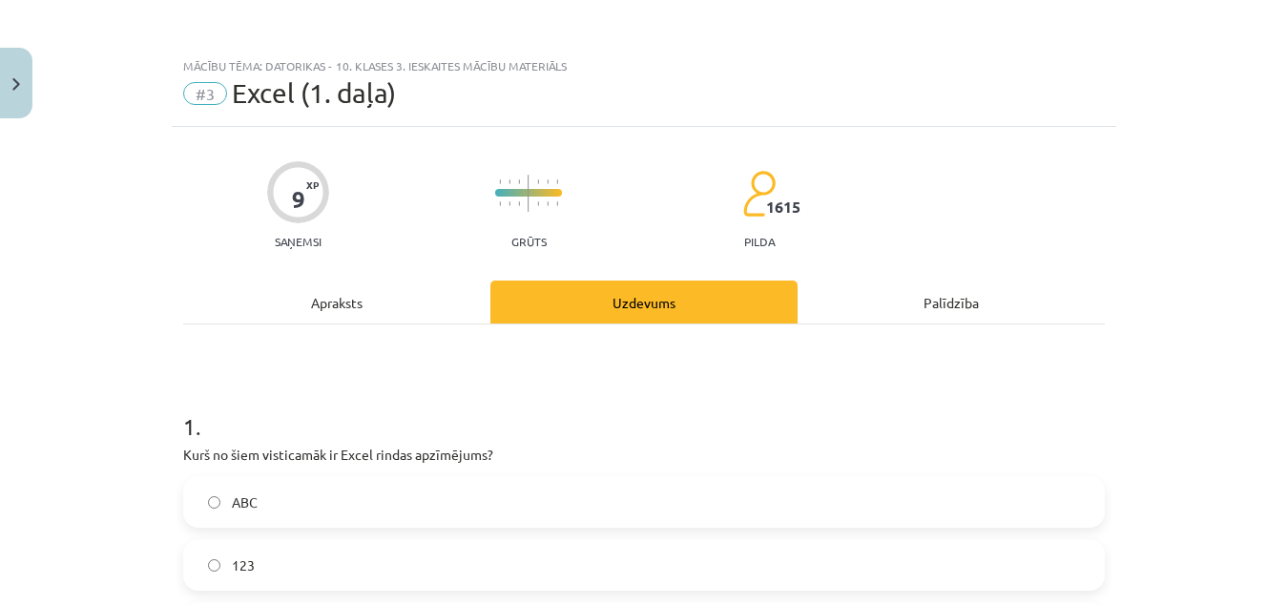
click at [321, 304] on div "Apraksts" at bounding box center [336, 302] width 307 height 43
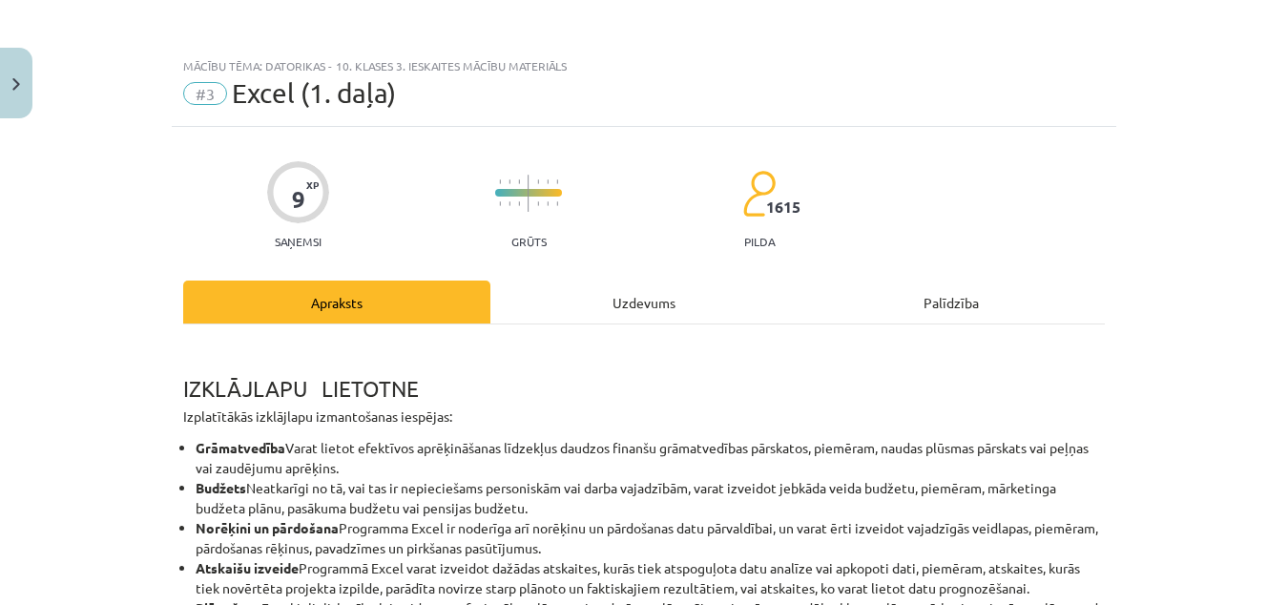
click at [625, 311] on div "Uzdevums" at bounding box center [643, 302] width 307 height 43
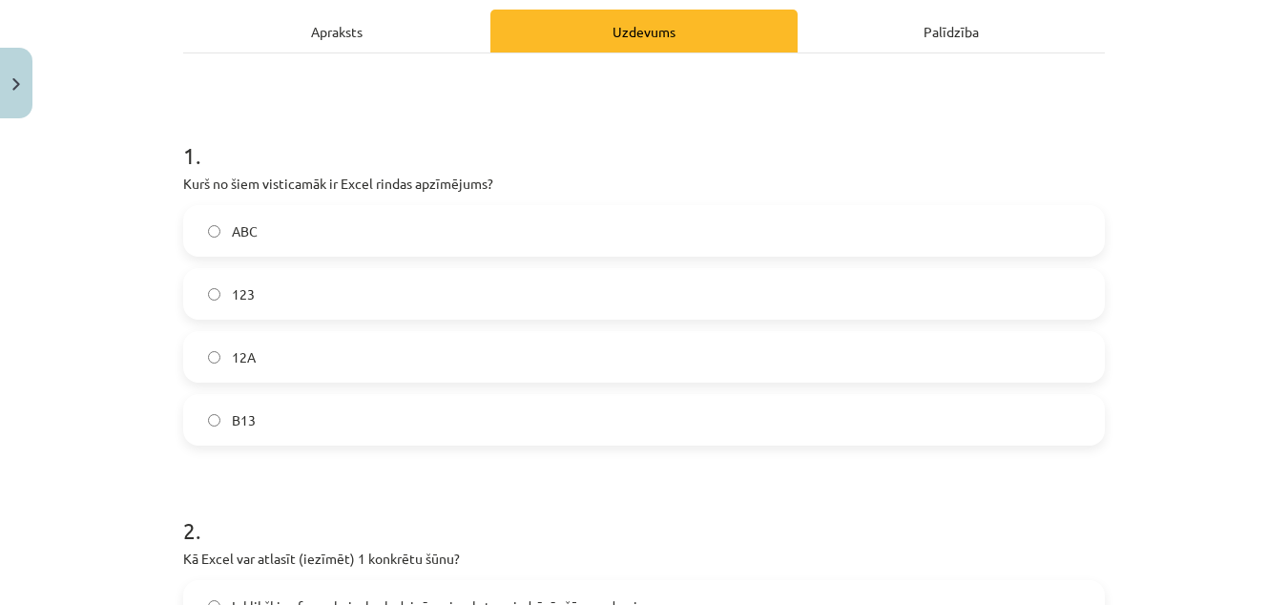
scroll to position [185, 0]
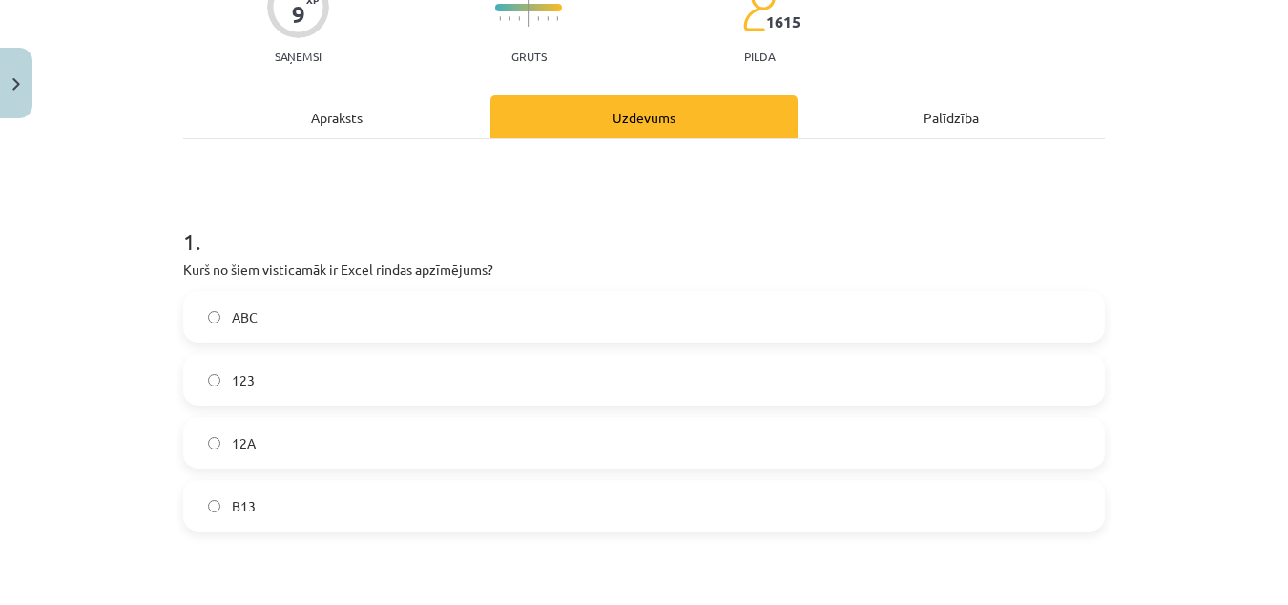
click at [367, 105] on div "Apraksts" at bounding box center [336, 116] width 307 height 43
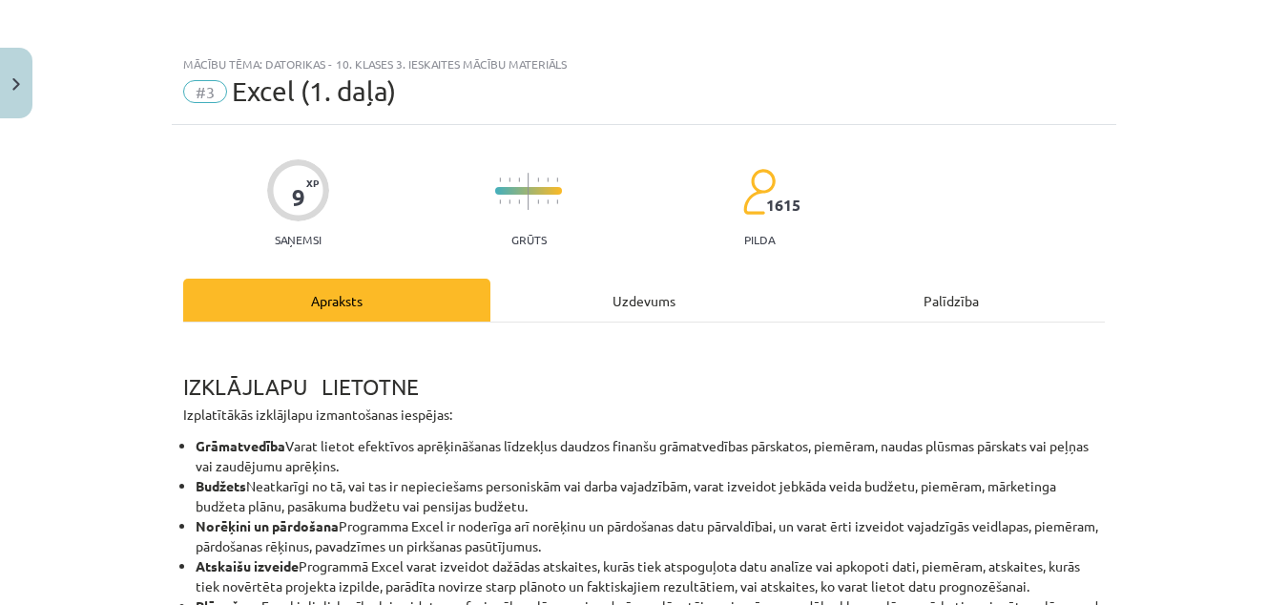
scroll to position [1, 0]
click at [635, 292] on div "Uzdevums" at bounding box center [643, 301] width 307 height 43
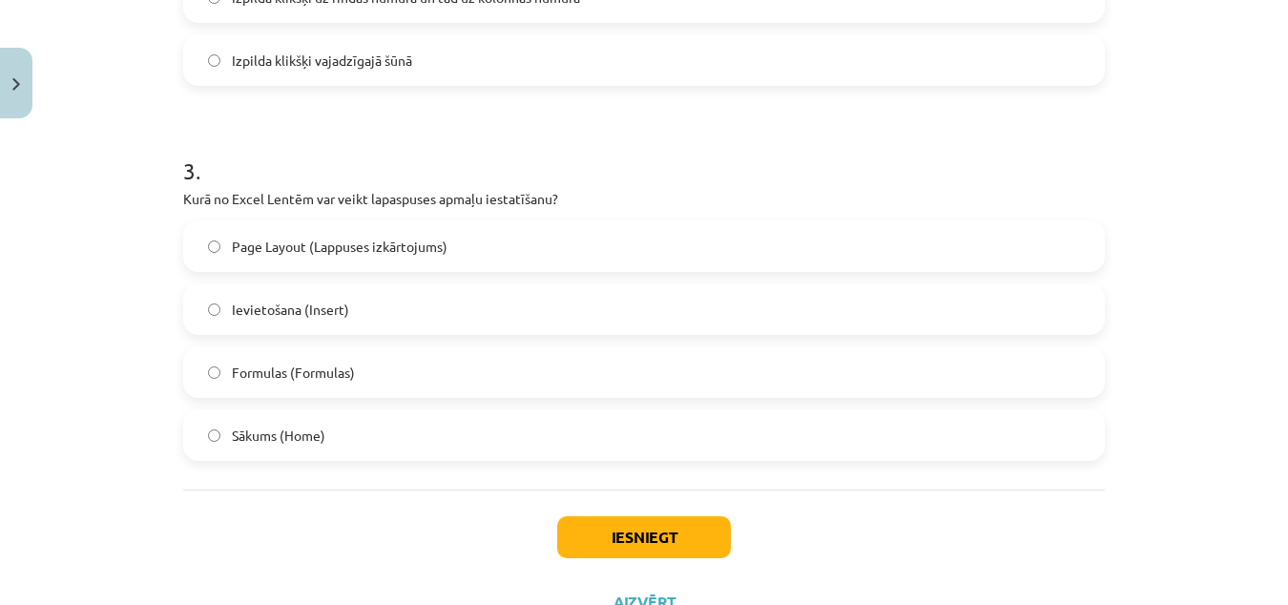
scroll to position [1007, 0]
click at [621, 550] on button "Iesniegt" at bounding box center [644, 536] width 174 height 42
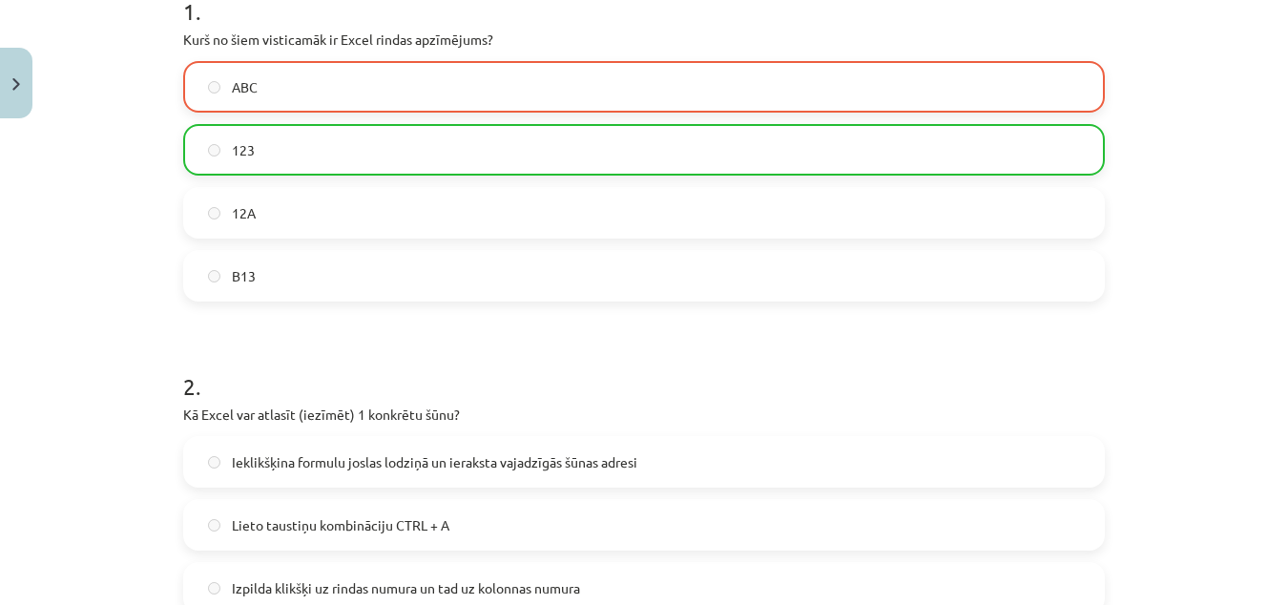
scroll to position [414, 0]
click at [1188, 126] on div "Mācību tēma: Datorikas - 10. klases 3. ieskaites mācību materiāls #3 Excel (1. …" at bounding box center [644, 302] width 1288 height 605
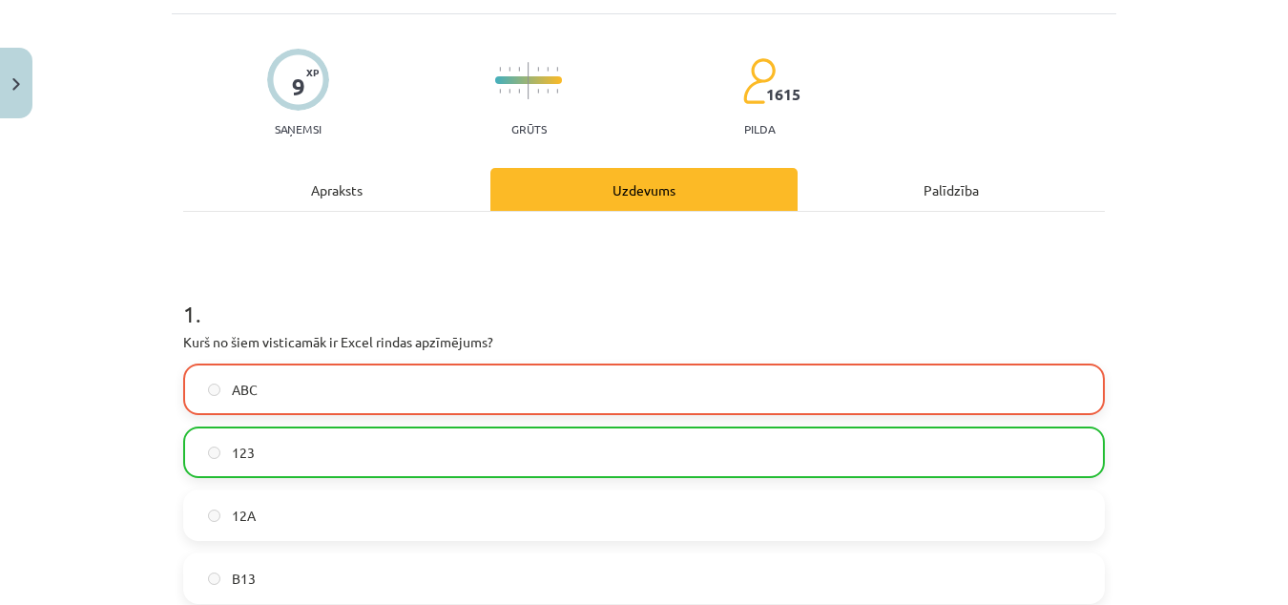
scroll to position [0, 0]
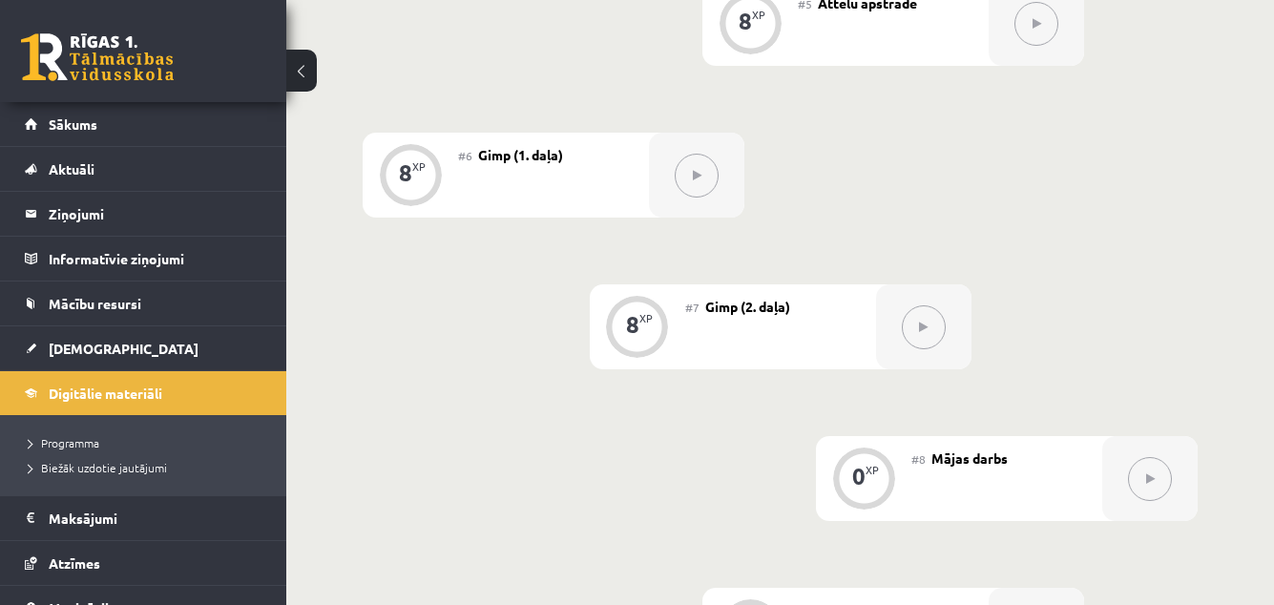
scroll to position [1308, 0]
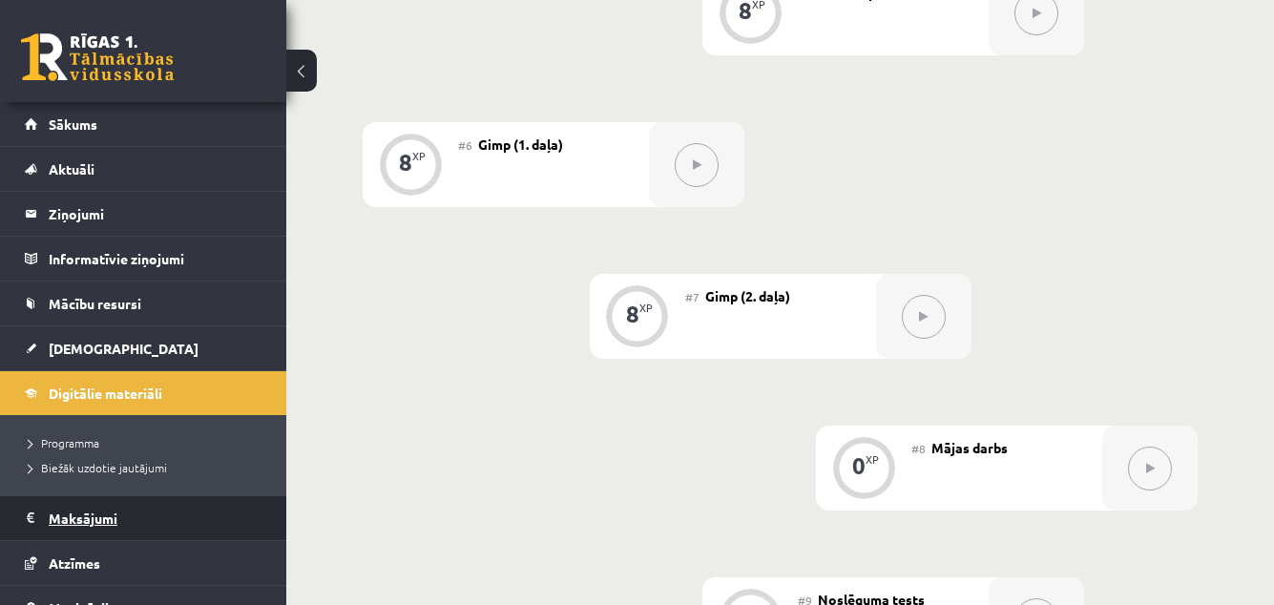
click at [124, 525] on legend "Maksājumi 0" at bounding box center [156, 518] width 214 height 44
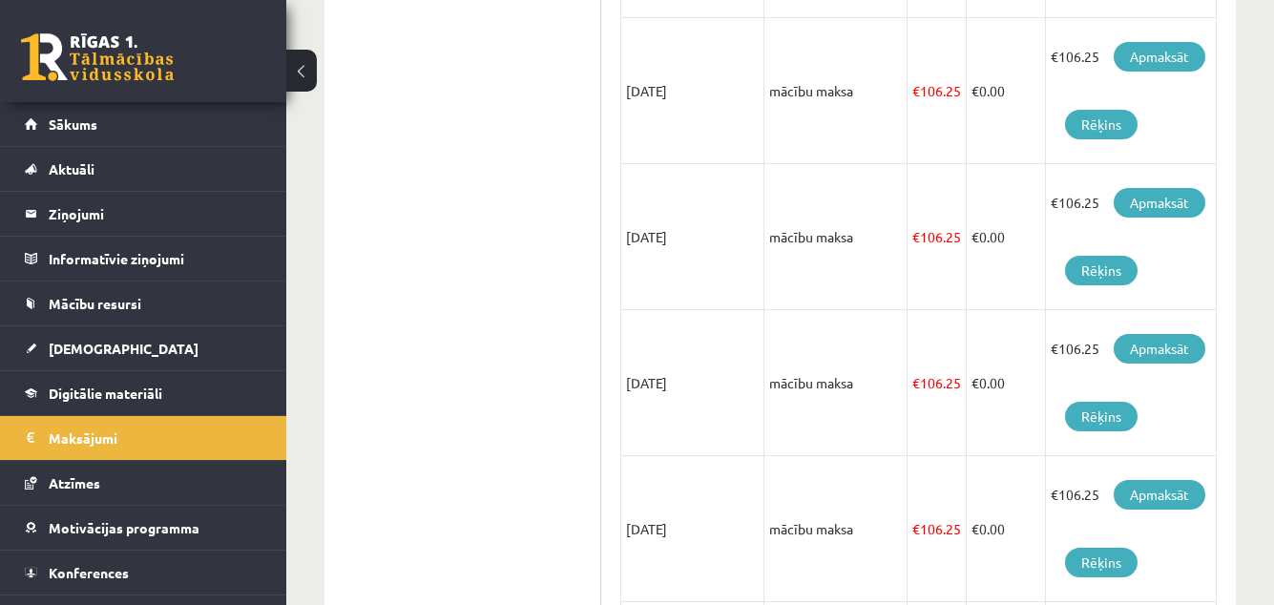
scroll to position [755, 0]
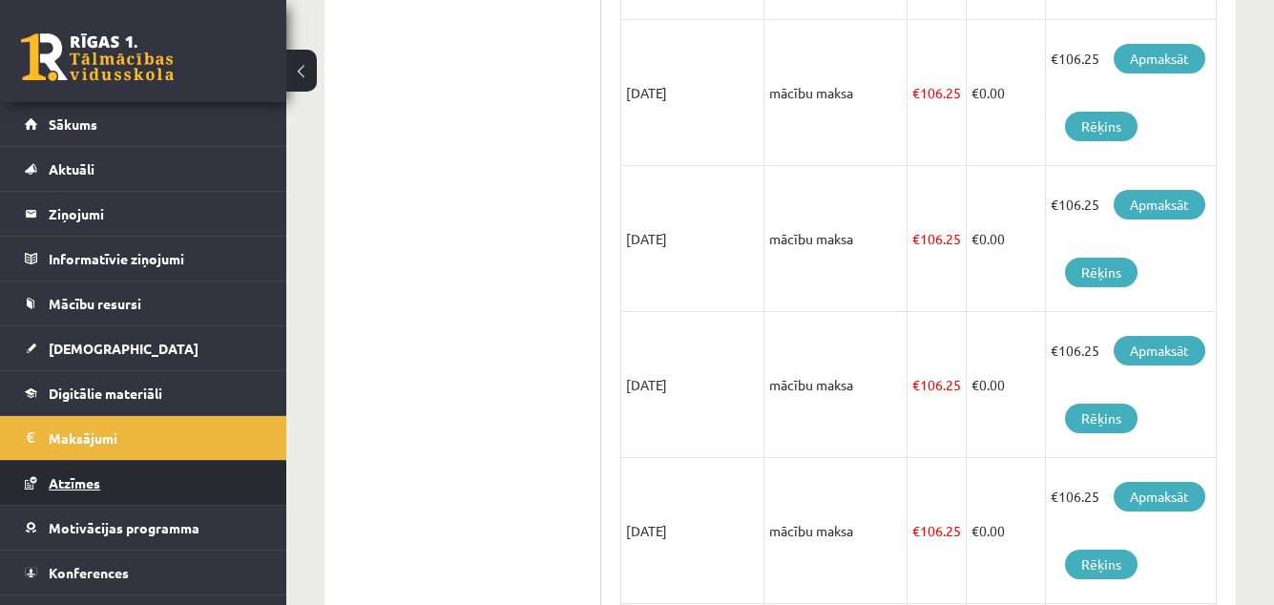
click at [92, 480] on span "Atzīmes" at bounding box center [75, 482] width 52 height 17
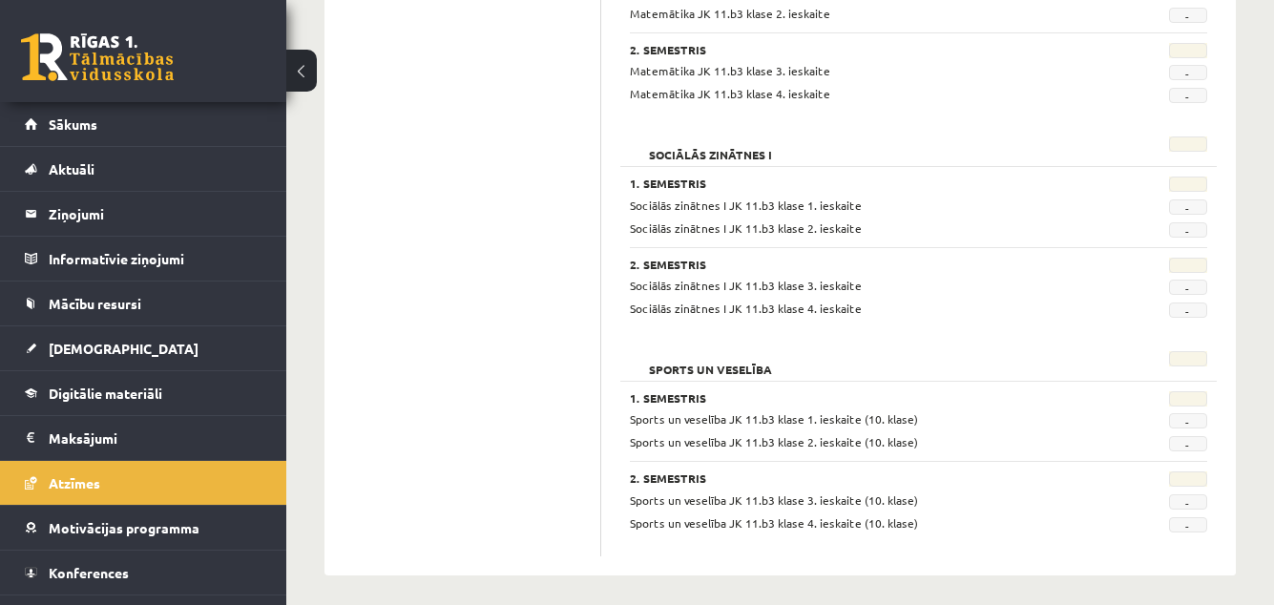
scroll to position [1902, 0]
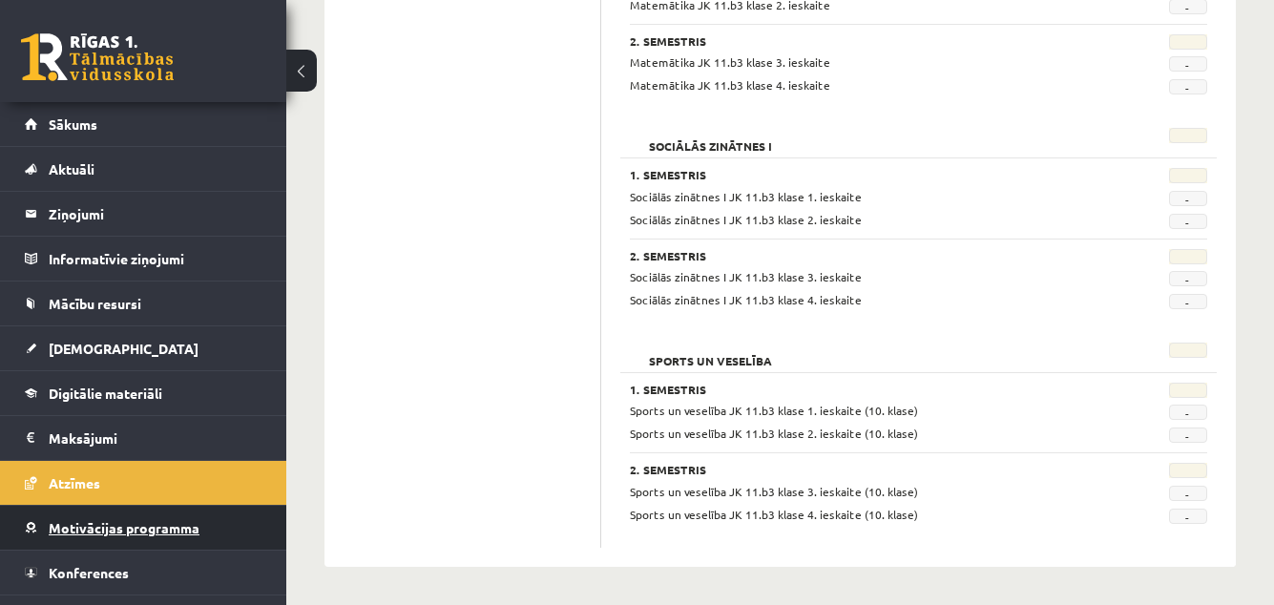
click at [139, 536] on link "Motivācijas programma" at bounding box center [144, 528] width 238 height 44
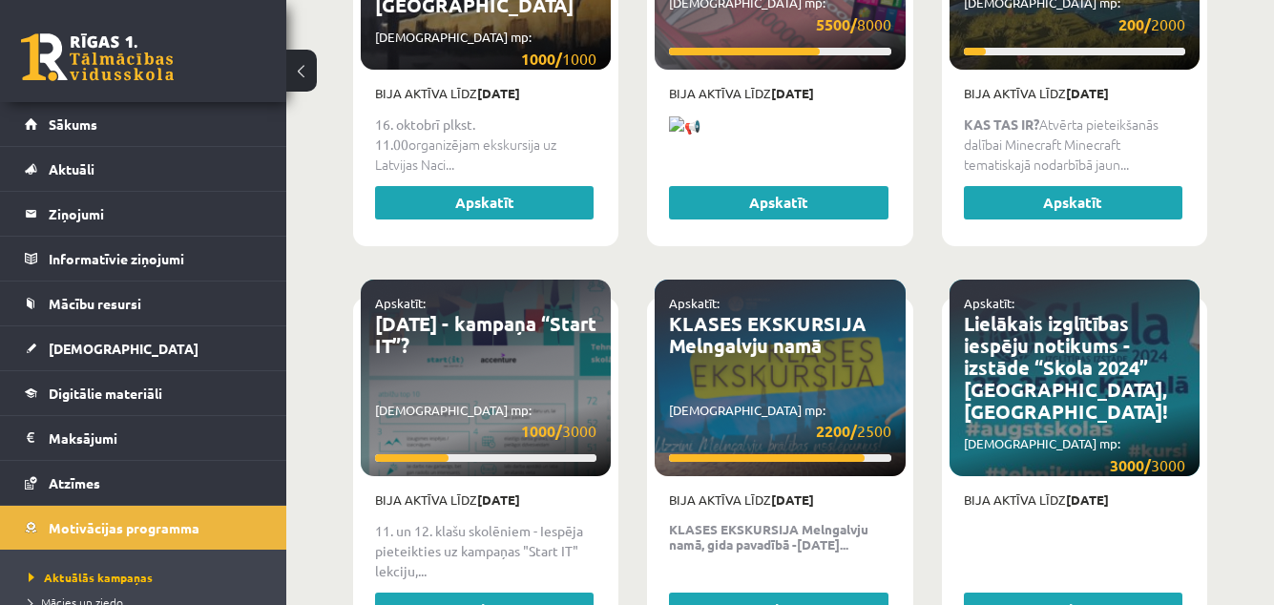
scroll to position [3659, 0]
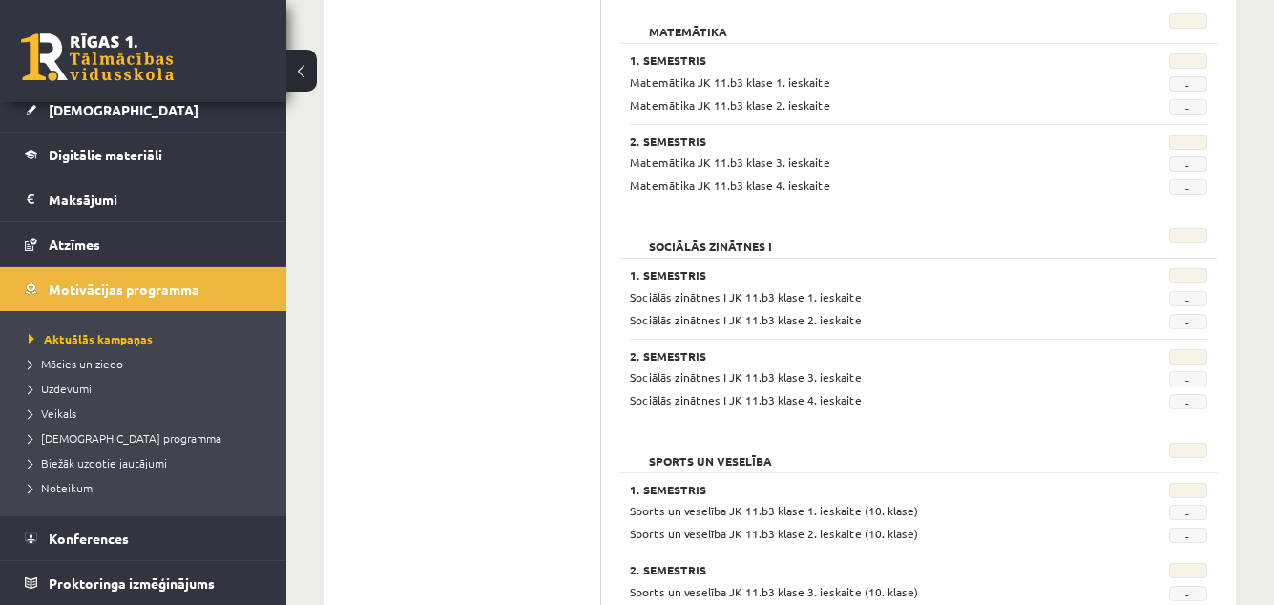
scroll to position [1800, 0]
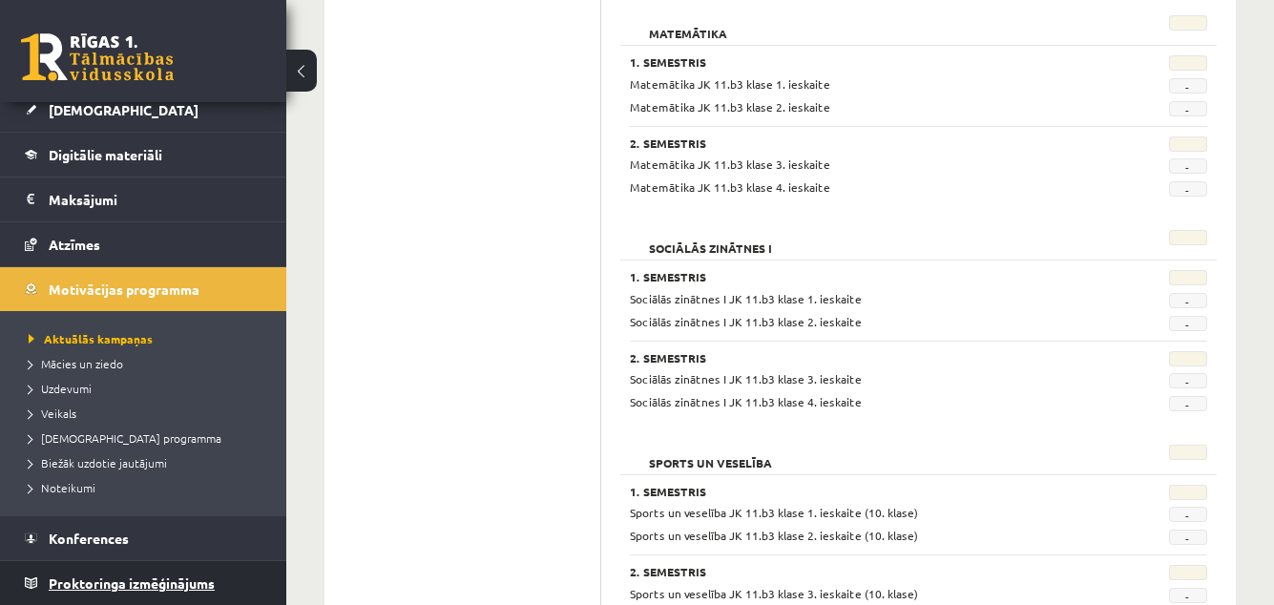
click at [100, 583] on span "Proktoringa izmēģinājums" at bounding box center [132, 582] width 166 height 17
